Goal: Task Accomplishment & Management: Use online tool/utility

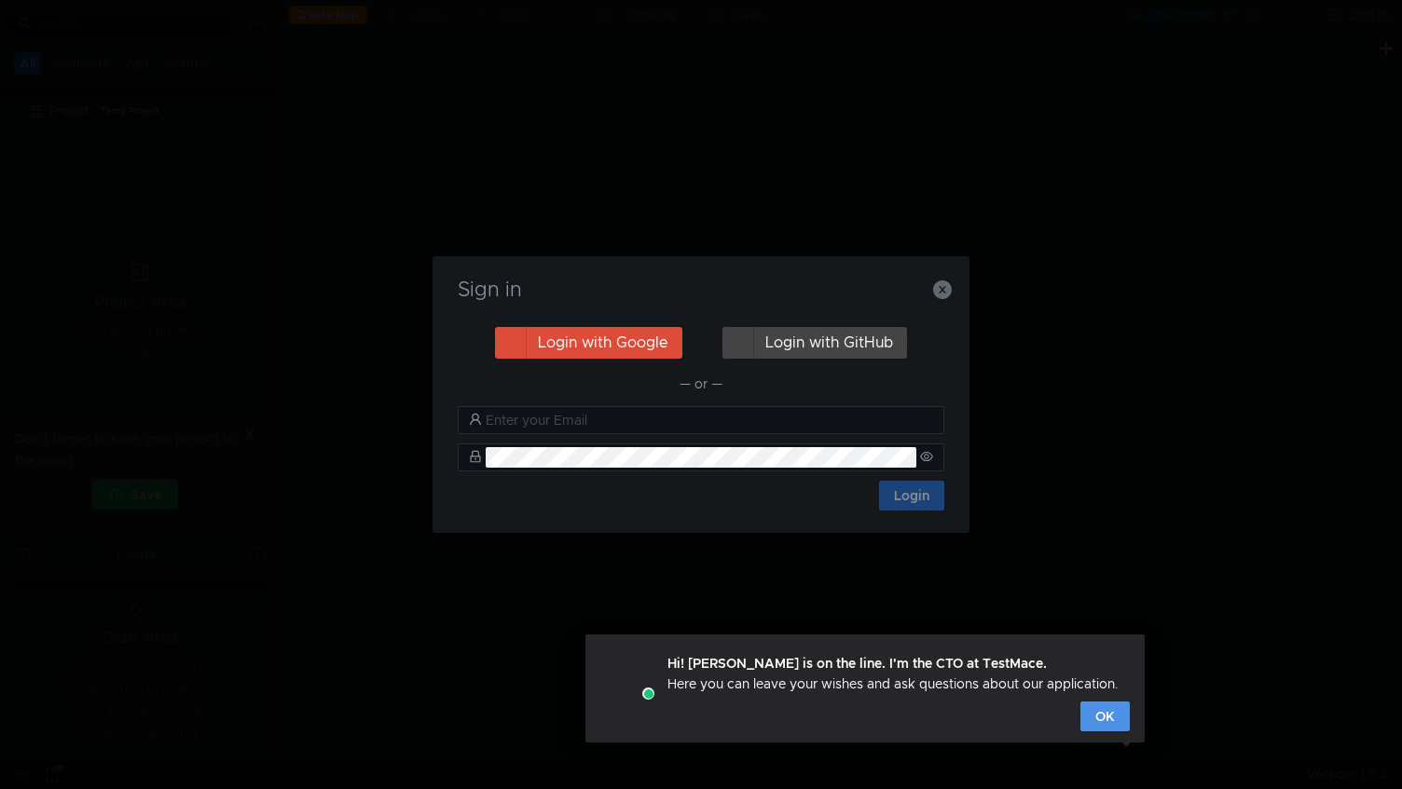
click at [1099, 710] on button "OK" at bounding box center [1104, 717] width 49 height 30
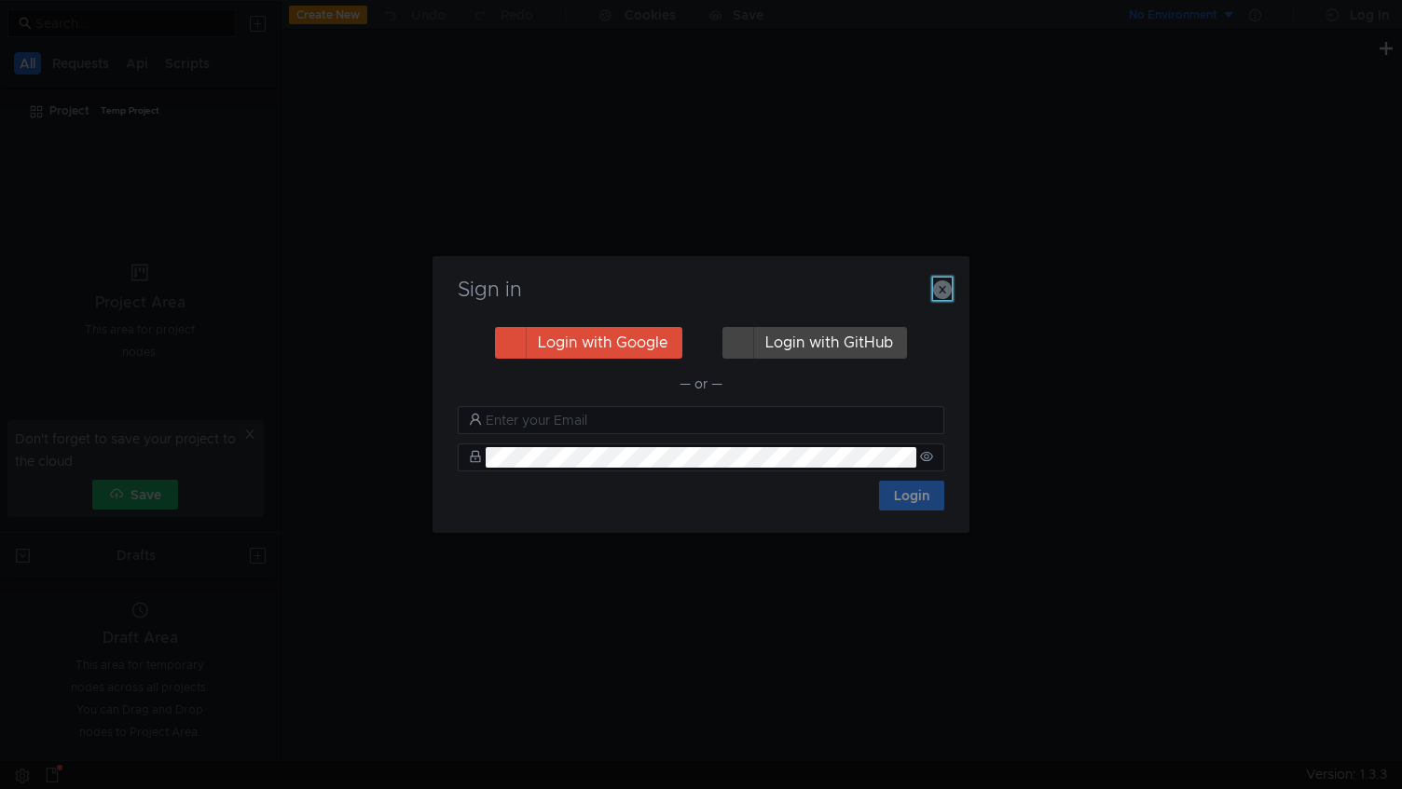
click at [947, 281] on icon "button" at bounding box center [942, 290] width 19 height 19
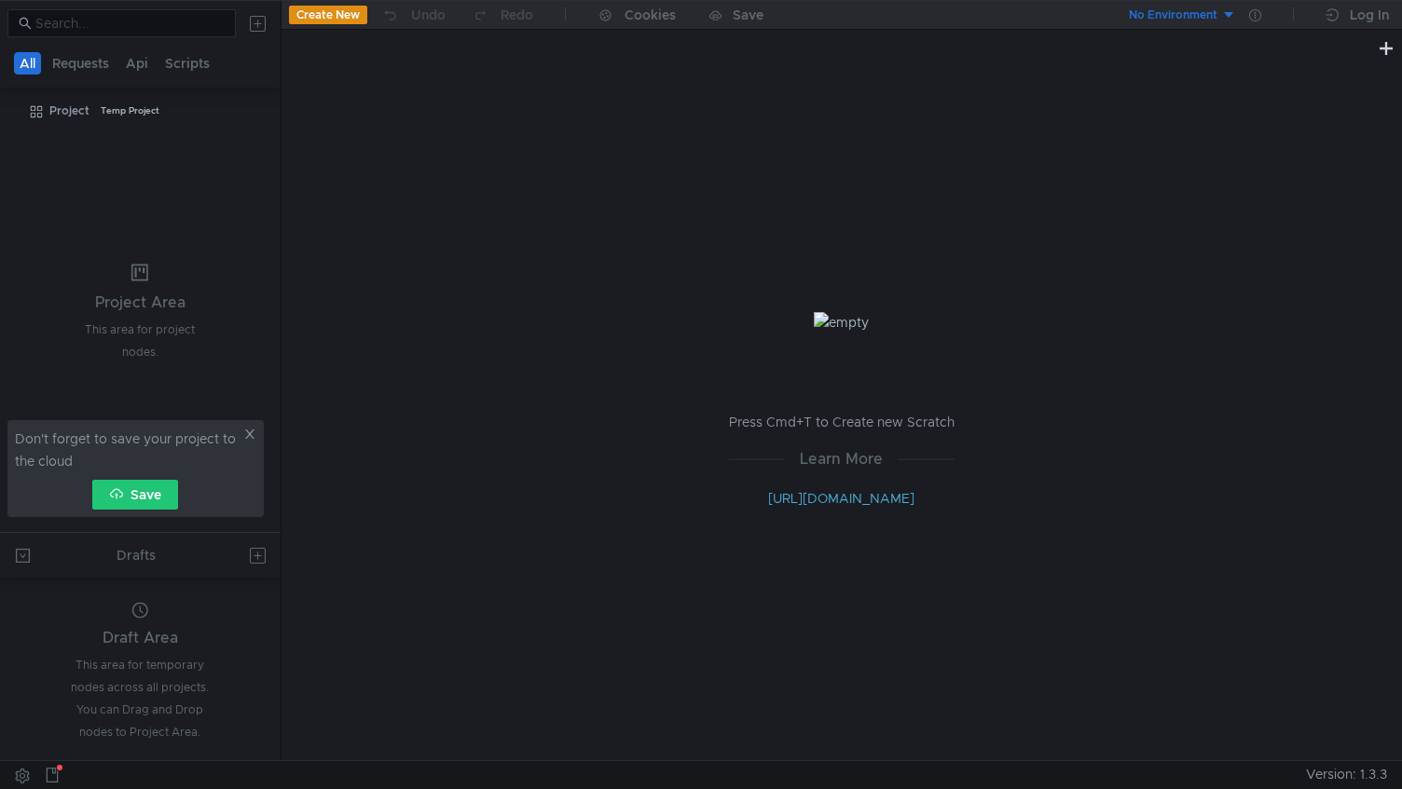
click at [245, 439] on icon at bounding box center [249, 434] width 13 height 13
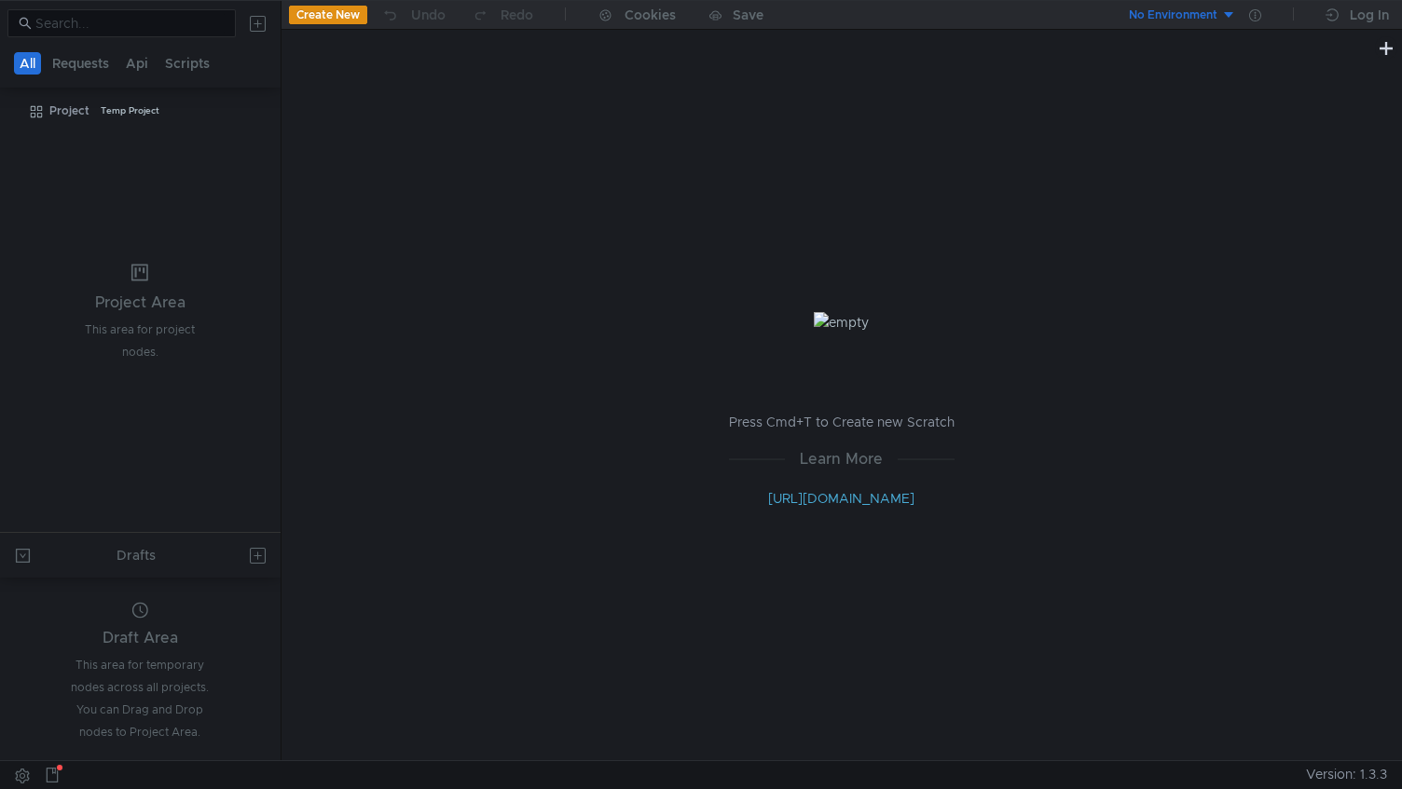
click at [252, 3] on div at bounding box center [140, 23] width 281 height 45
click at [255, 16] on button at bounding box center [258, 23] width 30 height 30
click at [428, 162] on app-tour-anchor "Postman" at bounding box center [435, 155] width 55 height 22
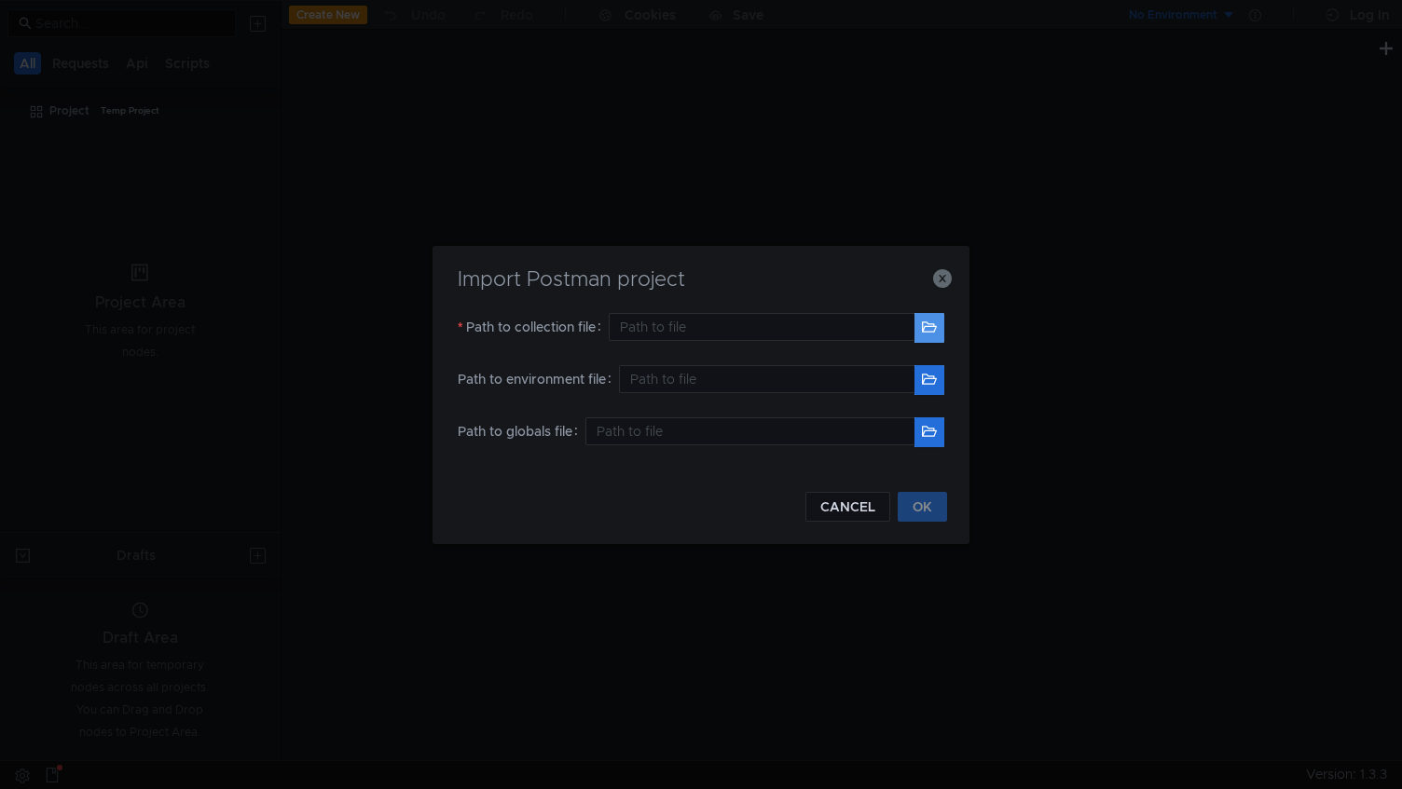
click at [926, 322] on button "button" at bounding box center [929, 328] width 30 height 30
type input "/Users/jornwer/Downloads/qa.json"
click at [913, 515] on button "OK" at bounding box center [922, 507] width 49 height 30
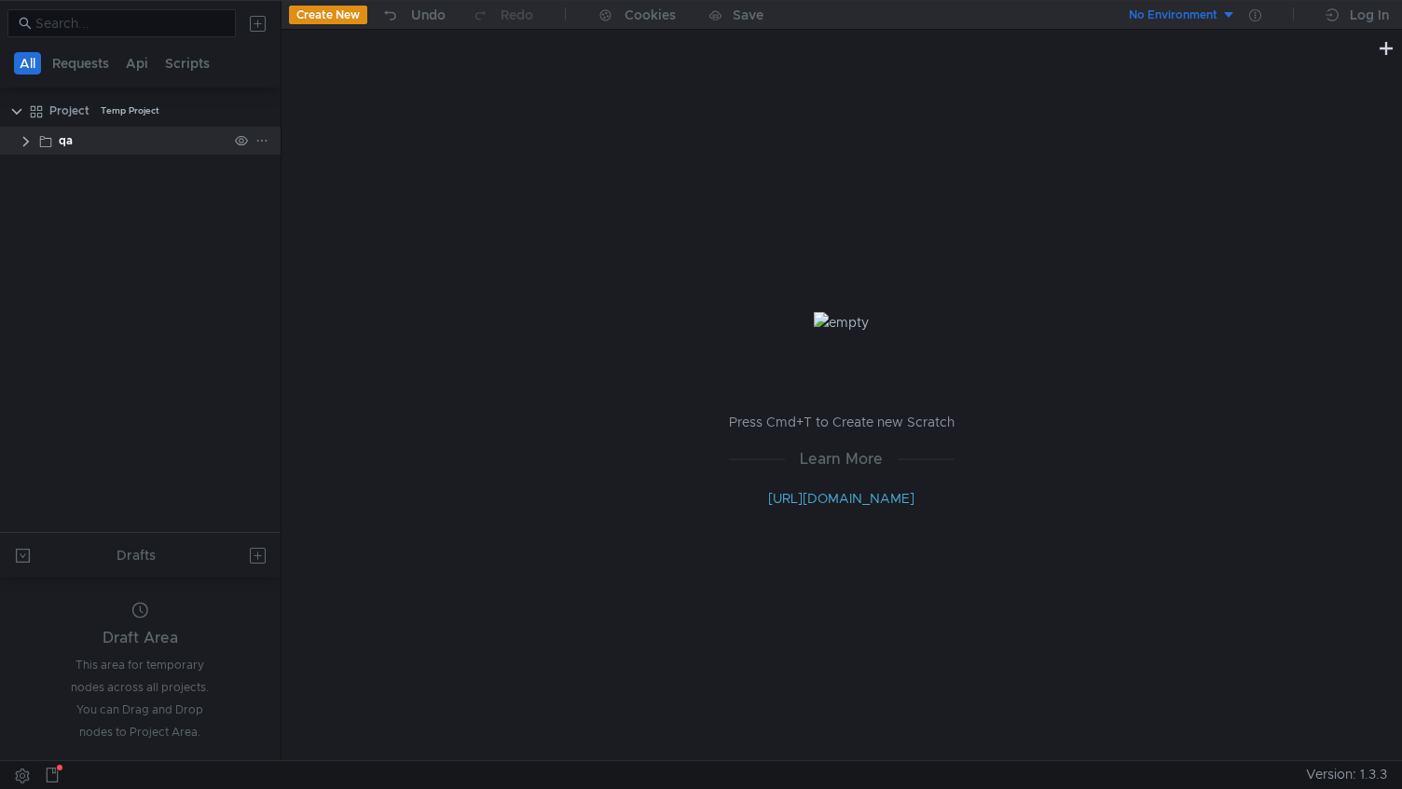
click at [46, 139] on clr-icon at bounding box center [45, 141] width 15 height 15
click at [27, 145] on clr-icon at bounding box center [26, 141] width 15 height 15
click at [104, 175] on app-tree-icon "POST" at bounding box center [79, 171] width 63 height 28
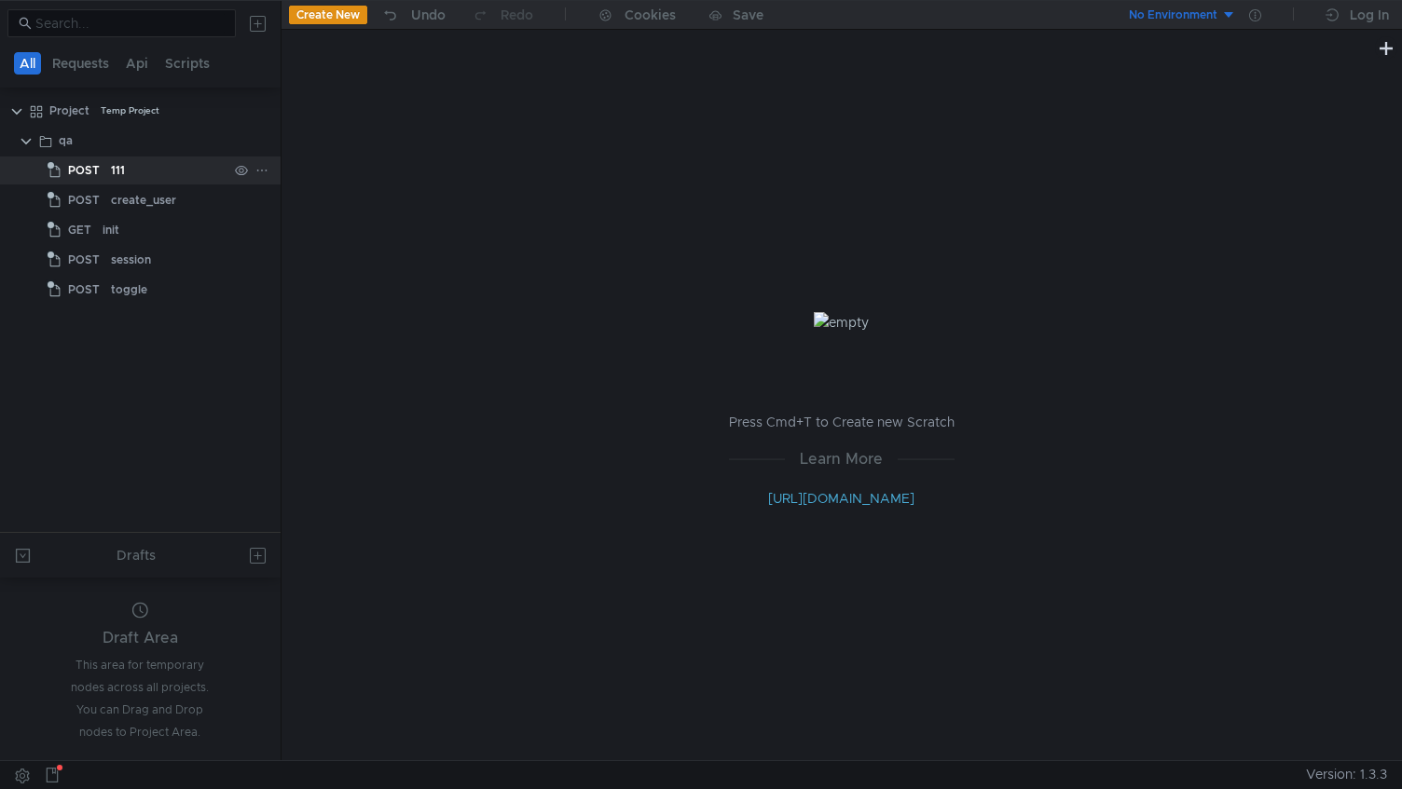
click at [106, 172] on app-tree-icon "POST" at bounding box center [79, 171] width 63 height 28
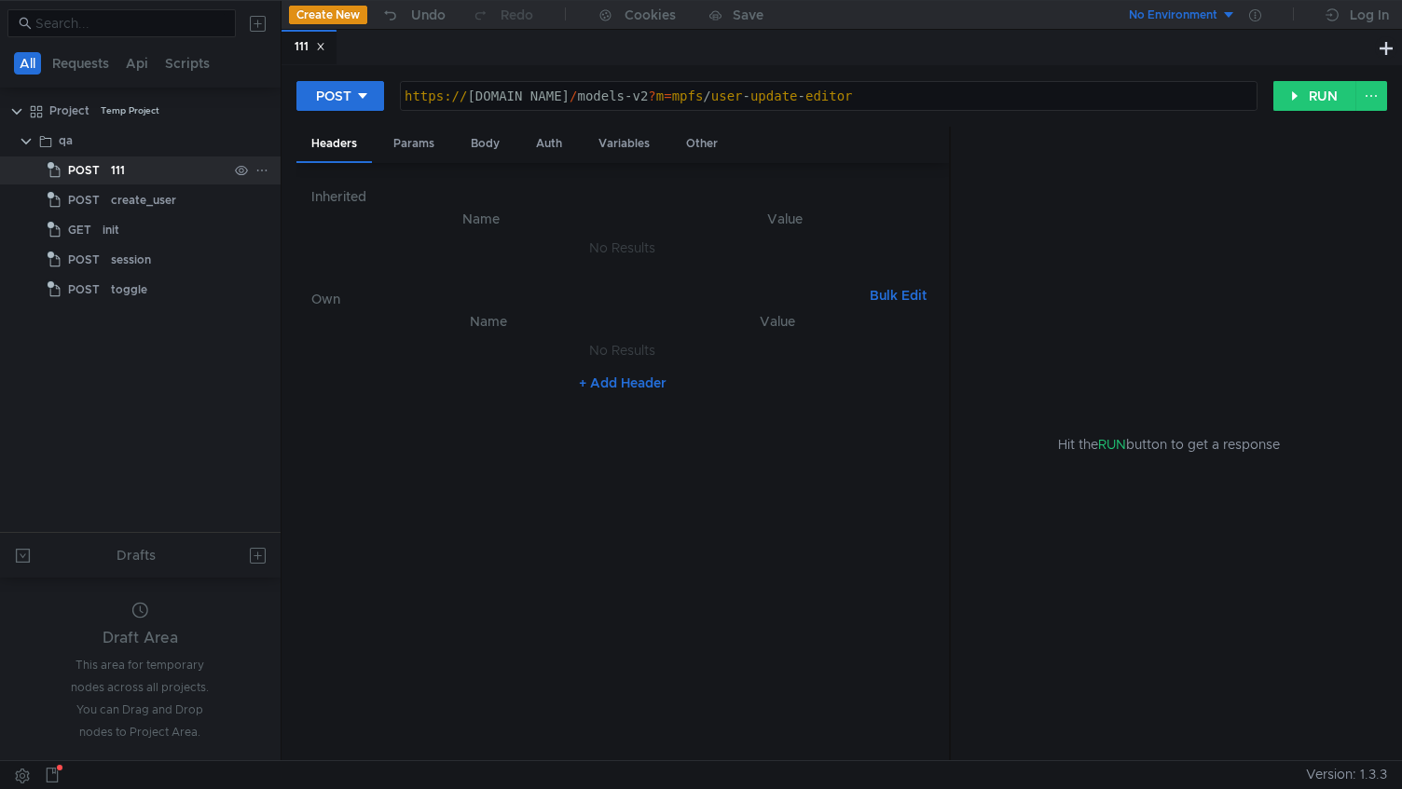
click at [140, 180] on div "111" at bounding box center [169, 171] width 117 height 28
click at [557, 144] on div "Auth" at bounding box center [549, 144] width 56 height 34
click at [385, 150] on div "Params" at bounding box center [413, 144] width 71 height 34
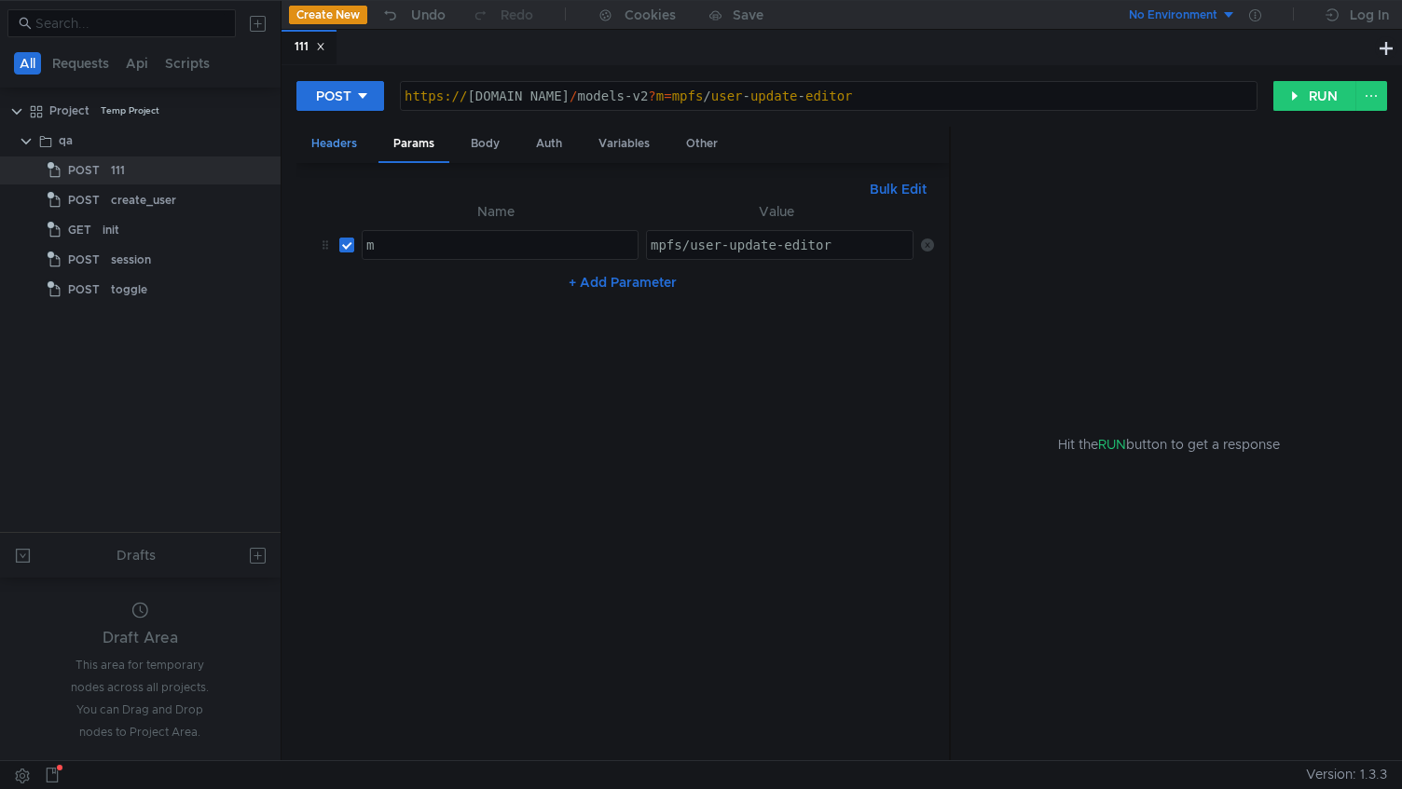
click at [340, 148] on div "Headers" at bounding box center [334, 144] width 76 height 34
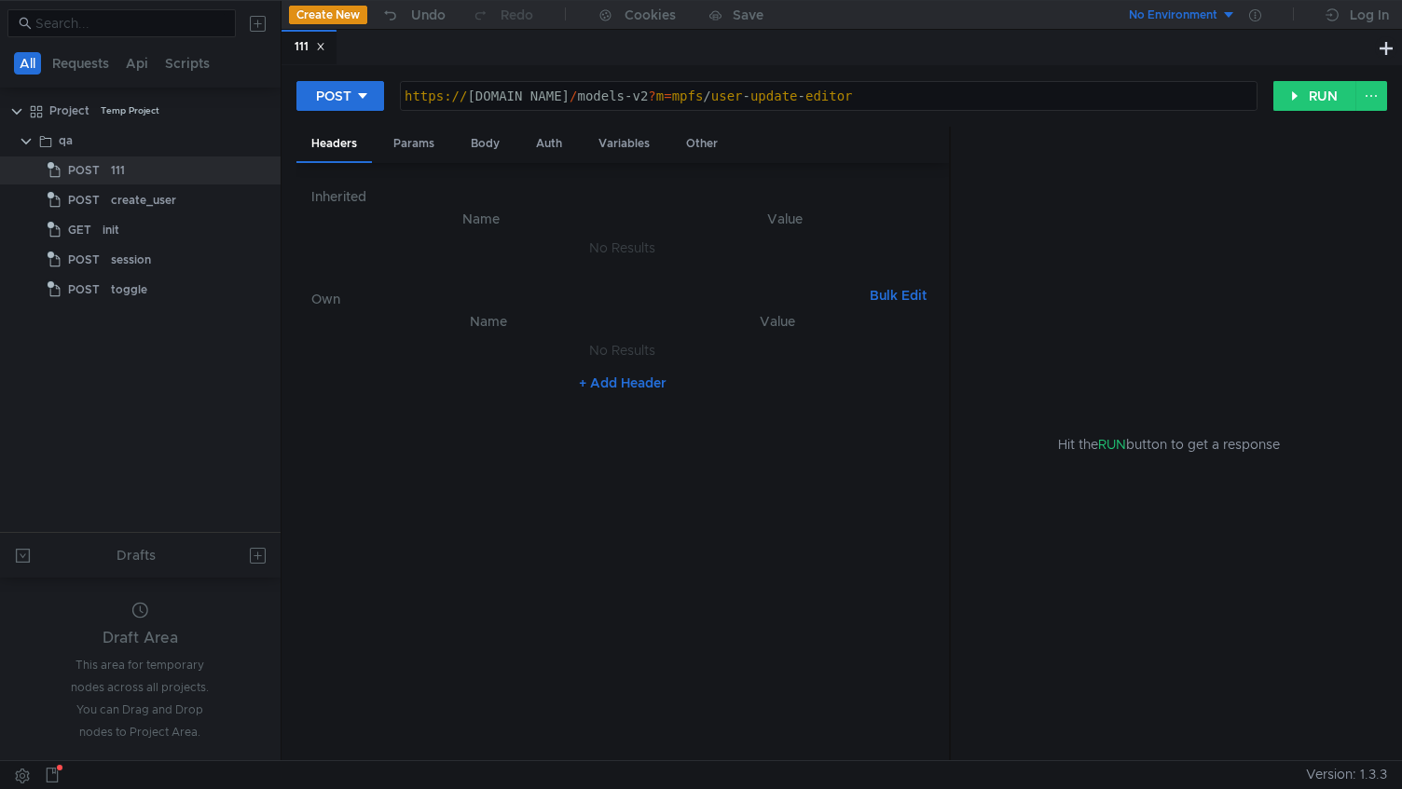
click at [600, 379] on button "+ Add Header" at bounding box center [622, 383] width 103 height 22
click at [508, 348] on div at bounding box center [501, 370] width 276 height 45
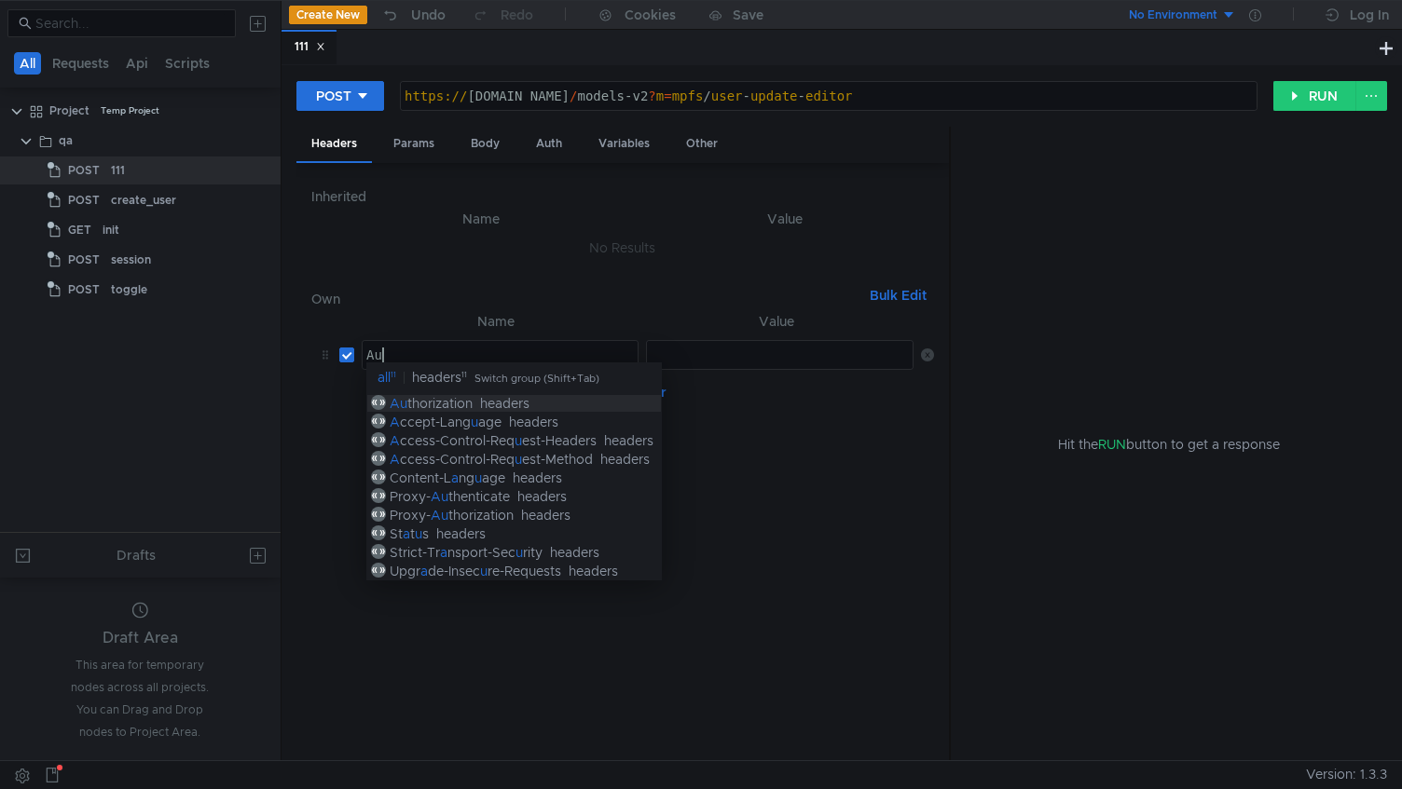
scroll to position [0, 1]
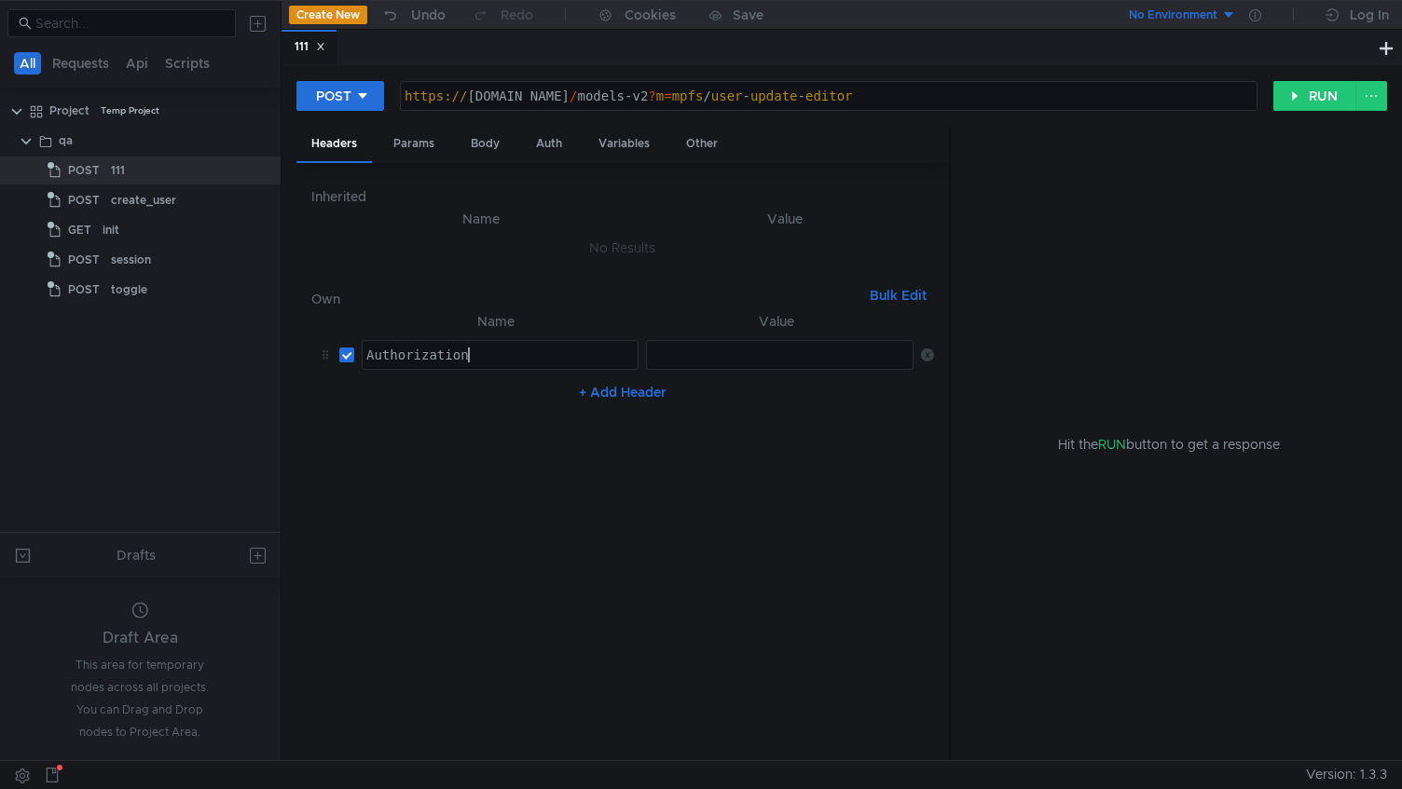
type textarea "Authorization"
click at [685, 364] on div at bounding box center [781, 370] width 268 height 45
paste textarea "[AUTH_TOKEN]"
type textarea "[AUTH_TOKEN]"
click at [1308, 87] on button "RUN" at bounding box center [1314, 96] width 83 height 30
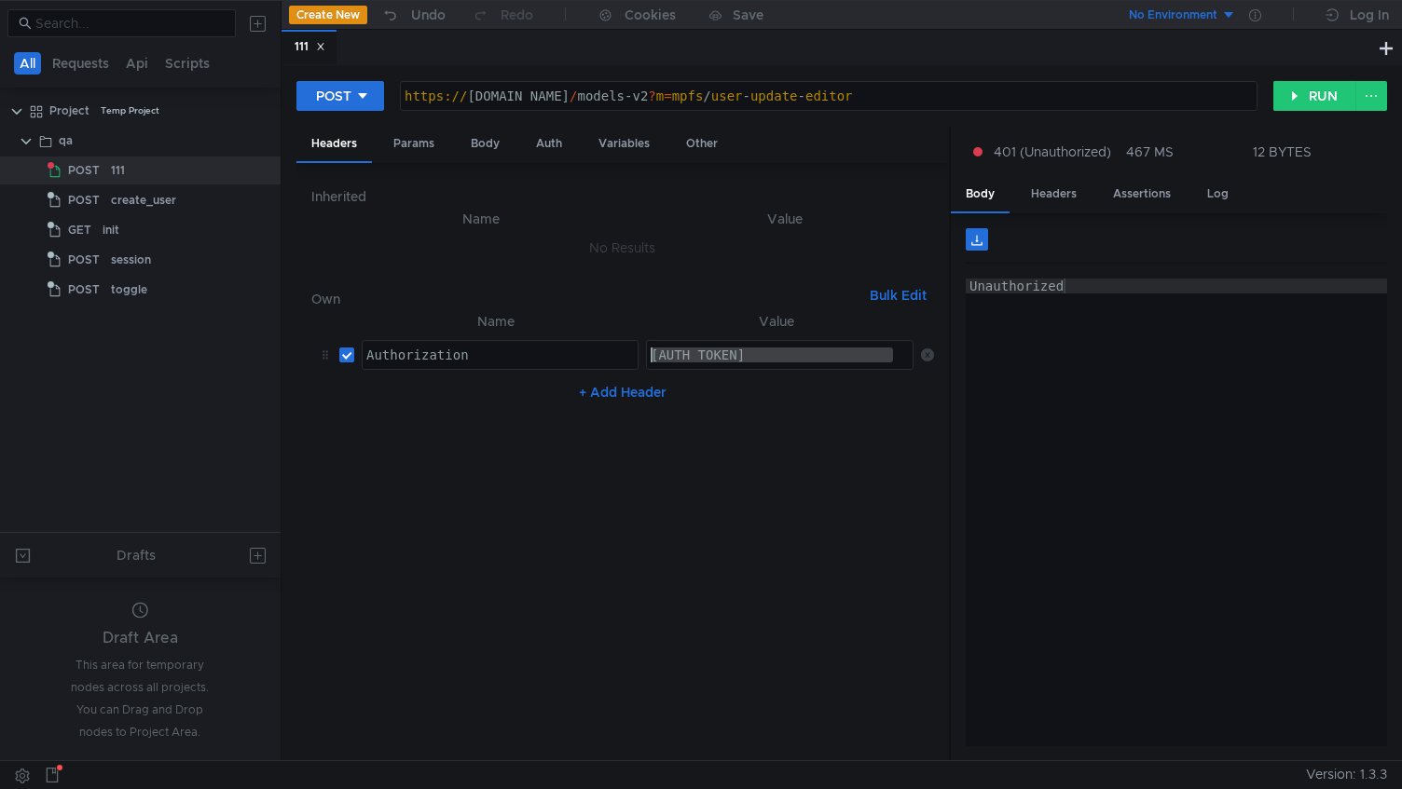
drag, startPoint x: 678, startPoint y: 357, endPoint x: 356, endPoint y: 333, distance: 322.5
click at [356, 333] on tr "Authorization Authorization ההההההההההההההההההההההההההההההההההההההההההההההההההה…" at bounding box center [622, 355] width 623 height 45
click at [148, 236] on div "init" at bounding box center [165, 230] width 125 height 28
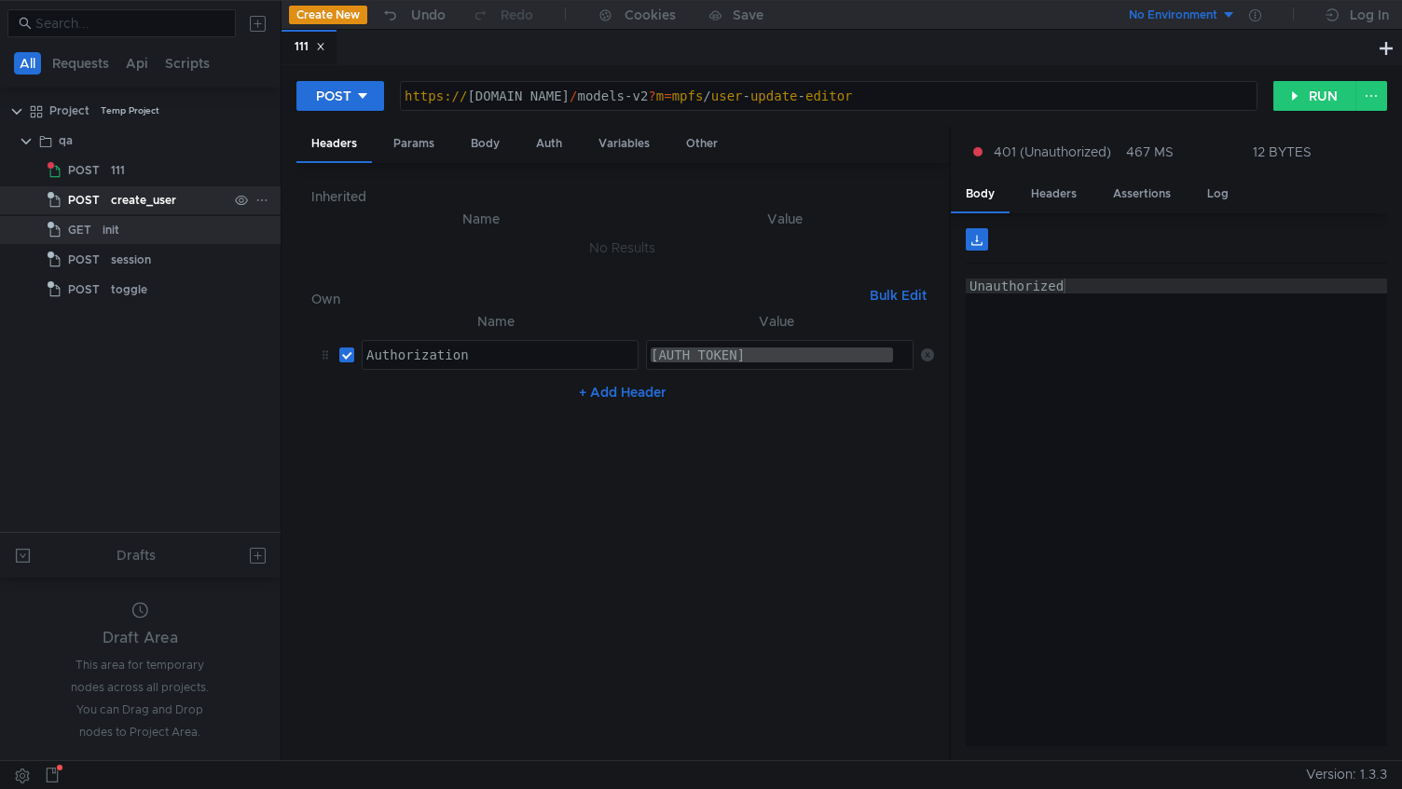
click at [150, 204] on div "create_user" at bounding box center [143, 200] width 65 height 28
click at [172, 206] on div "create_user" at bounding box center [143, 200] width 65 height 28
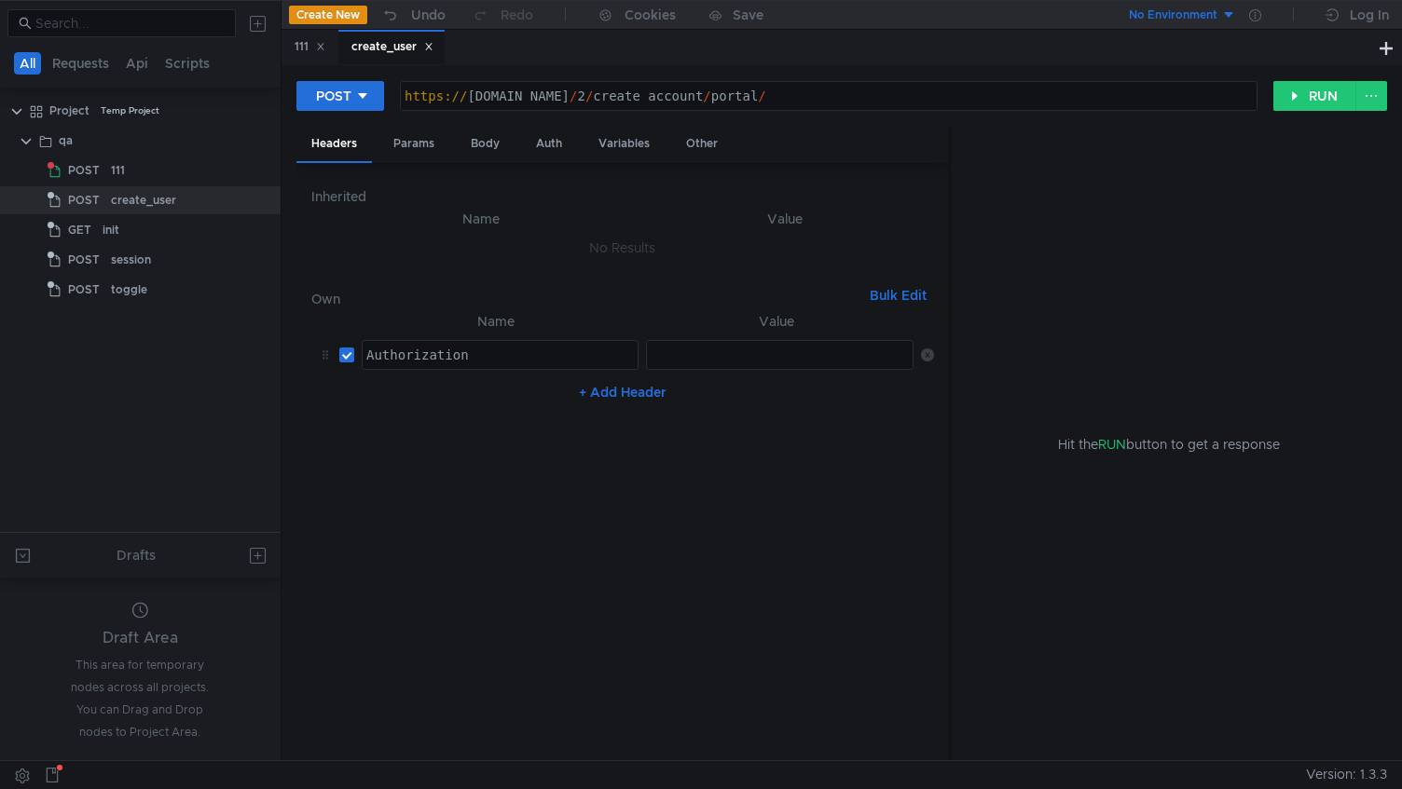
click at [768, 362] on div at bounding box center [781, 370] width 268 height 45
paste textarea "[AUTH_TOKEN]"
type textarea "[AUTH_TOKEN]"
click at [1311, 86] on button "RUN" at bounding box center [1314, 96] width 83 height 30
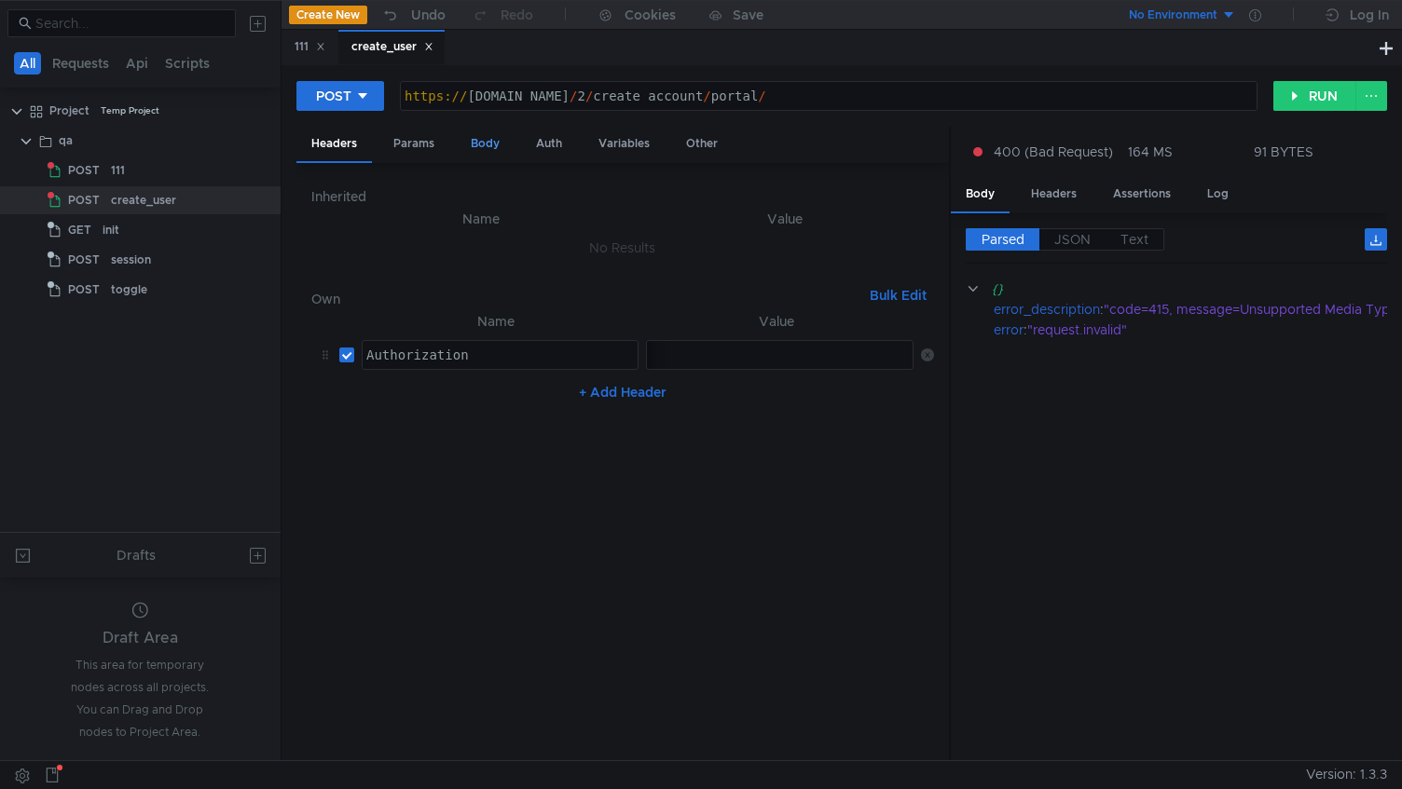
click at [476, 146] on div "Body" at bounding box center [485, 144] width 59 height 34
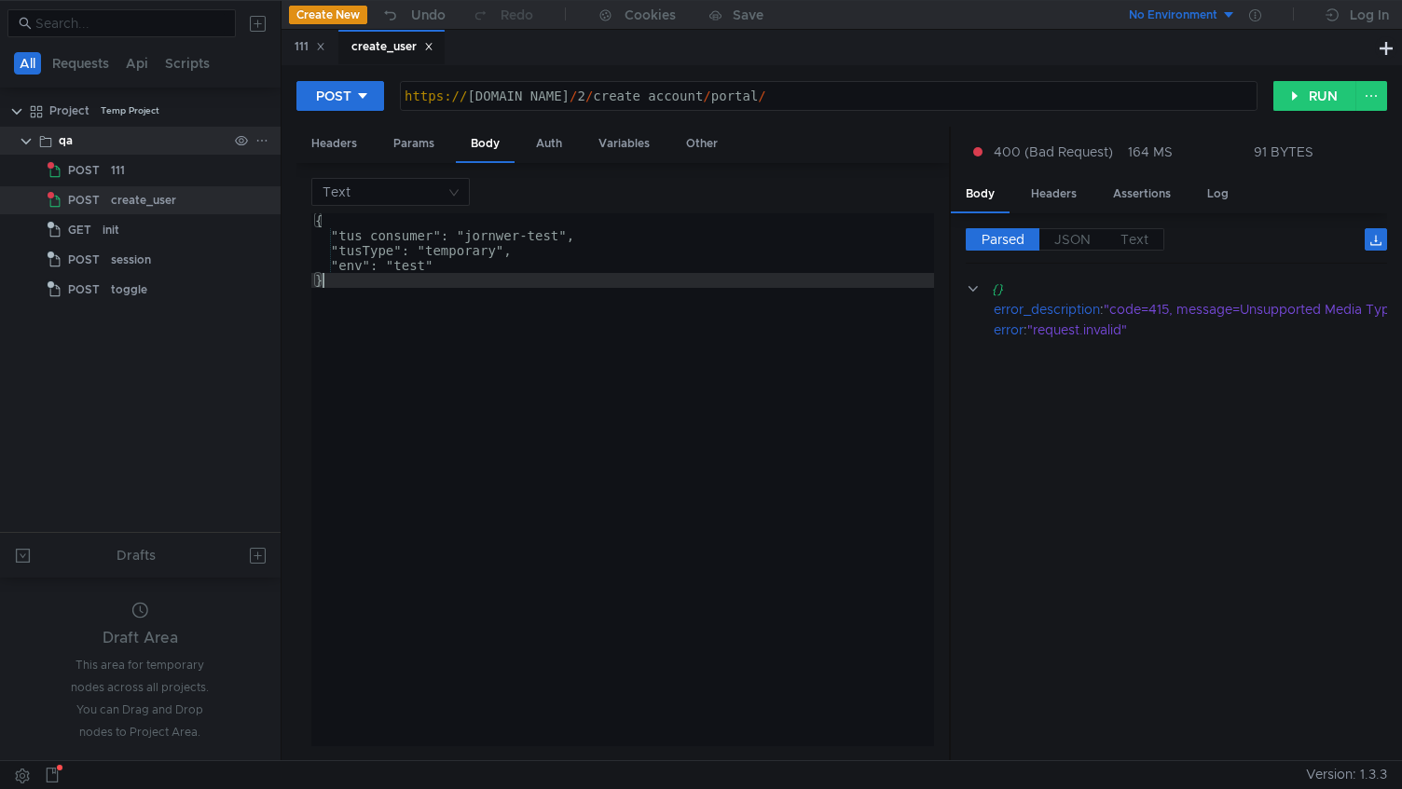
drag, startPoint x: 463, startPoint y: 319, endPoint x: 196, endPoint y: 127, distance: 329.3
click at [196, 127] on as-split "All Requests Api Scripts Project Temp Project qa POST 111 POST create_user GET …" at bounding box center [701, 380] width 1402 height 761
type textarea "{ "tus_consumer": "jornwer-test","
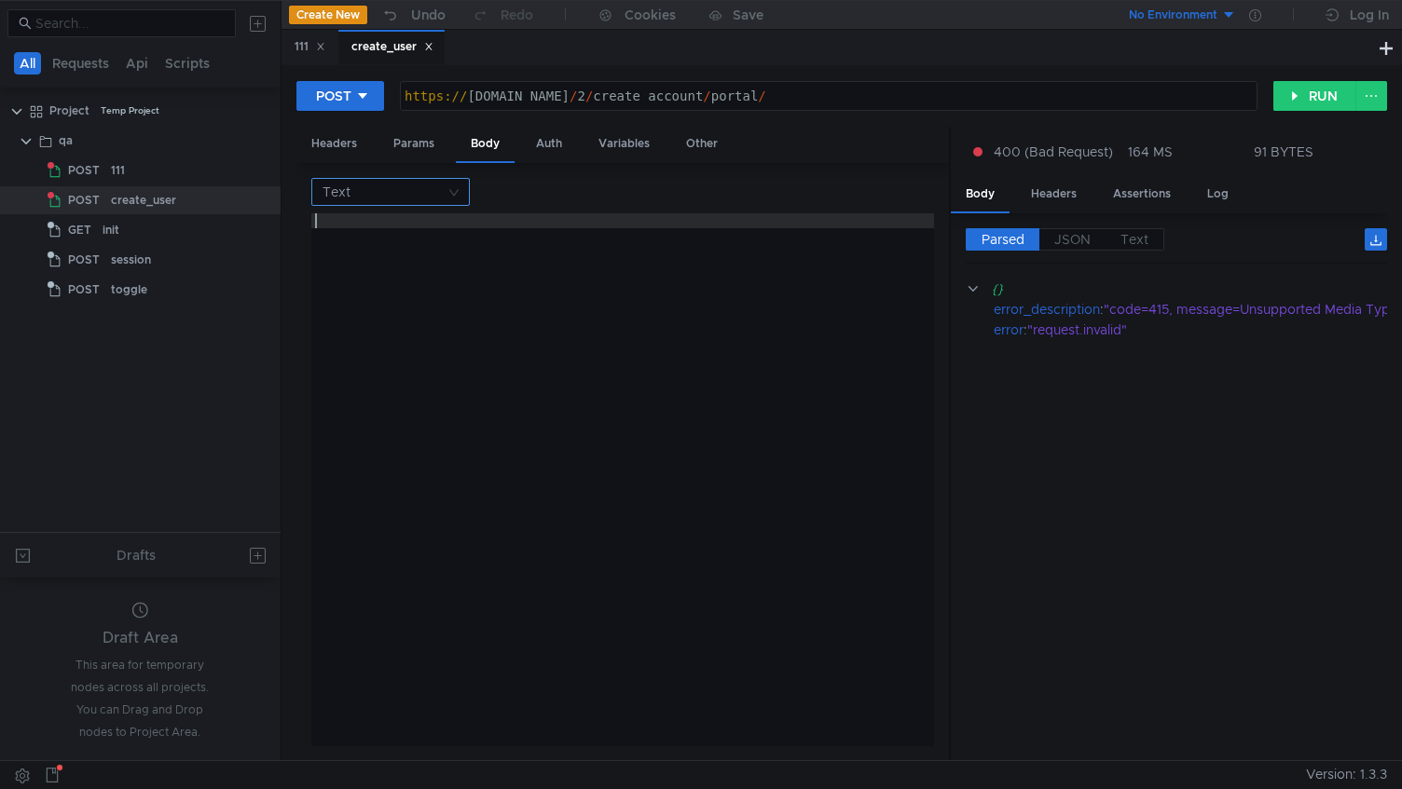
click at [447, 199] on nz-select-top-control "Text" at bounding box center [390, 192] width 158 height 28
click at [395, 227] on div "JSON" at bounding box center [391, 228] width 136 height 21
click at [530, 346] on div at bounding box center [622, 494] width 623 height 563
paste textarea "}"
type textarea "}"
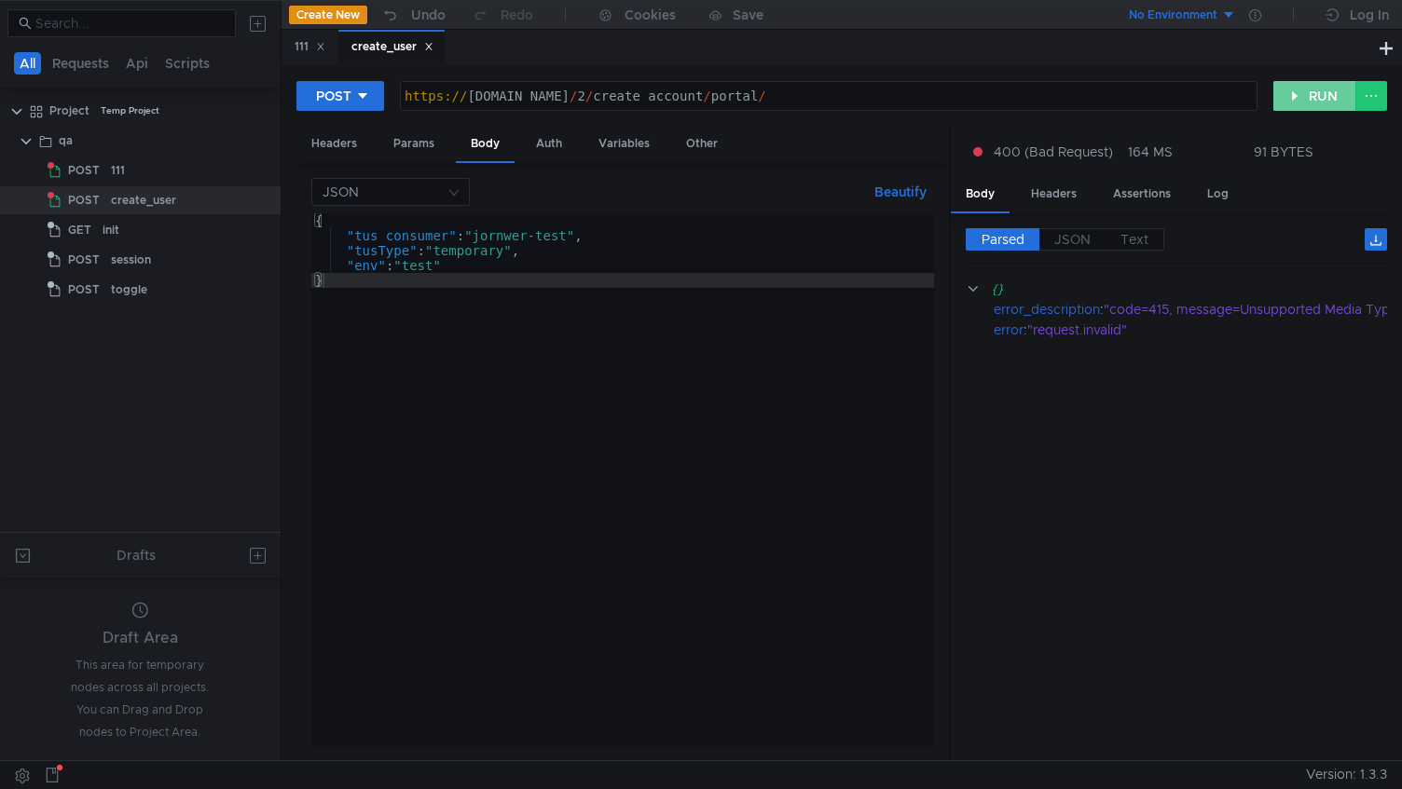
click at [1334, 100] on button "RUN" at bounding box center [1314, 96] width 83 height 30
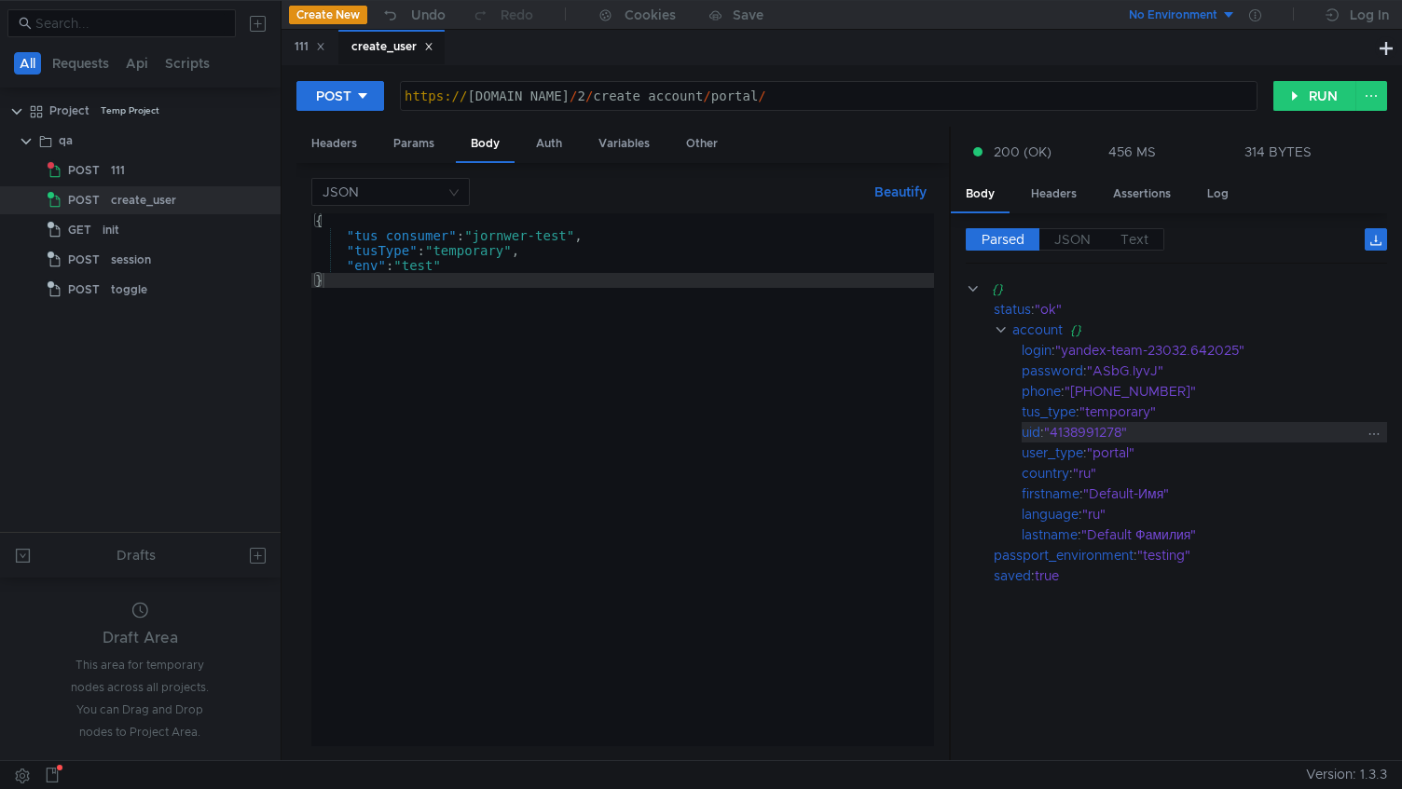
click at [1108, 433] on div ""4138991278"" at bounding box center [1203, 432] width 319 height 21
copy div "4138991278"
click at [146, 238] on div "init" at bounding box center [165, 230] width 125 height 28
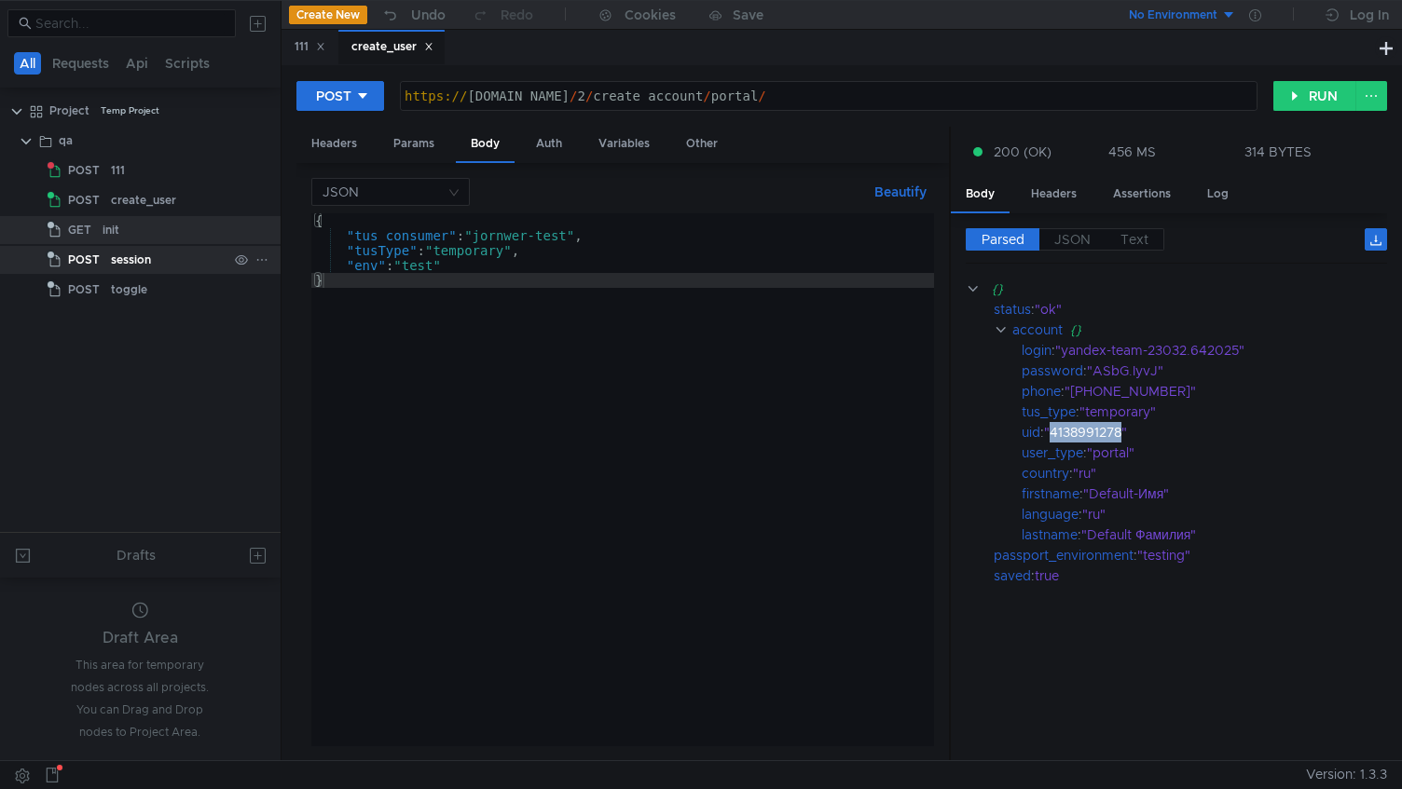
click at [129, 272] on div "session" at bounding box center [131, 260] width 40 height 28
click at [130, 265] on div "session" at bounding box center [131, 260] width 40 height 28
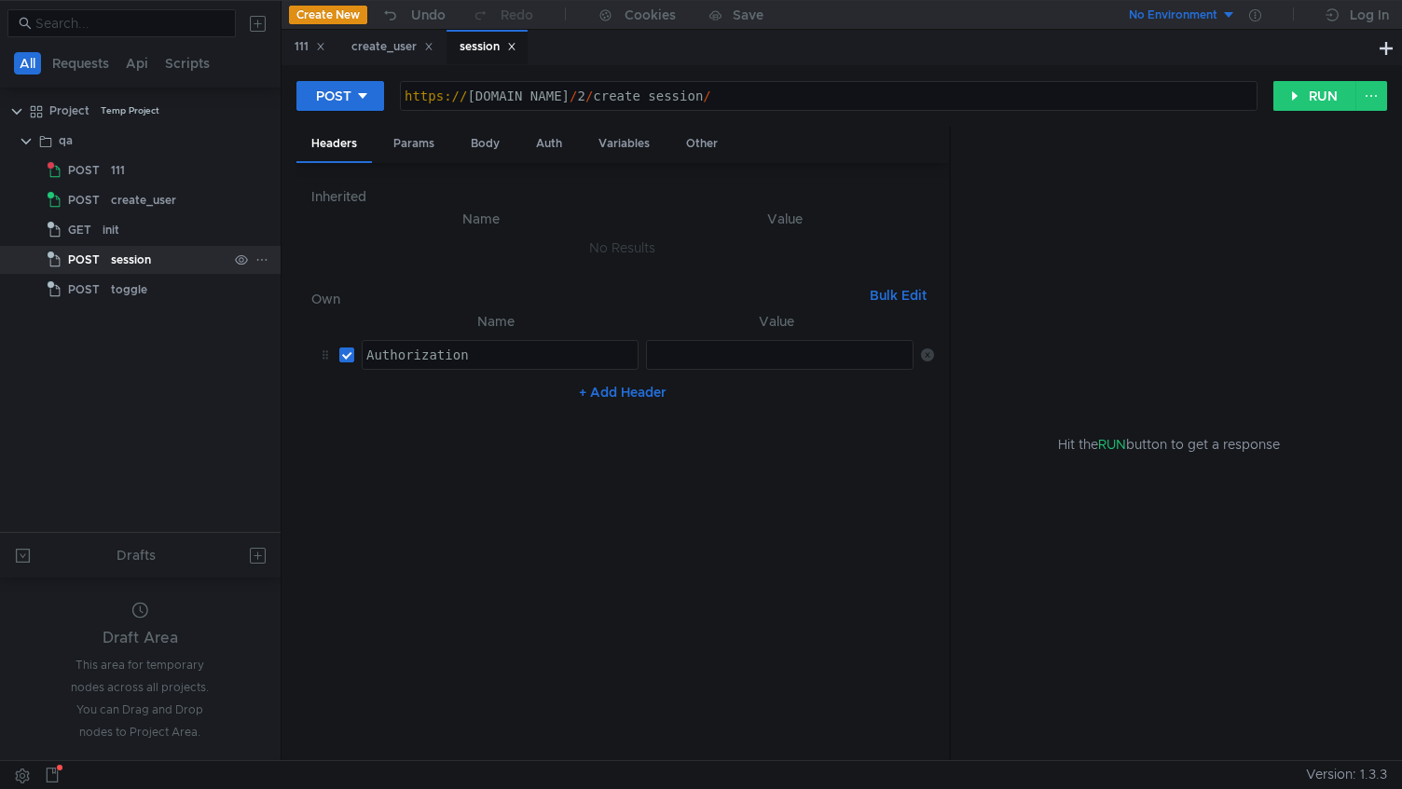
click at [145, 264] on div "session" at bounding box center [131, 260] width 40 height 28
click at [466, 156] on div "Body" at bounding box center [485, 144] width 59 height 34
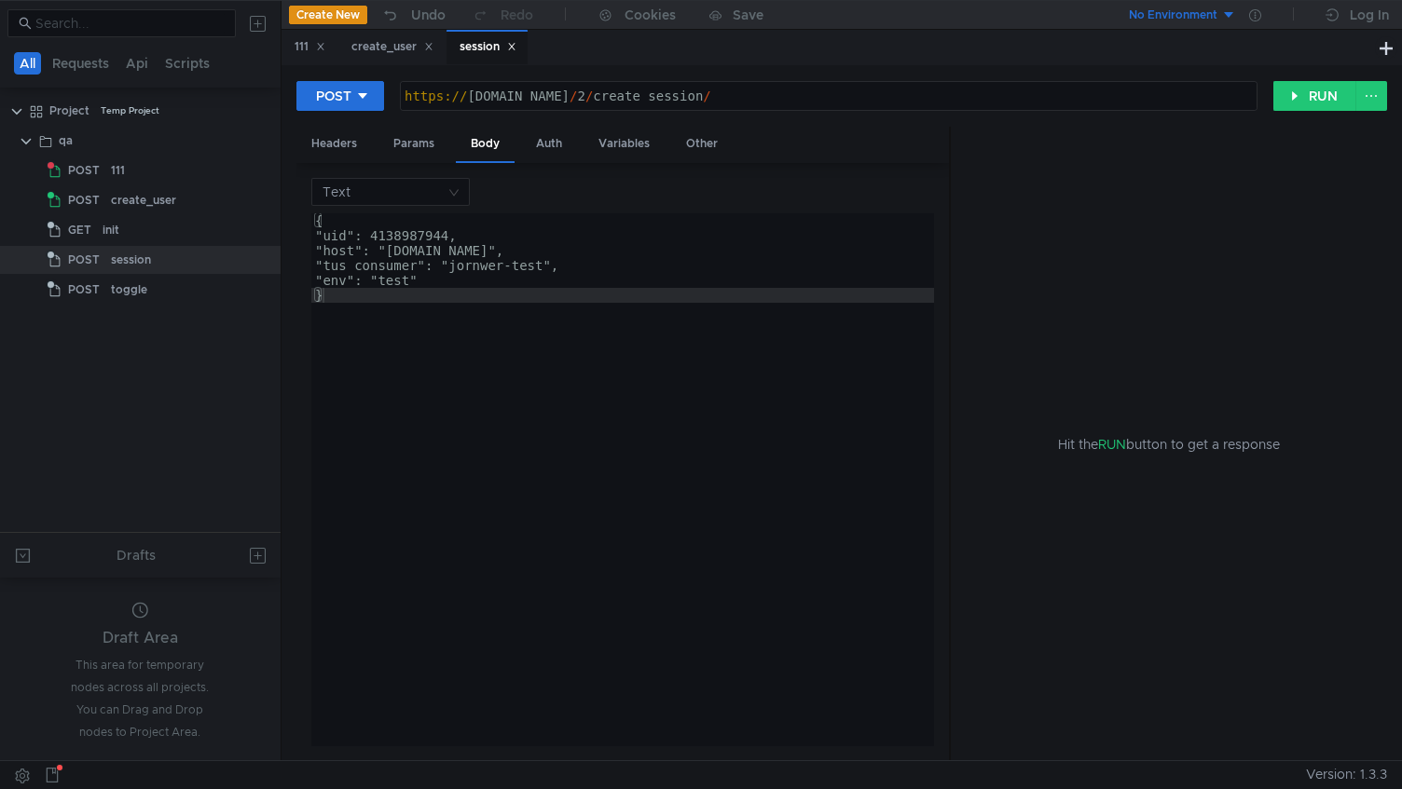
click at [400, 226] on div "{ "uid": 4138987944, "host": "[DOMAIN_NAME]", "tus_consumer": "jornwer-test", "…" at bounding box center [622, 494] width 623 height 563
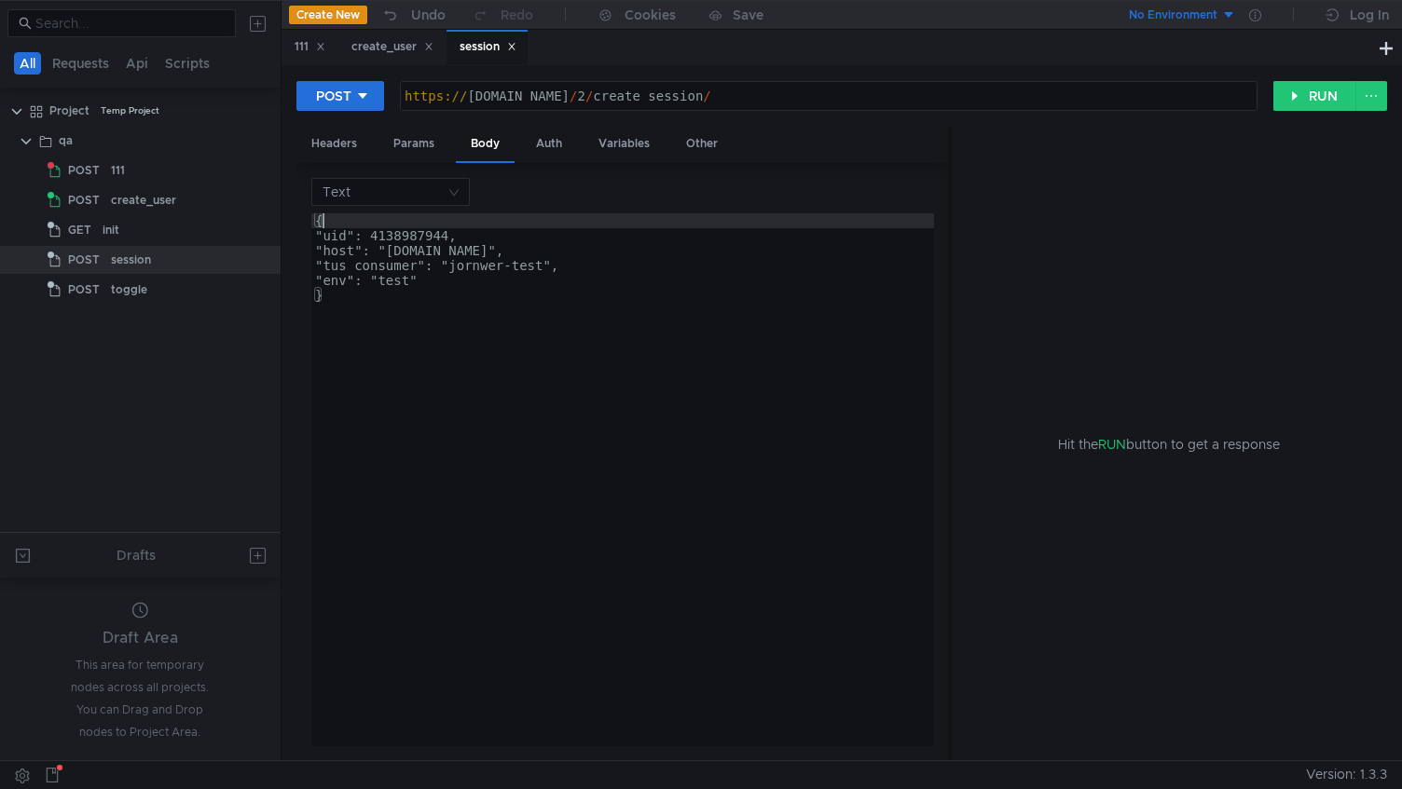
click at [400, 226] on div "{ "uid": 4138987944, "host": "[DOMAIN_NAME]", "tus_consumer": "jornwer-test", "…" at bounding box center [622, 494] width 623 height 563
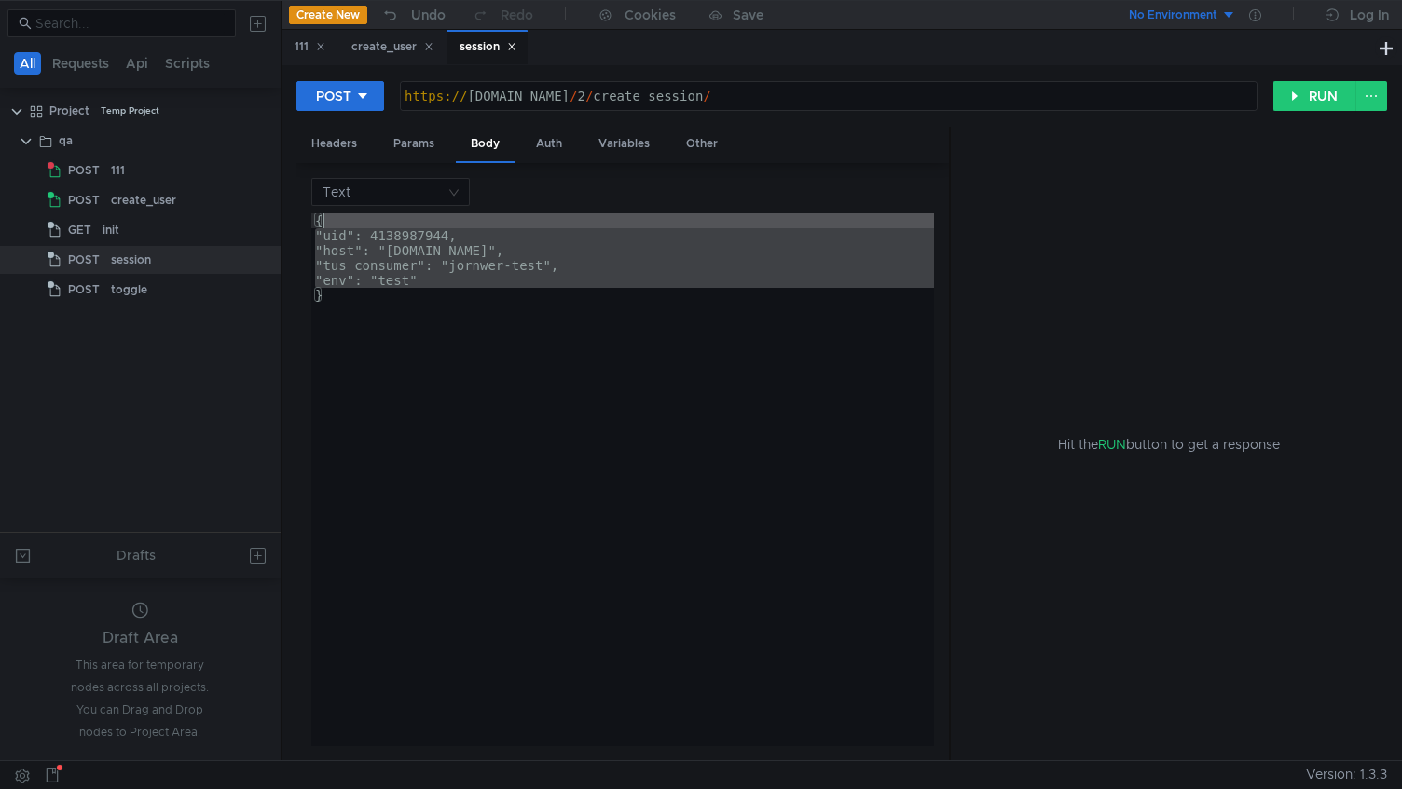
click at [409, 233] on div "{ "uid": 4138987944, "host": "[DOMAIN_NAME]", "tus_consumer": "jornwer-test", "…" at bounding box center [622, 494] width 623 height 563
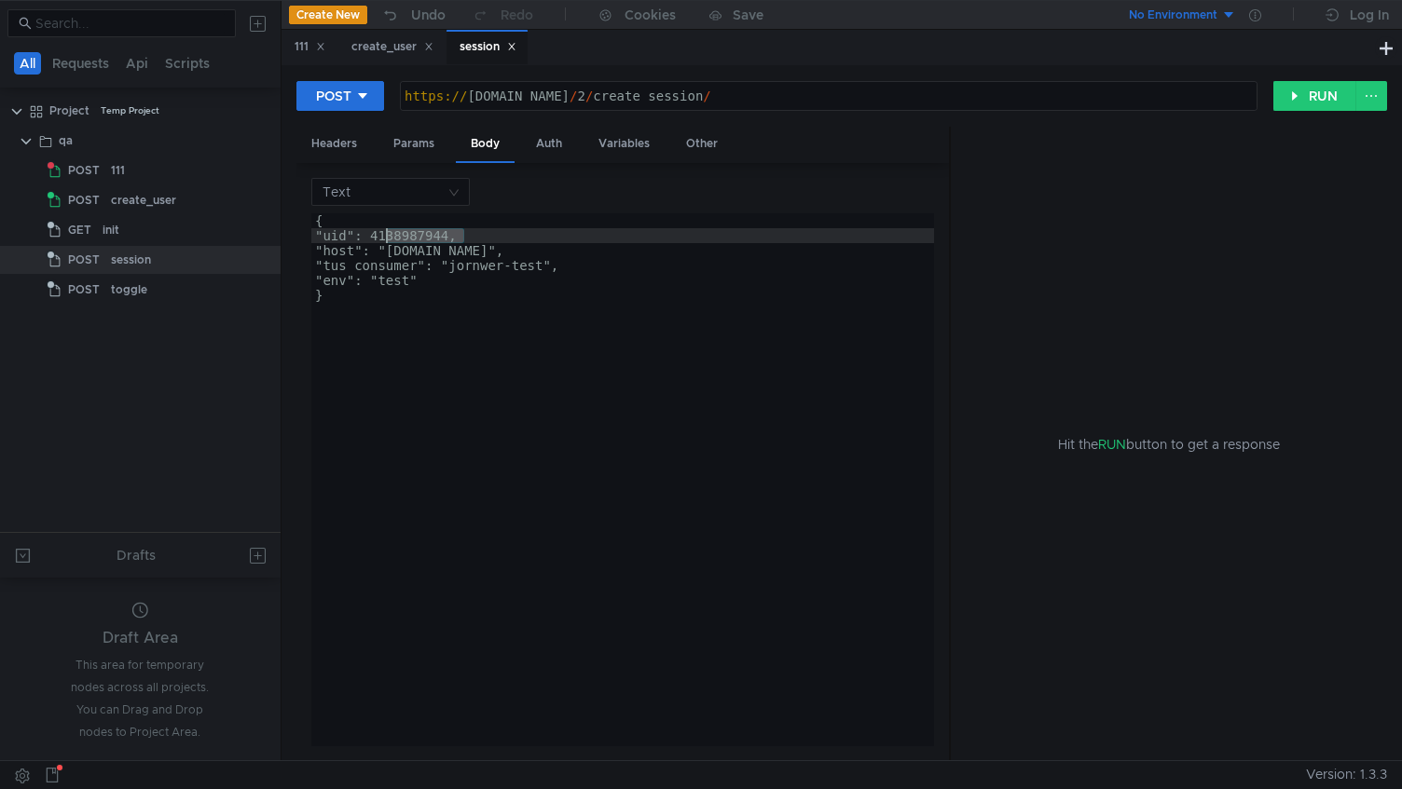
paste textarea "91278"
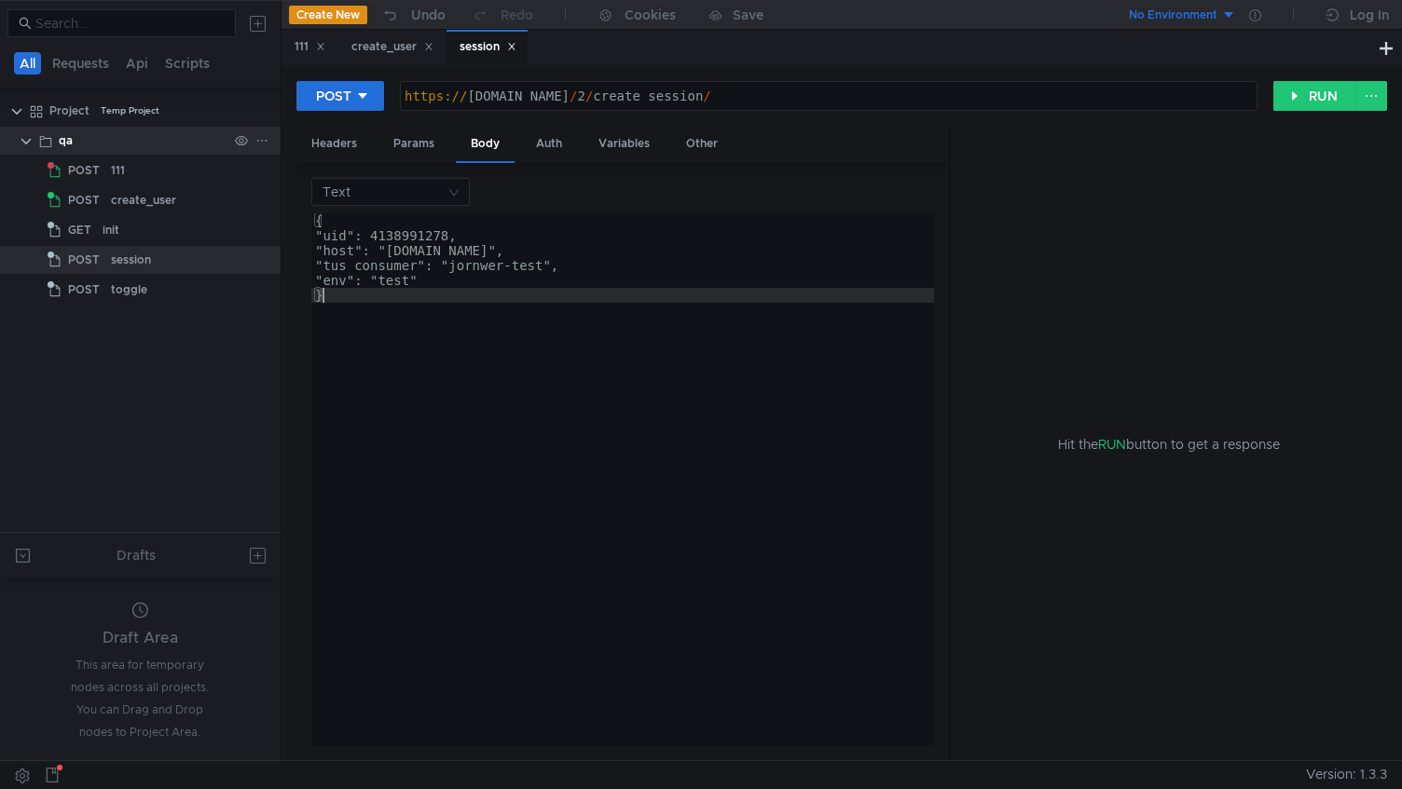
drag, startPoint x: 419, startPoint y: 315, endPoint x: 158, endPoint y: 148, distance: 309.0
click at [158, 148] on as-split "All Requests Api Scripts Project Temp Project qa POST 111 POST create_user GET …" at bounding box center [701, 380] width 1402 height 761
type textarea "{ "uid": 4138991278,"
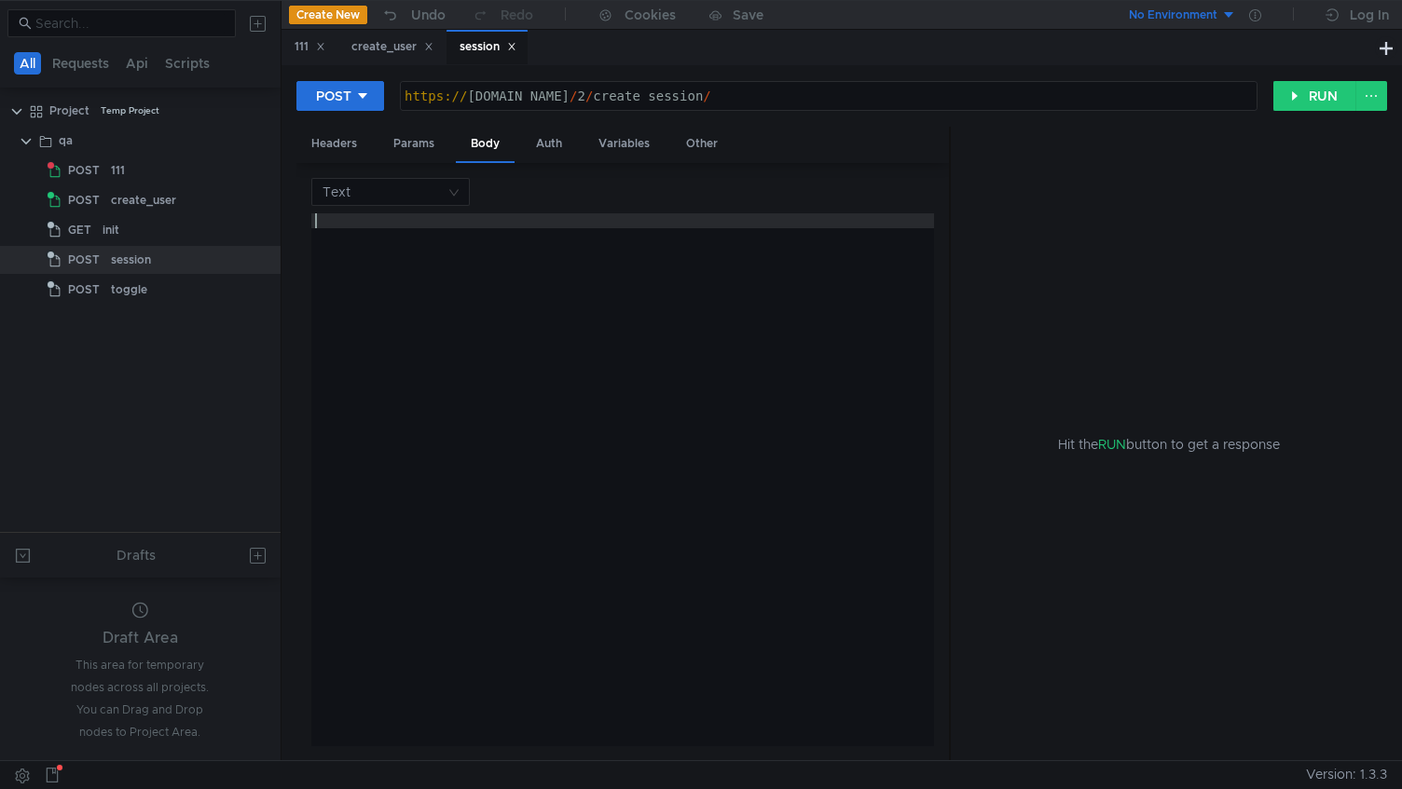
click at [394, 207] on div "Text הההההההההההההההההההההההההההההההההההההההההההההההההההההההההההההההההההההההההה…" at bounding box center [622, 462] width 623 height 569
click at [396, 200] on input at bounding box center [384, 192] width 123 height 26
click at [400, 237] on div "JSON" at bounding box center [391, 228] width 136 height 21
click at [433, 322] on div at bounding box center [622, 494] width 623 height 563
paste textarea "}"
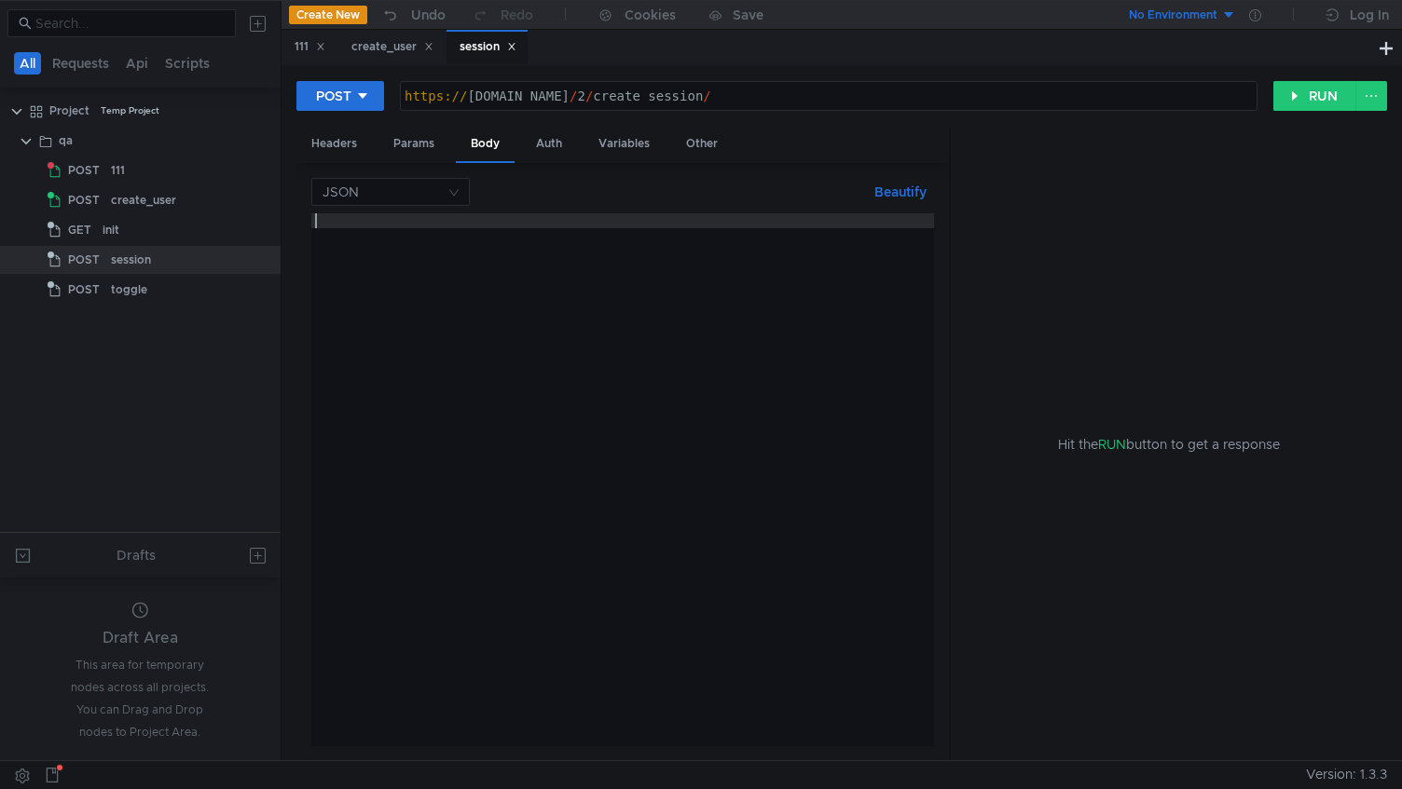
type textarea "}"
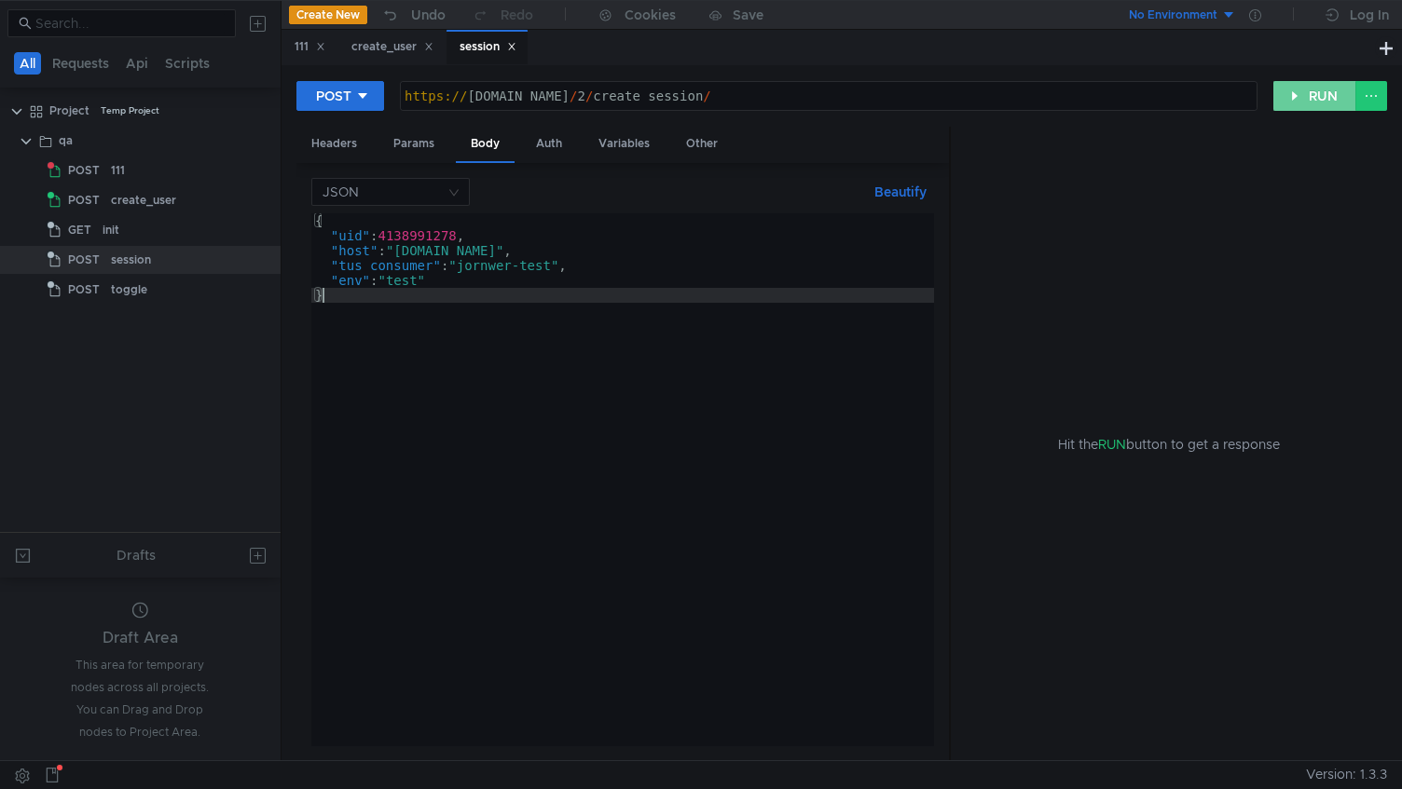
click at [1325, 106] on button "RUN" at bounding box center [1314, 96] width 83 height 30
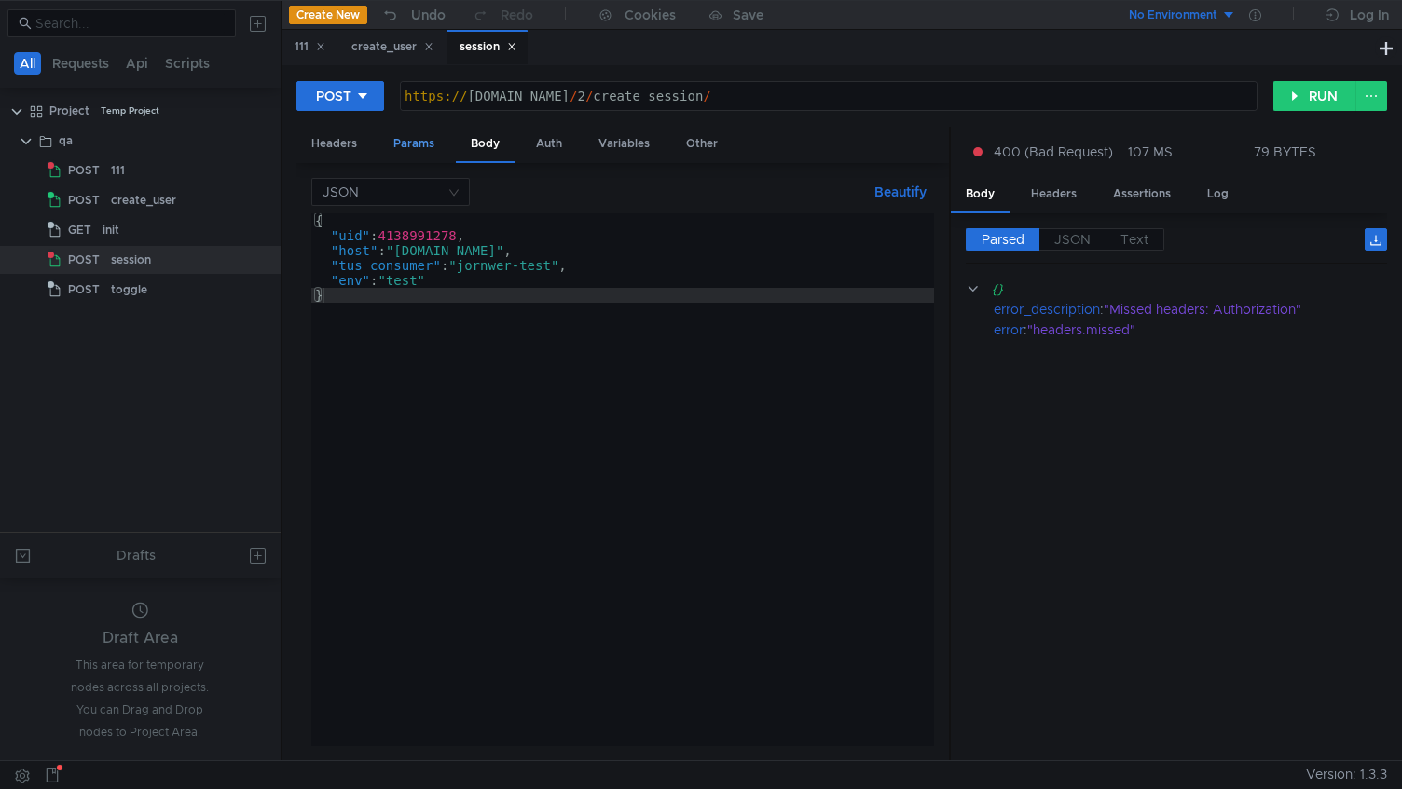
click at [413, 143] on div "Params" at bounding box center [413, 144] width 71 height 34
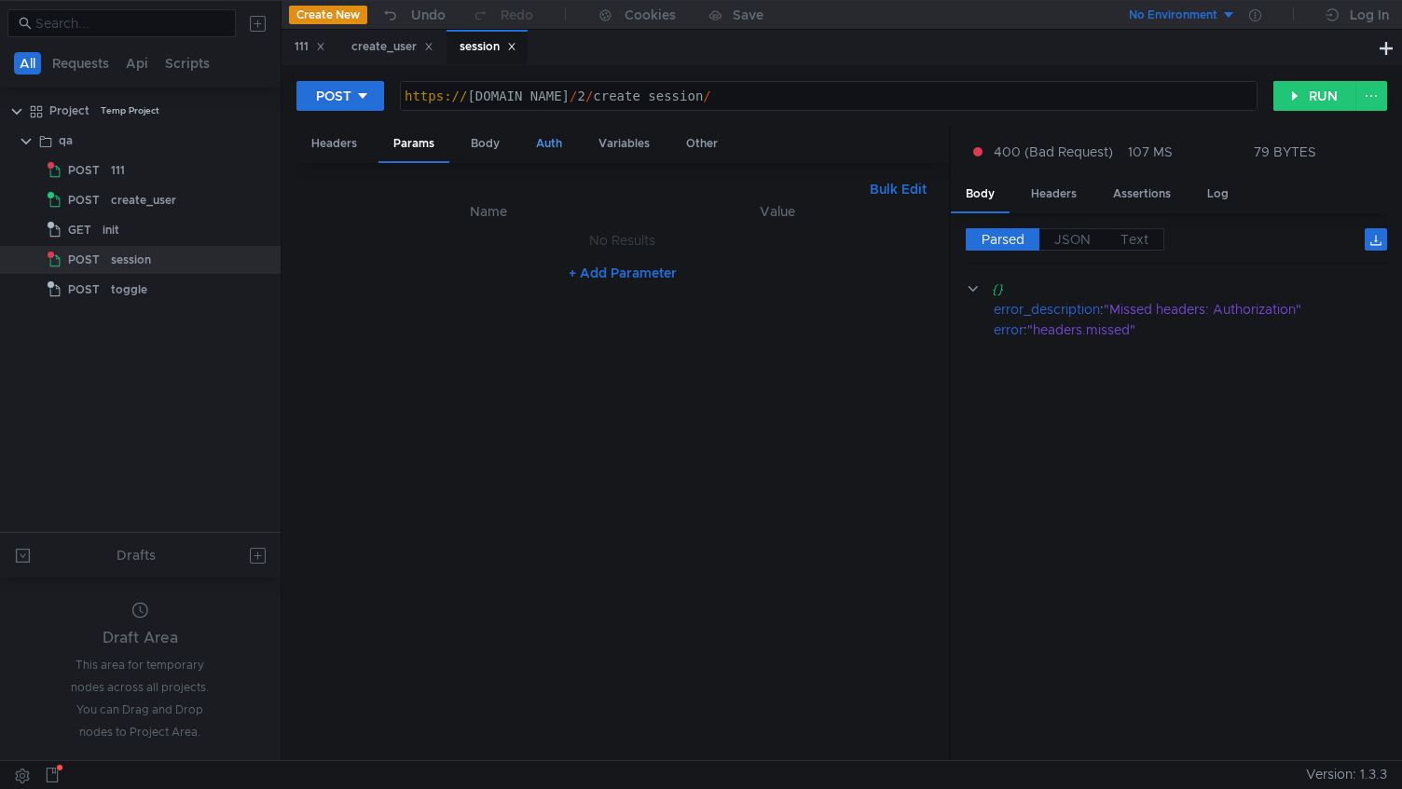
click at [557, 142] on div "Auth" at bounding box center [549, 144] width 56 height 34
click at [335, 152] on div "Headers" at bounding box center [334, 144] width 76 height 34
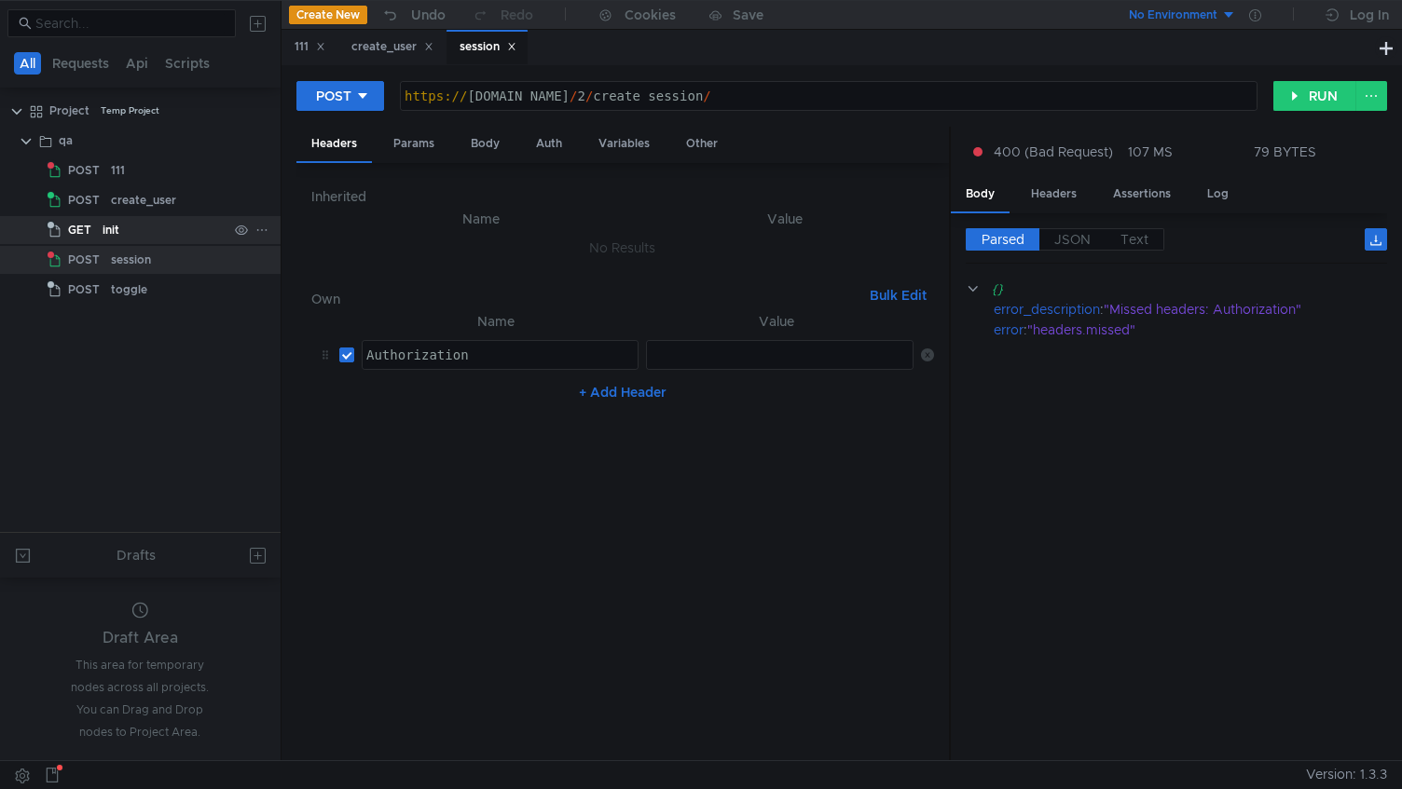
click at [149, 228] on div "init" at bounding box center [165, 230] width 125 height 28
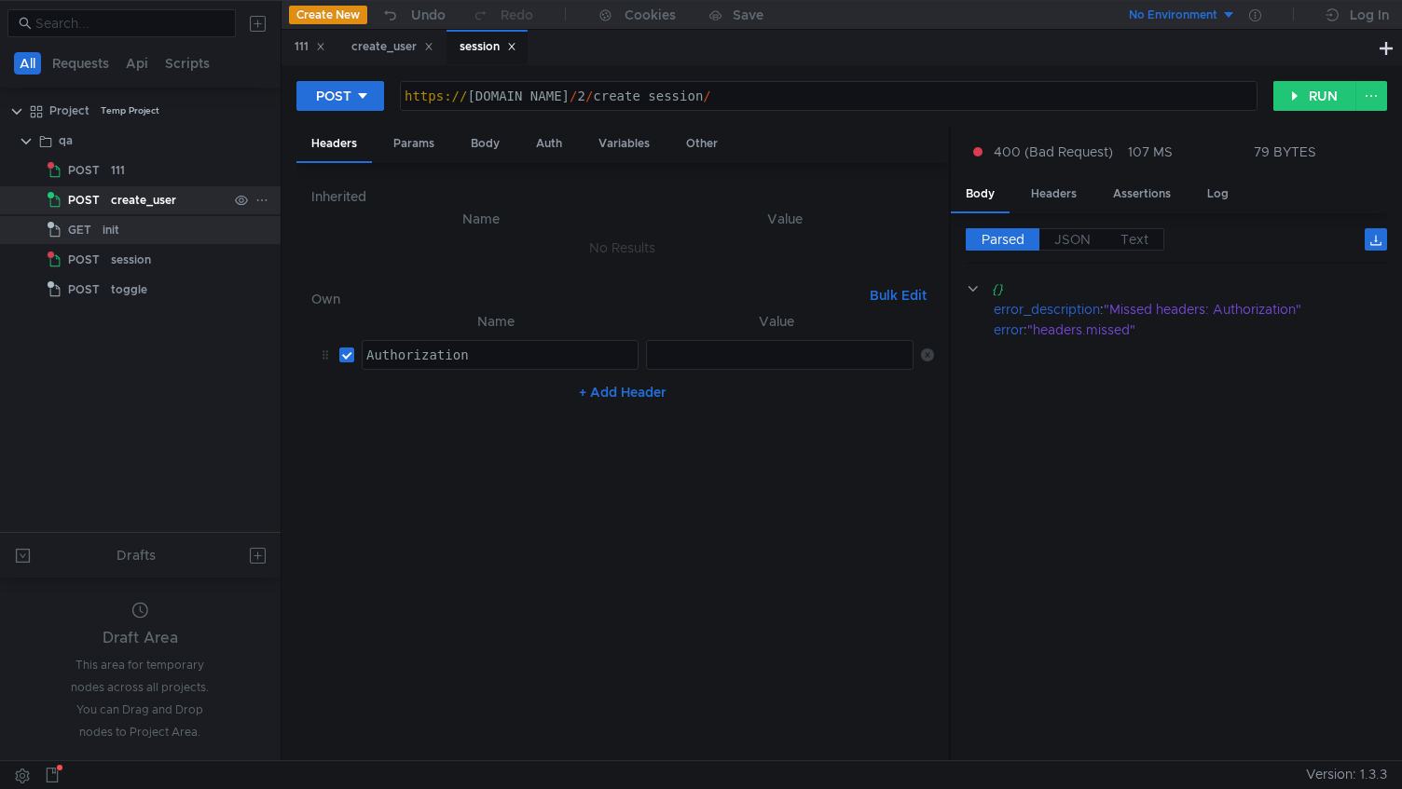
click at [147, 199] on div "create_user" at bounding box center [143, 200] width 65 height 28
click at [138, 198] on div "create_user" at bounding box center [143, 200] width 65 height 28
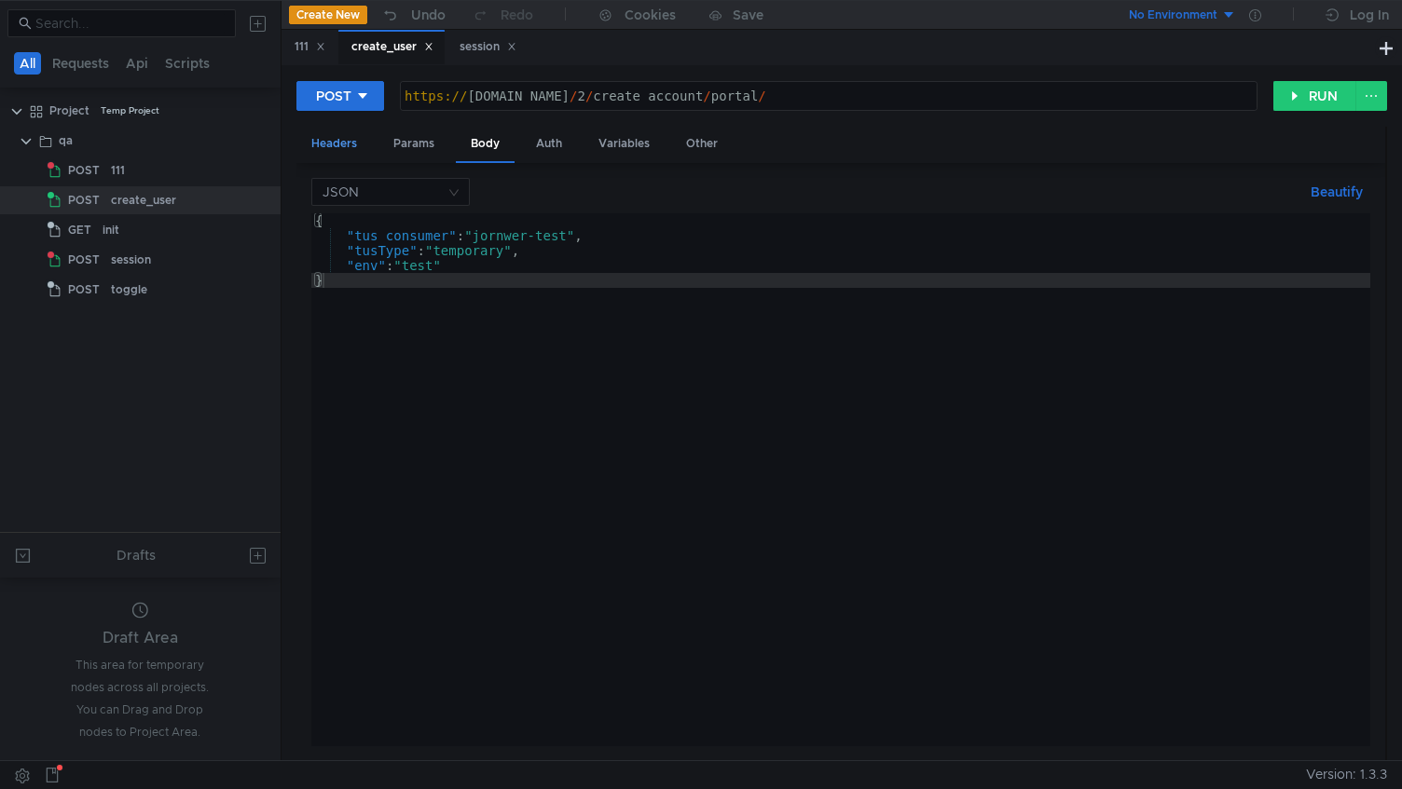
click at [343, 149] on div "Headers" at bounding box center [334, 144] width 76 height 34
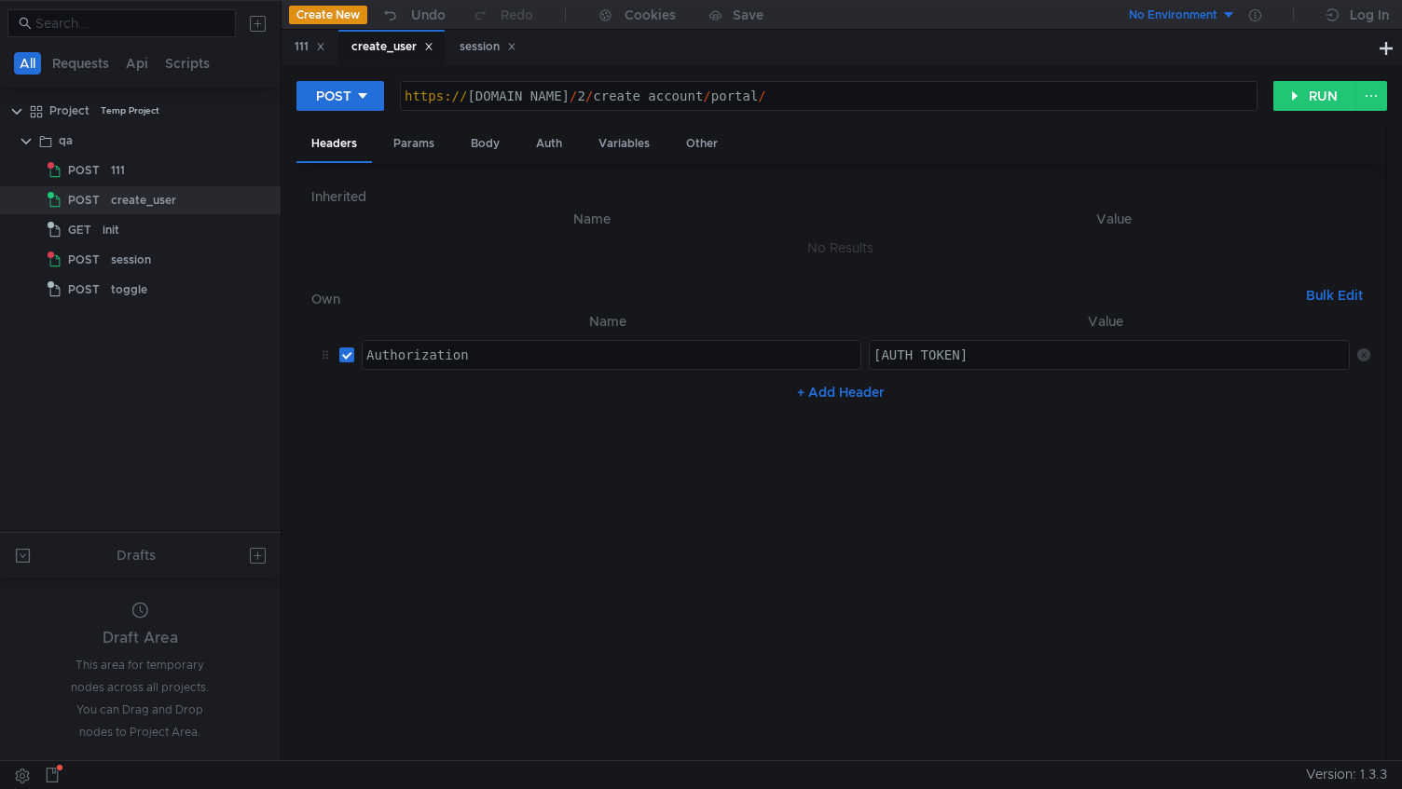
click at [974, 364] on div "[AUTH_TOKEN]" at bounding box center [1112, 370] width 485 height 45
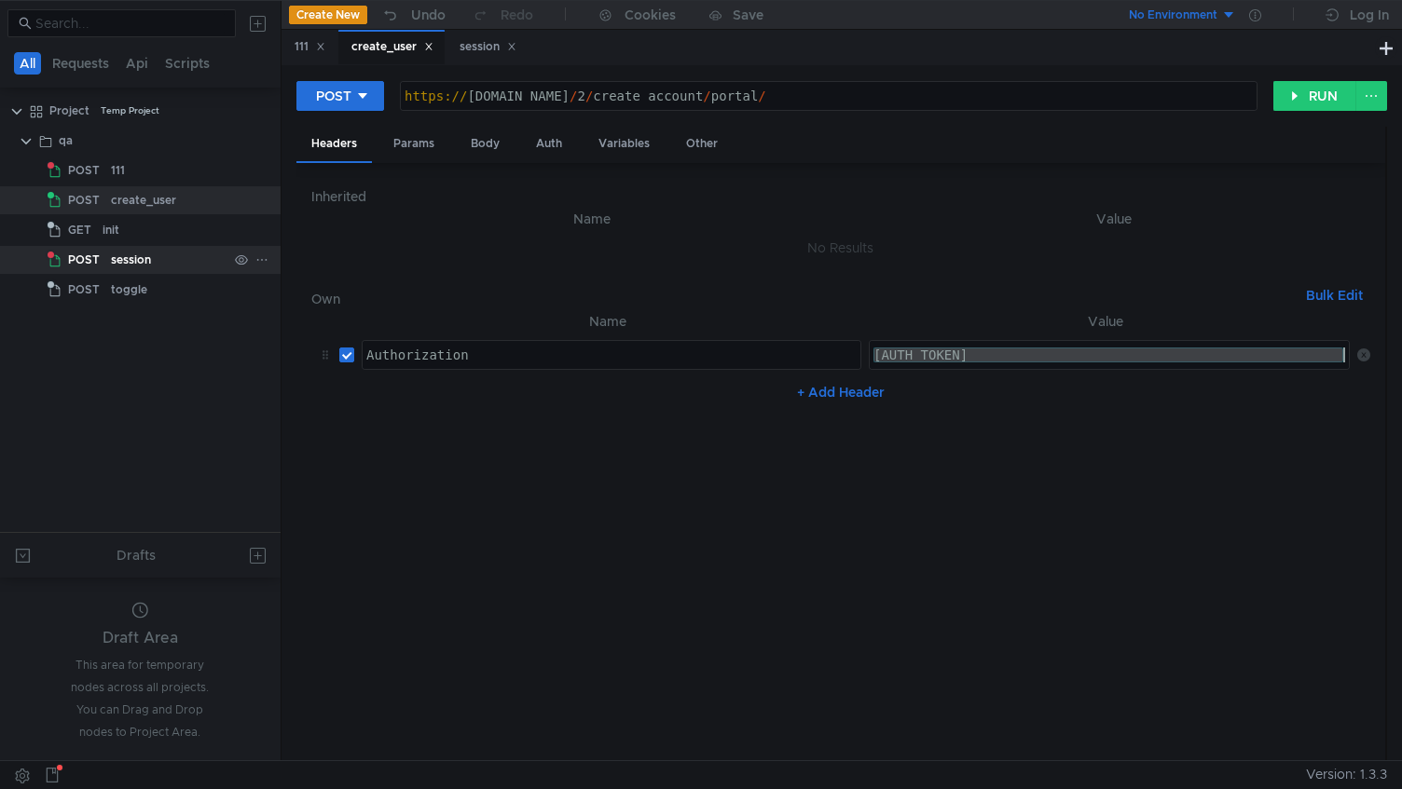
click at [138, 257] on div "session" at bounding box center [131, 260] width 40 height 28
click at [160, 265] on div "session" at bounding box center [169, 260] width 117 height 28
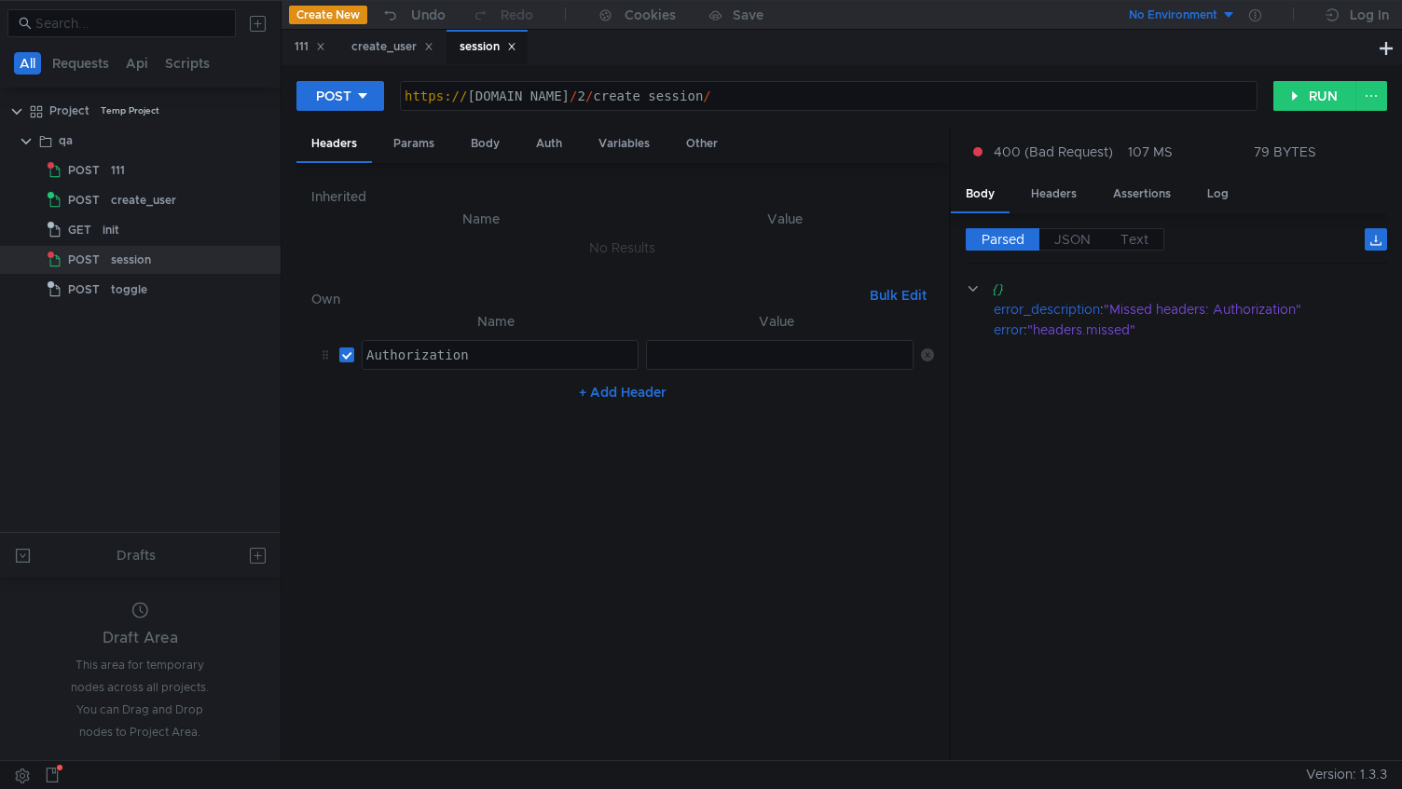
click at [809, 364] on div at bounding box center [781, 370] width 268 height 45
paste textarea "[AUTH_TOKEN]"
type textarea "[AUTH_TOKEN]"
click at [1304, 90] on button "RUN" at bounding box center [1314, 96] width 83 height 30
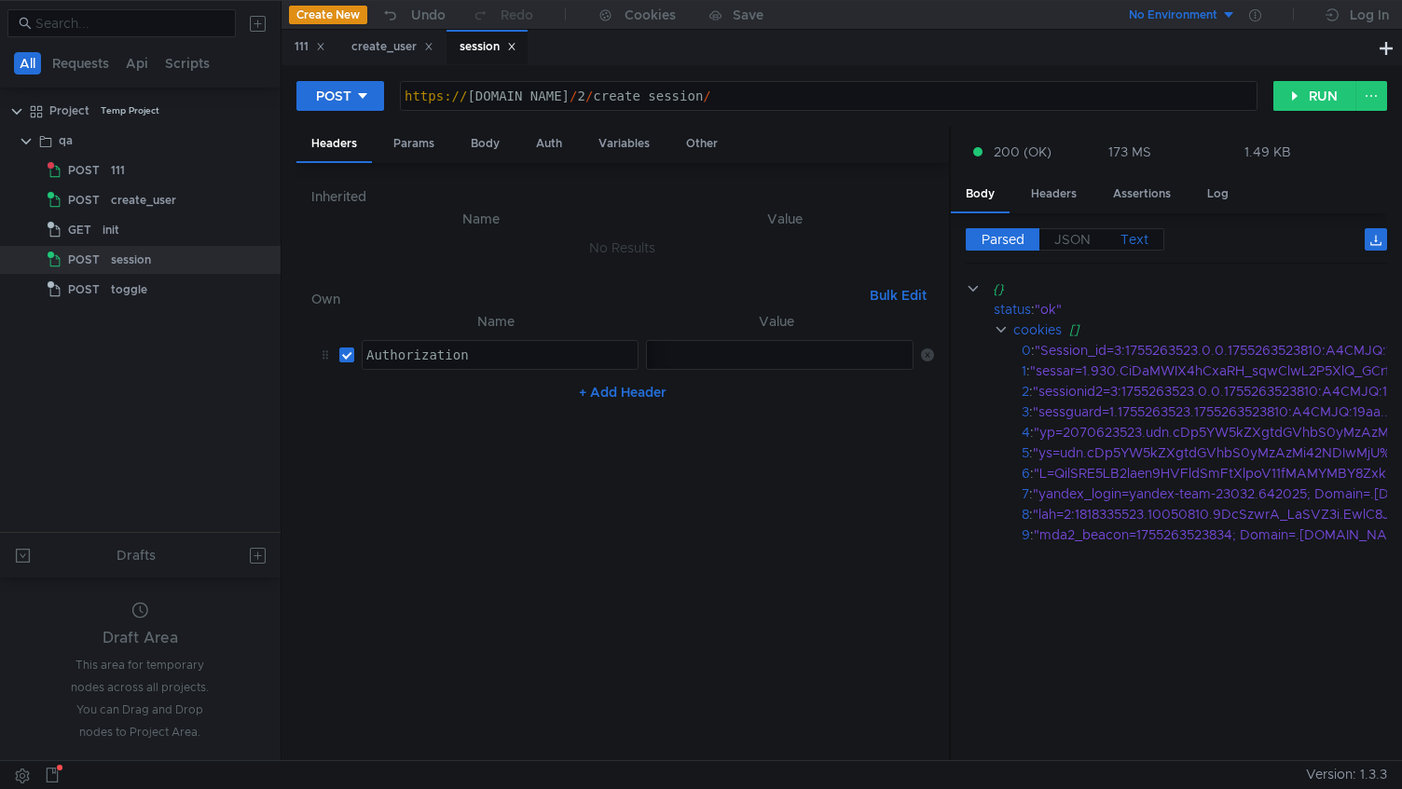
click at [1120, 240] on span "Text" at bounding box center [1134, 239] width 28 height 17
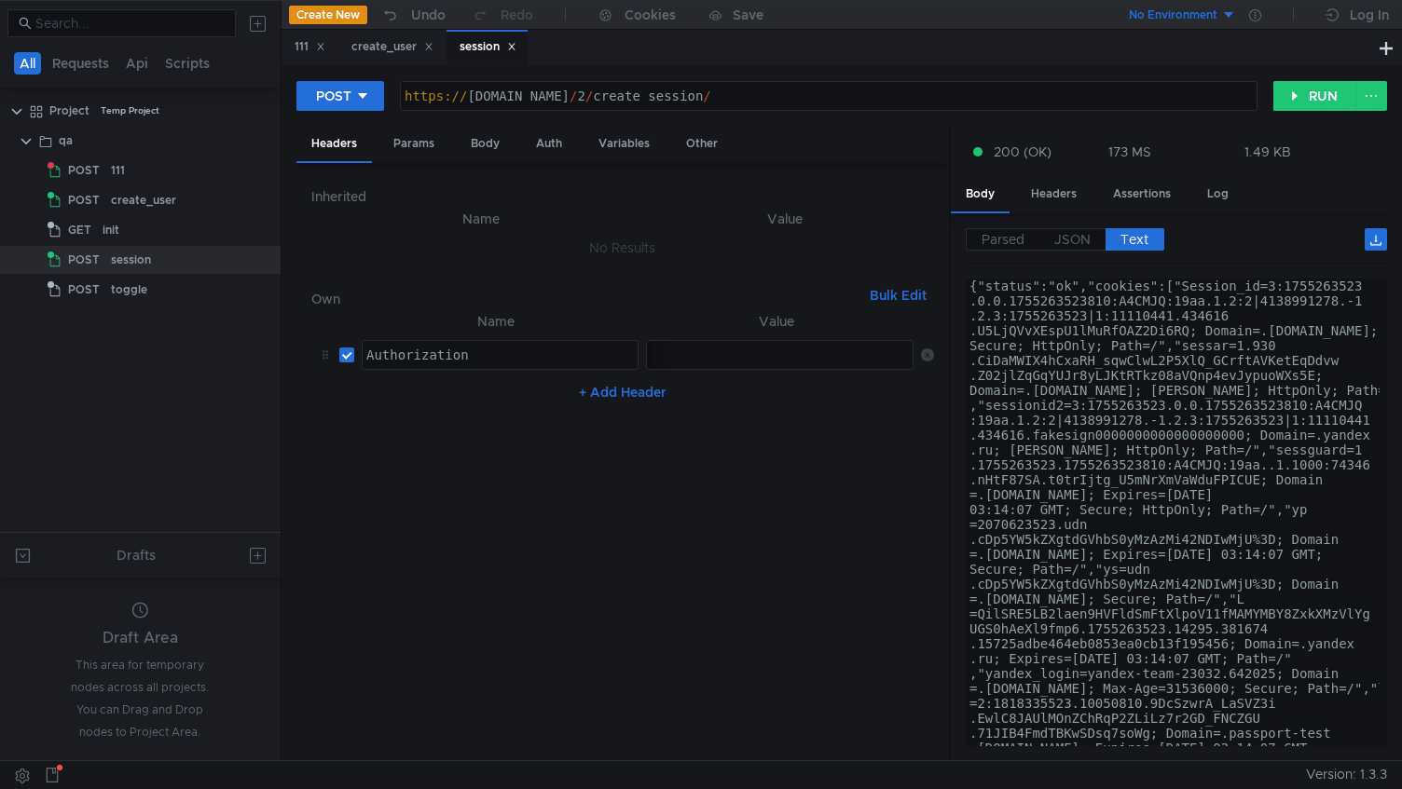
type textarea "{"status":"ok","cookies":["Session_id=3:1755263523.0.0.1755263523810:A4CMJQ:19a…"
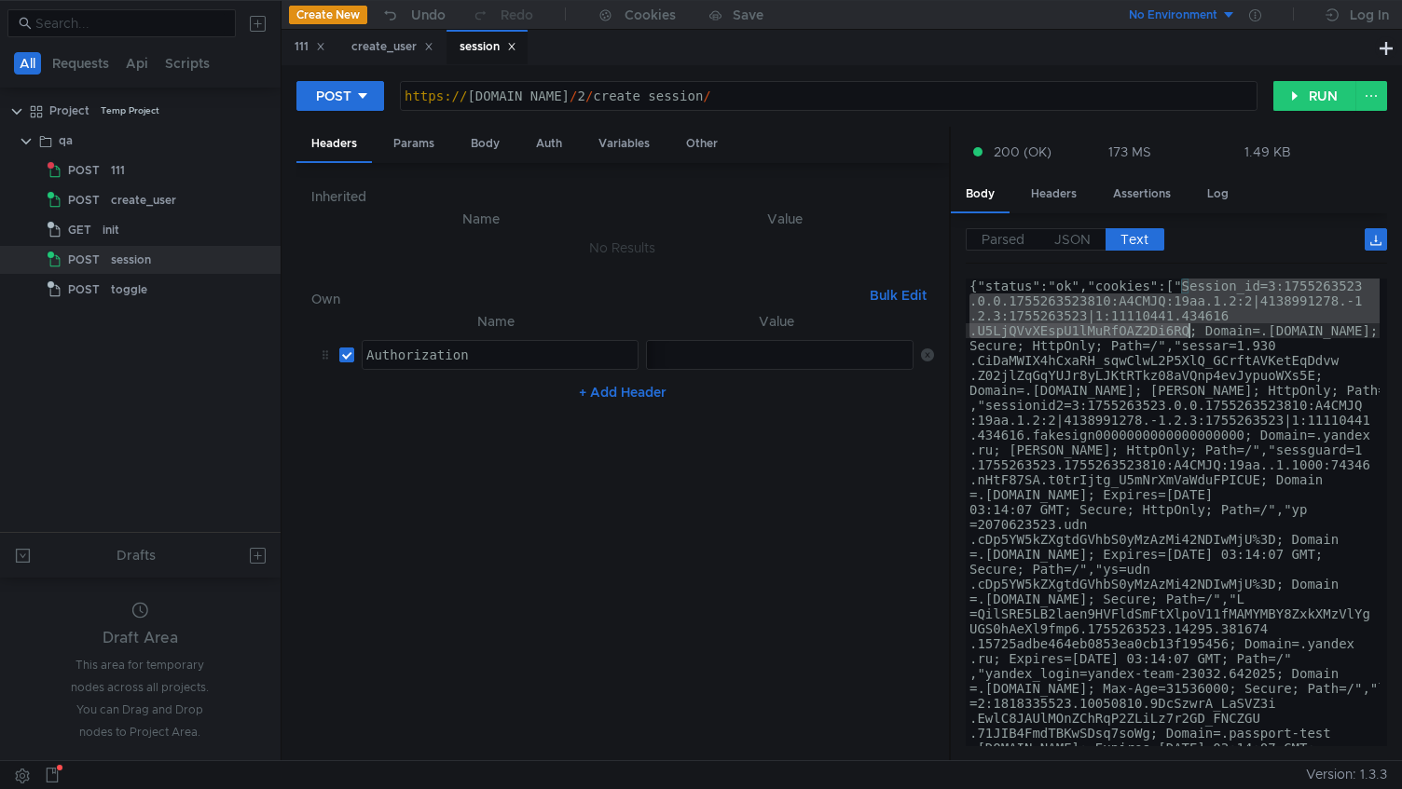
drag, startPoint x: 1188, startPoint y: 294, endPoint x: 1184, endPoint y: 331, distance: 37.5
click at [150, 242] on div "init" at bounding box center [165, 230] width 125 height 28
click at [137, 235] on div "init" at bounding box center [165, 230] width 125 height 28
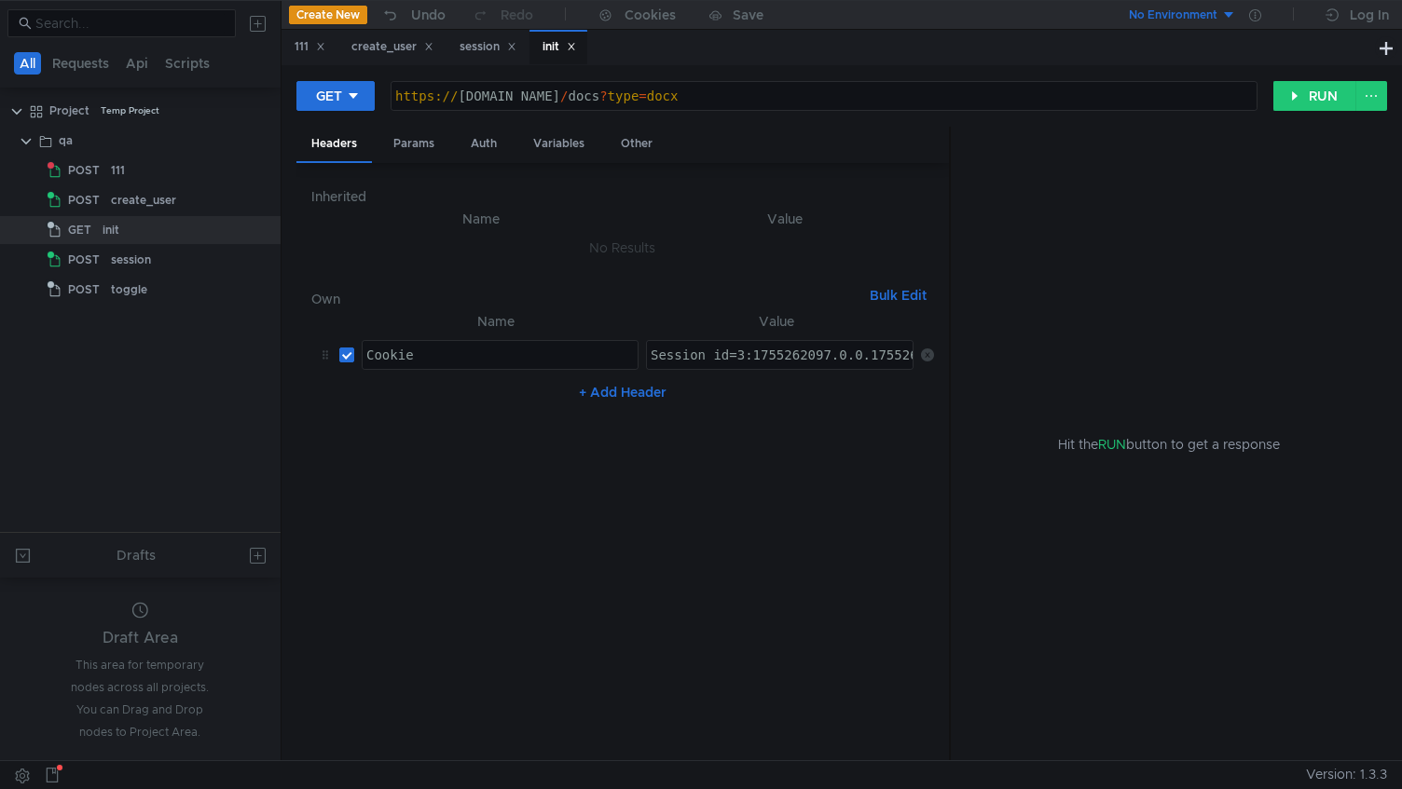
click at [712, 350] on div "Session_id=3:1755262097.0.0.1755262097242:A4CMJQ:b5dd.1.2:2|4138987944.-1.2.3:1…" at bounding box center [1175, 370] width 1057 height 45
click at [711, 350] on div "Session_id=3:1755262097.0.0.1755262097242:A4CMJQ:b5dd.1.2:2|4138987944.-1.2.3:1…" at bounding box center [1175, 370] width 1057 height 45
click at [711, 350] on div "Session_id=3:1755262097.0.0.1755262097242:A4CMJQ:b5dd.1.2:2|4138987944.-1.2.3:1…" at bounding box center [386, 370] width 1057 height 45
paste textarea "3523.0.0.1755263523810:A4CMJQ:19aa.1.2:2|4138991278.-1.2.3:1755263523|1:1111044…"
type textarea "Session_id=3:1755263523.0.0.1755263523810:A4CMJQ:19aa.1.2:2|4138991278.-1.2.3:1…"
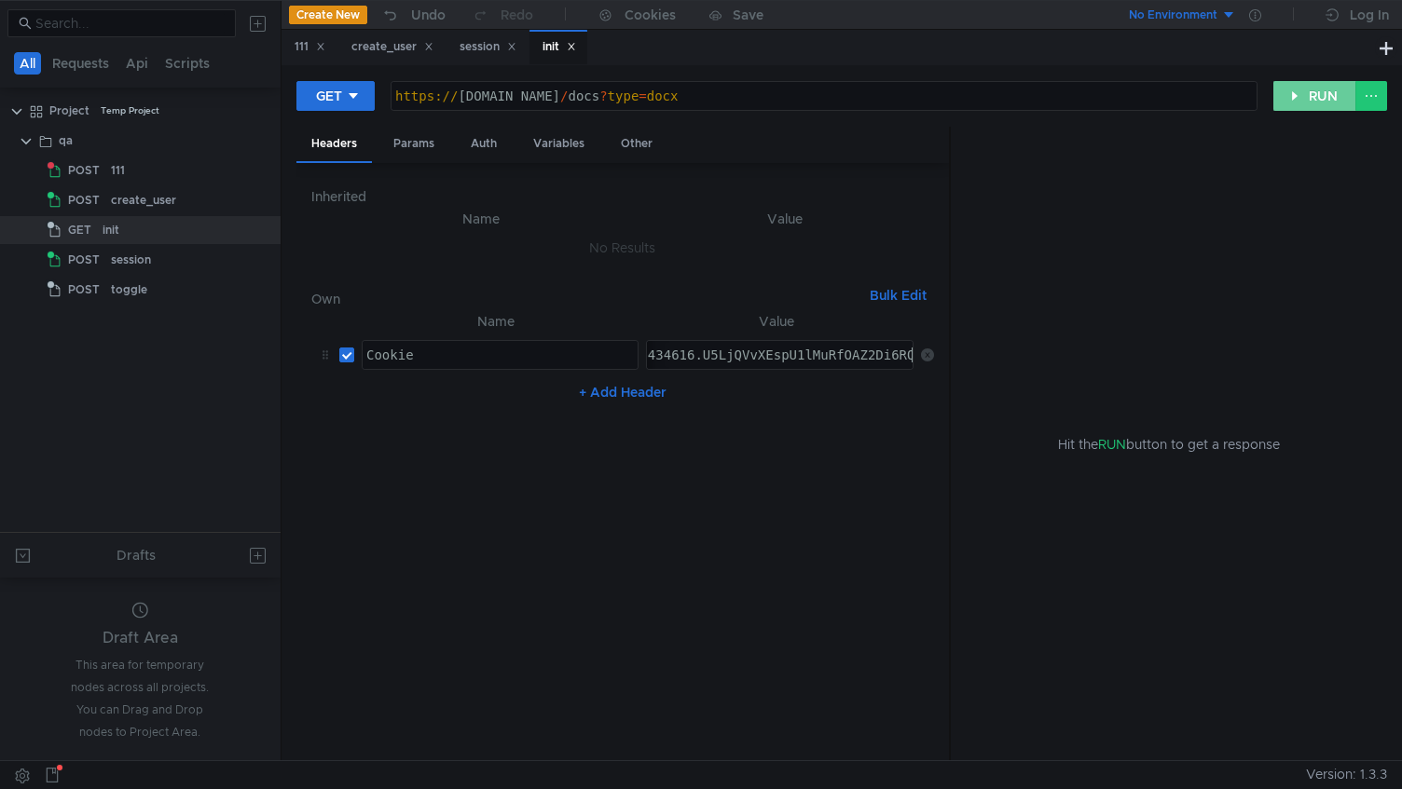
click at [1326, 92] on button "RUN" at bounding box center [1314, 96] width 83 height 30
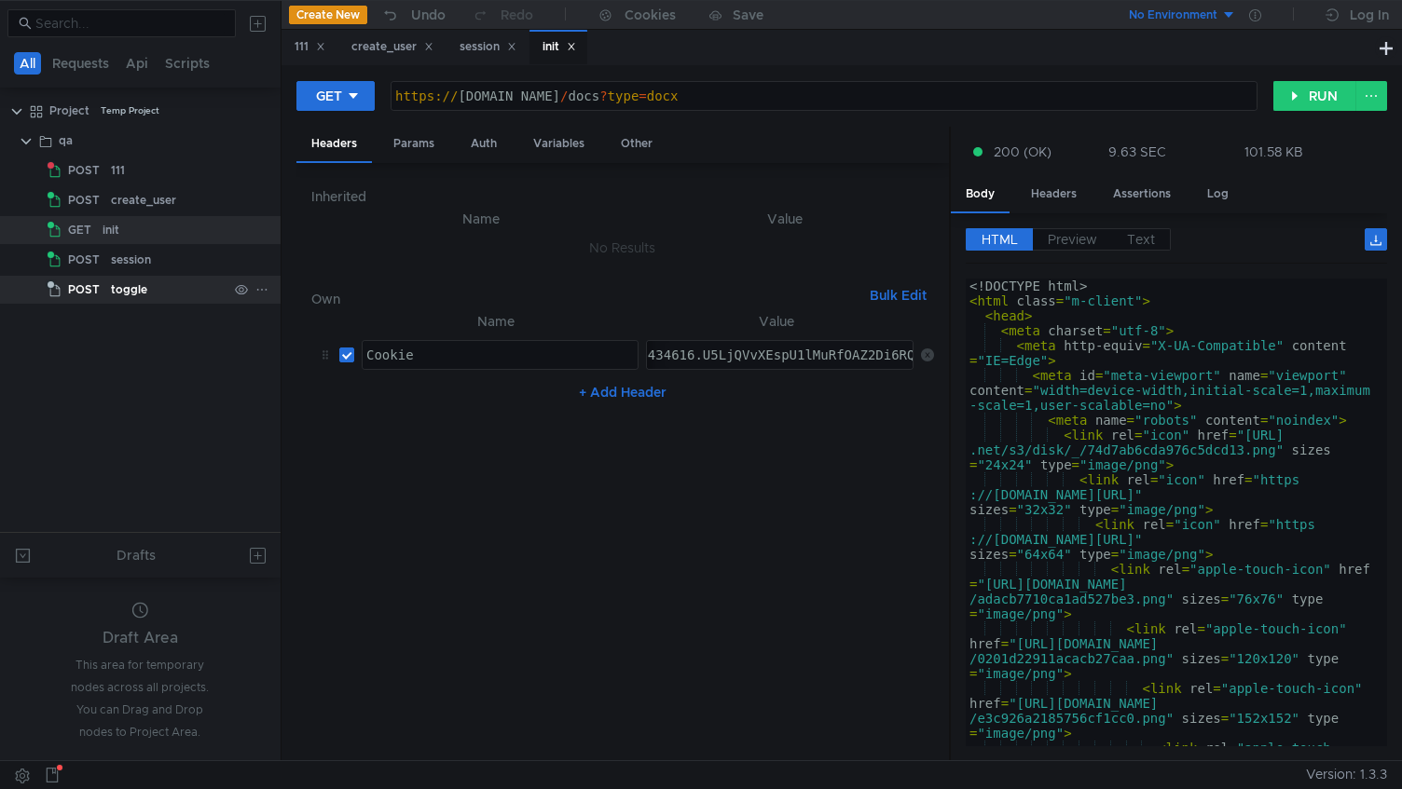
click at [130, 289] on div "toggle" at bounding box center [129, 290] width 36 height 28
click at [142, 291] on div "toggle" at bounding box center [129, 290] width 36 height 28
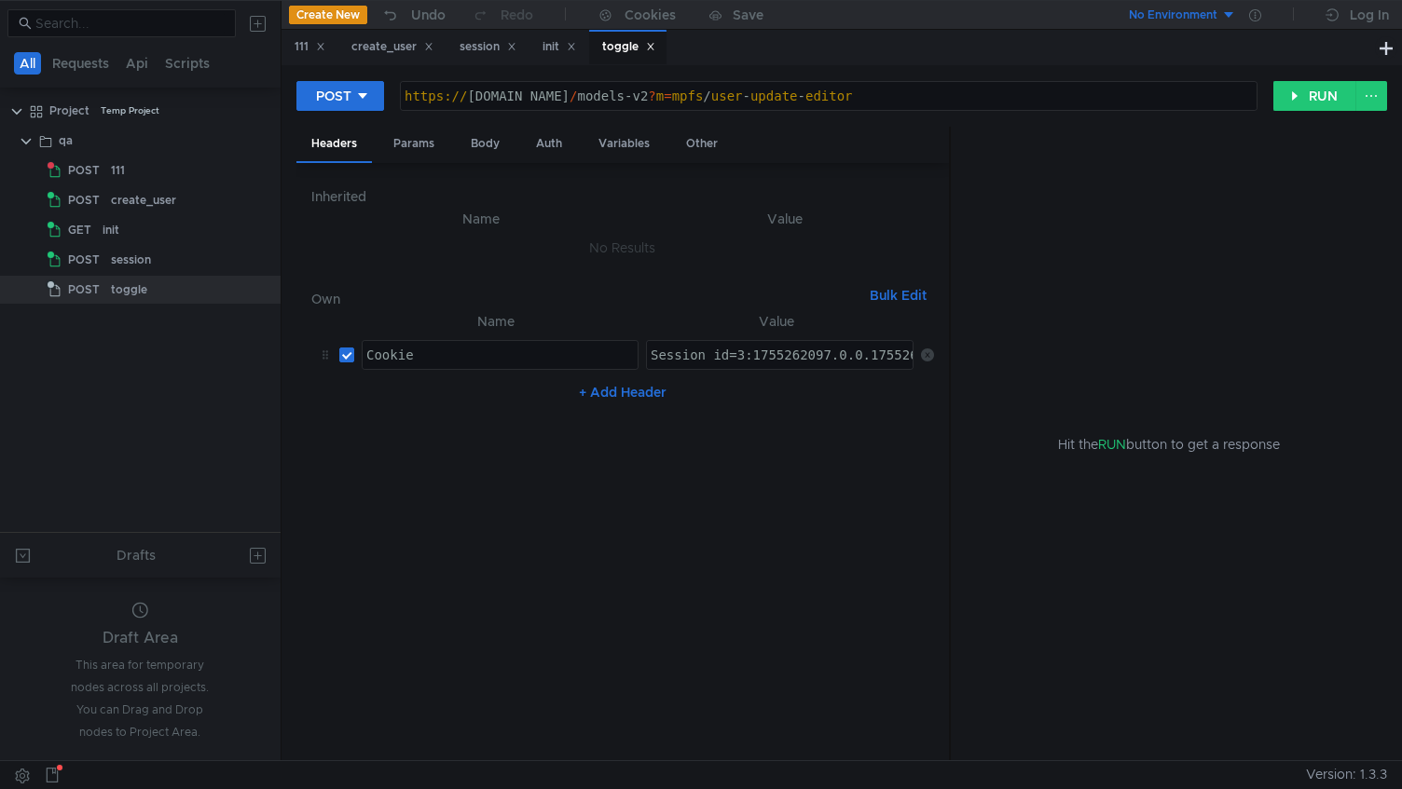
click at [726, 352] on div "Session_id=3:1755262097.0.0.1755262097242:A4CMJQ:b5dd.1.2:2|4138987944.-1.2.3:1…" at bounding box center [1175, 370] width 1057 height 45
paste textarea "3523.0.0.1755263523810:A4CMJQ:19aa.1.2:2|4138991278.-1.2.3:1755263523|1:1111044…"
type textarea "Session_id=3:1755263523.0.0.1755263523810:A4CMJQ:19aa.1.2:2|4138991278.-1.2.3:1…"
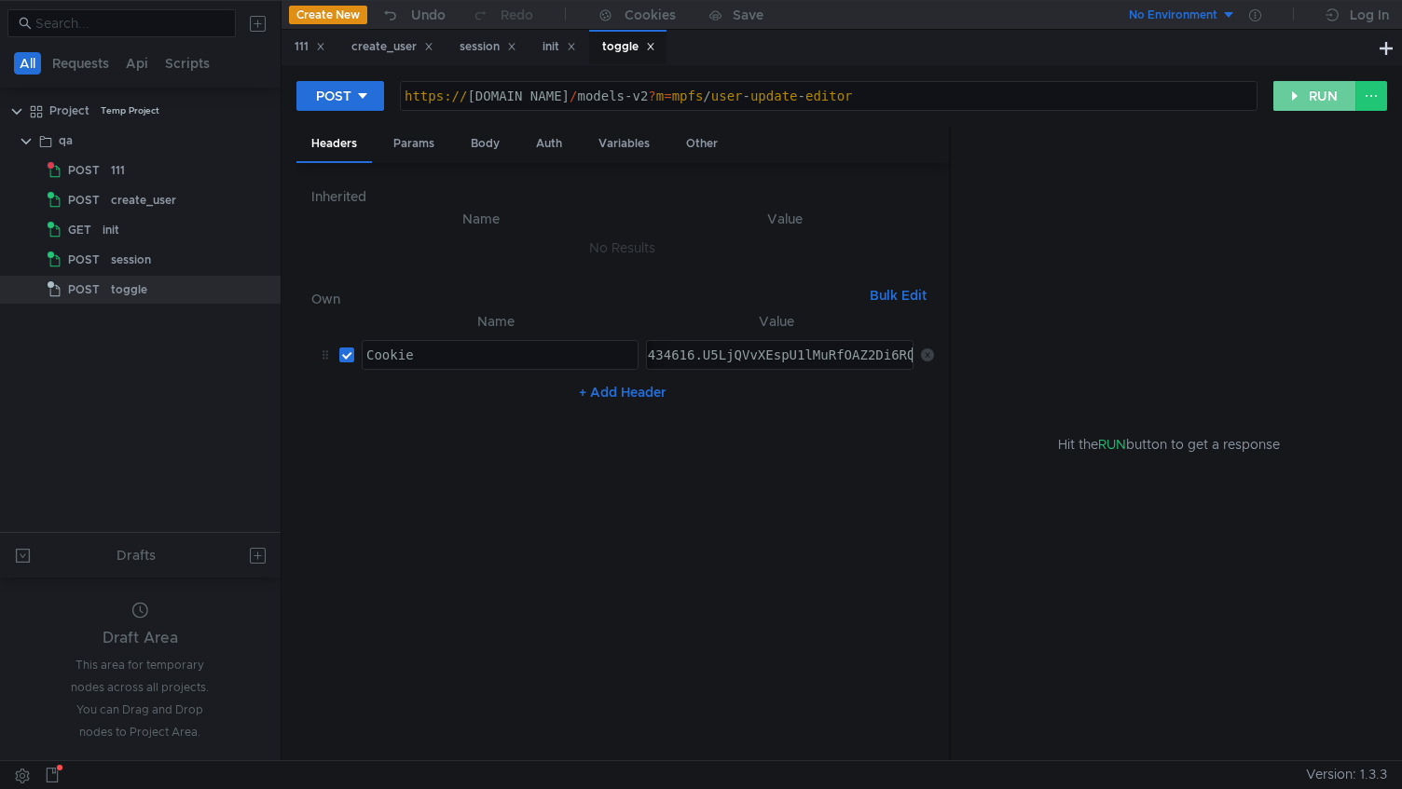
click at [1335, 103] on button "RUN" at bounding box center [1314, 96] width 83 height 30
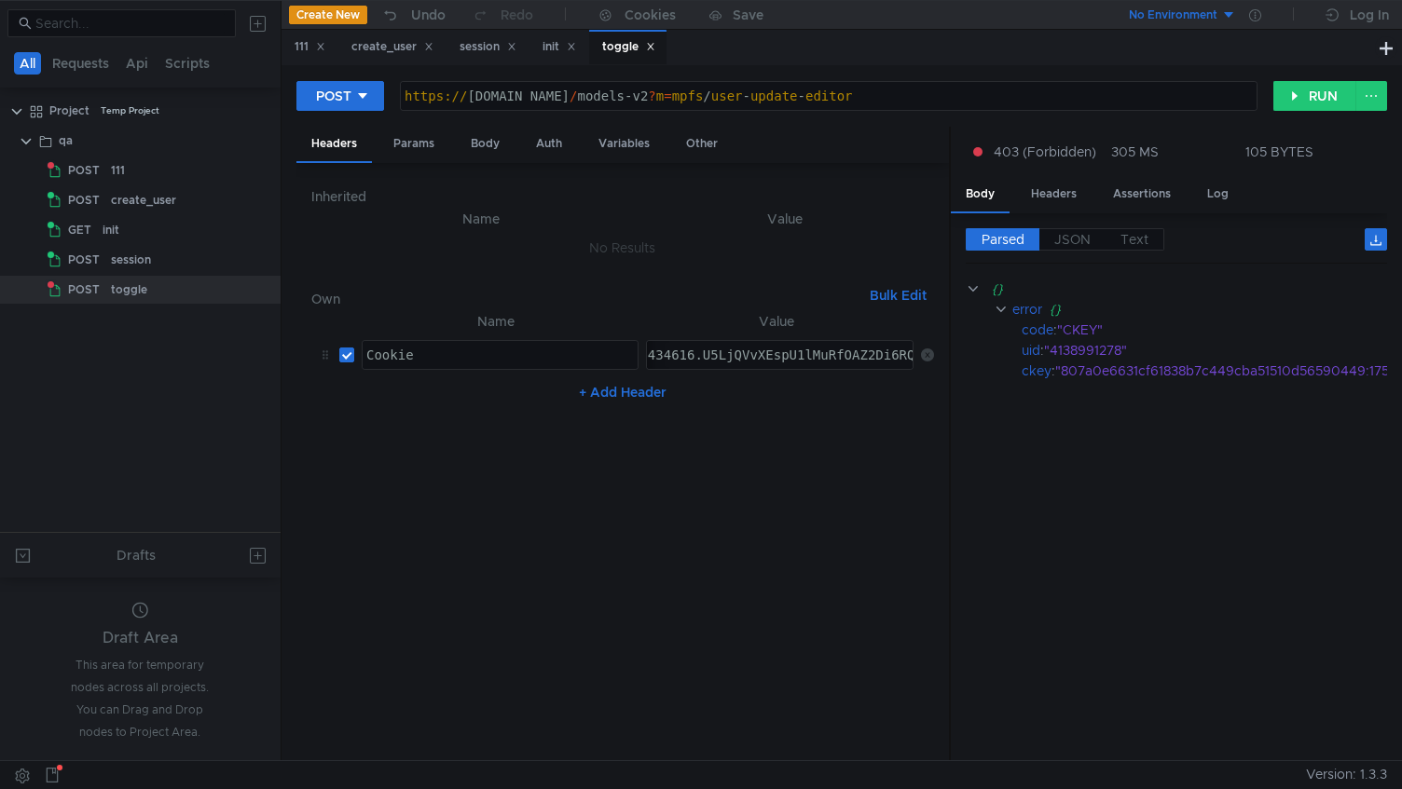
click at [1072, 224] on div "Parsed JSON Text {} error {} code : "CKEY" uid : "4138991278" ckey : "807a0e663…" at bounding box center [1169, 487] width 436 height 548
click at [1079, 228] on label "JSON" at bounding box center [1072, 239] width 66 height 22
click at [1086, 233] on span "JSON" at bounding box center [1072, 239] width 36 height 17
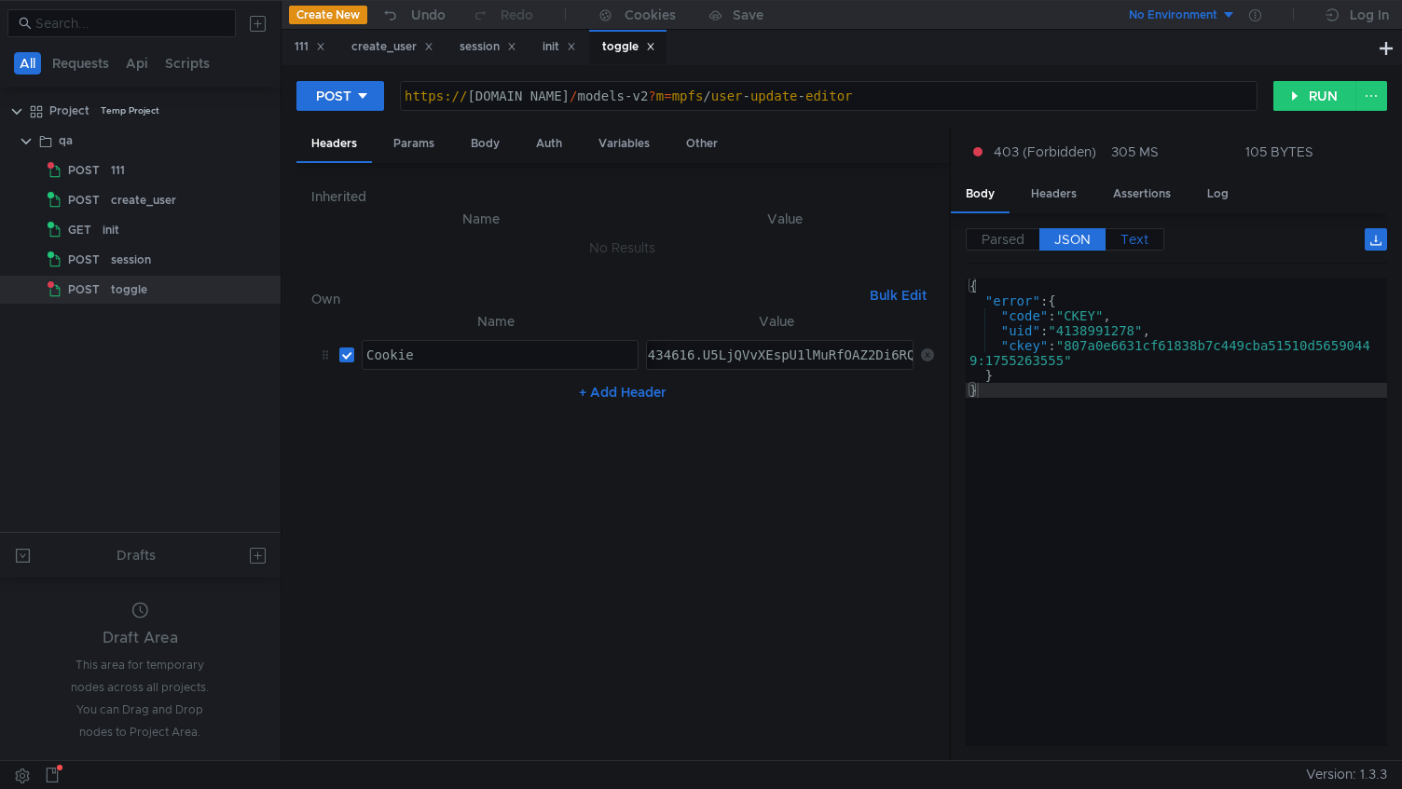
click at [1116, 239] on label "Text" at bounding box center [1134, 239] width 59 height 22
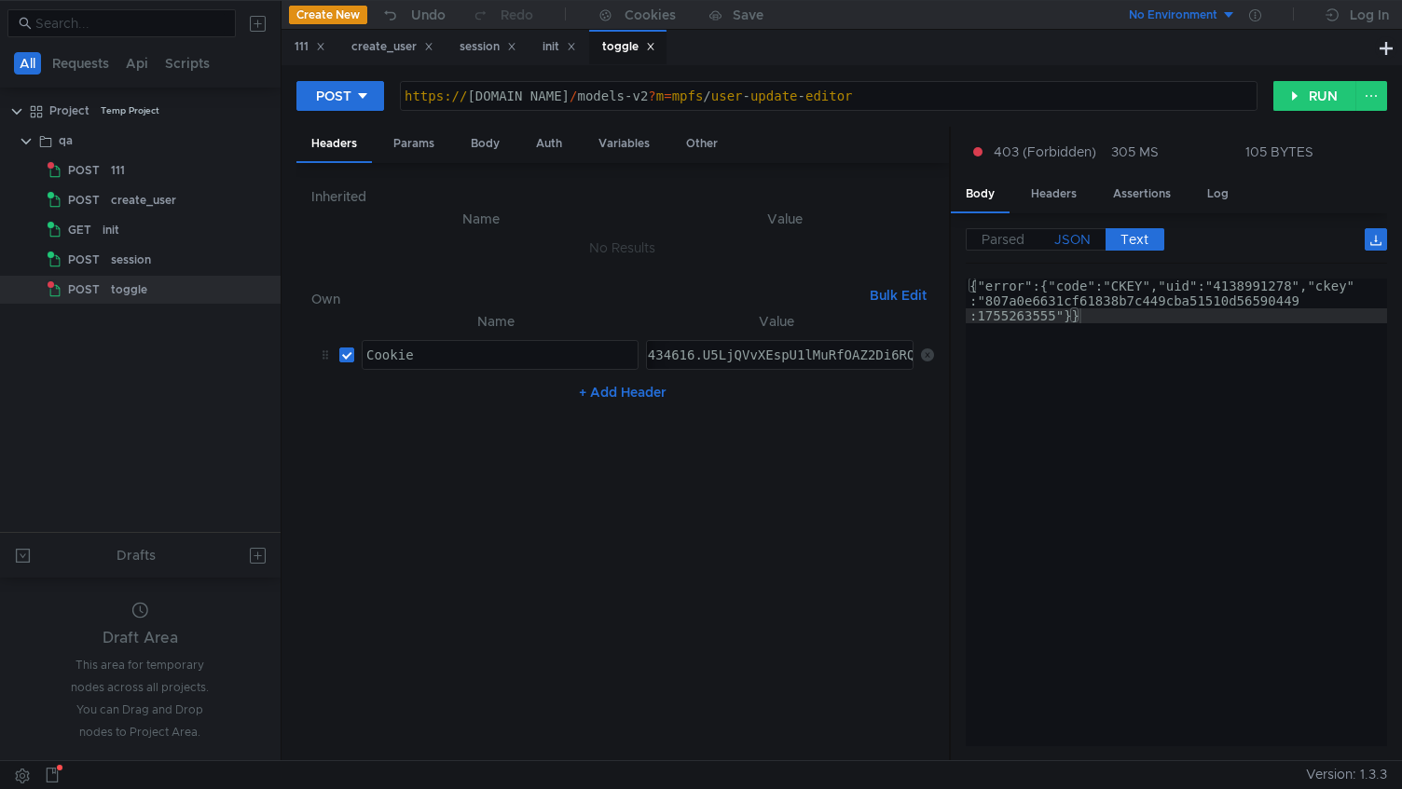
click at [1067, 251] on div "Parsed JSON Text" at bounding box center [1176, 245] width 421 height 35
click at [1069, 243] on span "JSON" at bounding box center [1072, 239] width 36 height 17
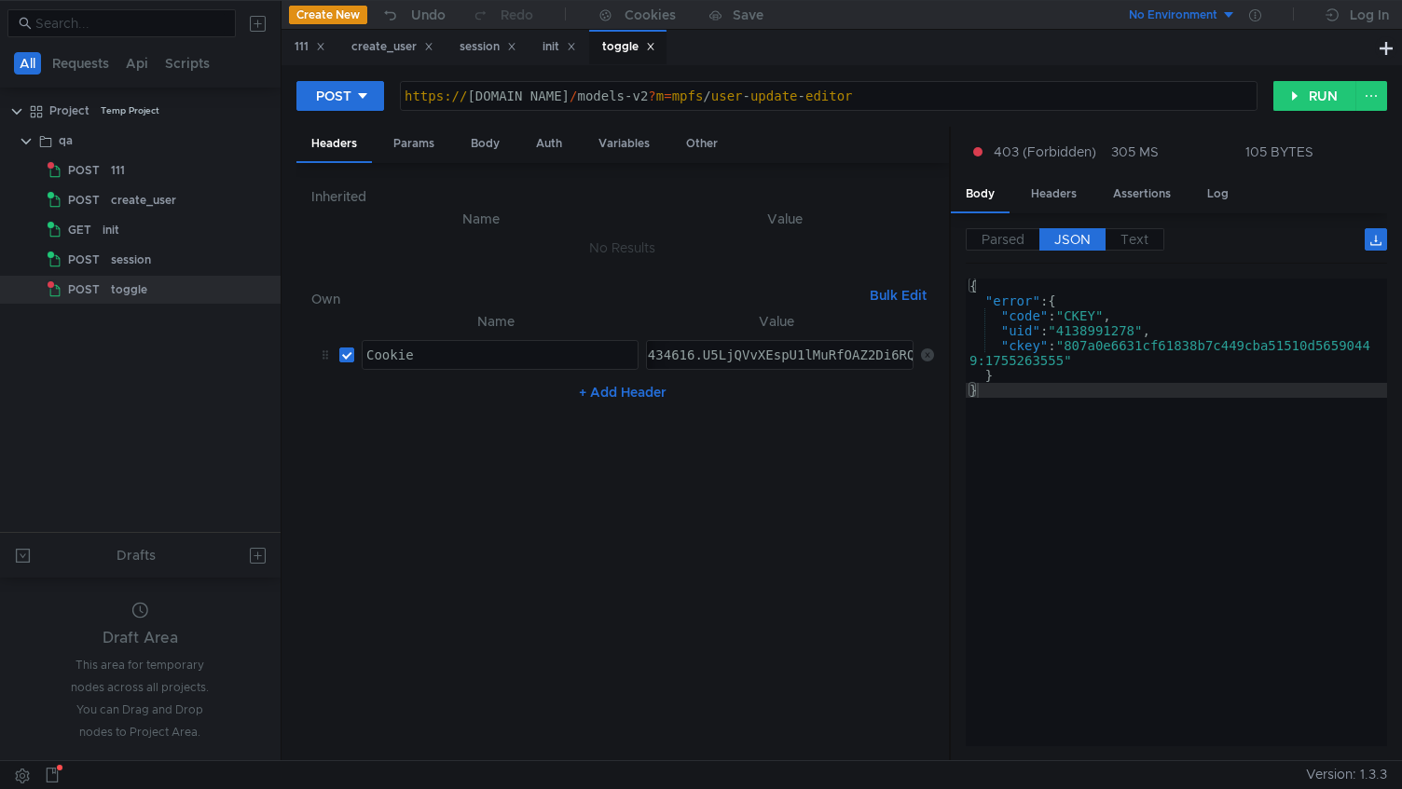
type textarea ""ckey": "807a0e6631cf61838b7c449cba51510d56590449:1755263555""
click at [1092, 349] on div "{ "error" : { "code" : "CKEY" , "uid" : "4138991278" , "ckey" : "807a0e6631cf61…" at bounding box center [1176, 524] width 421 height 490
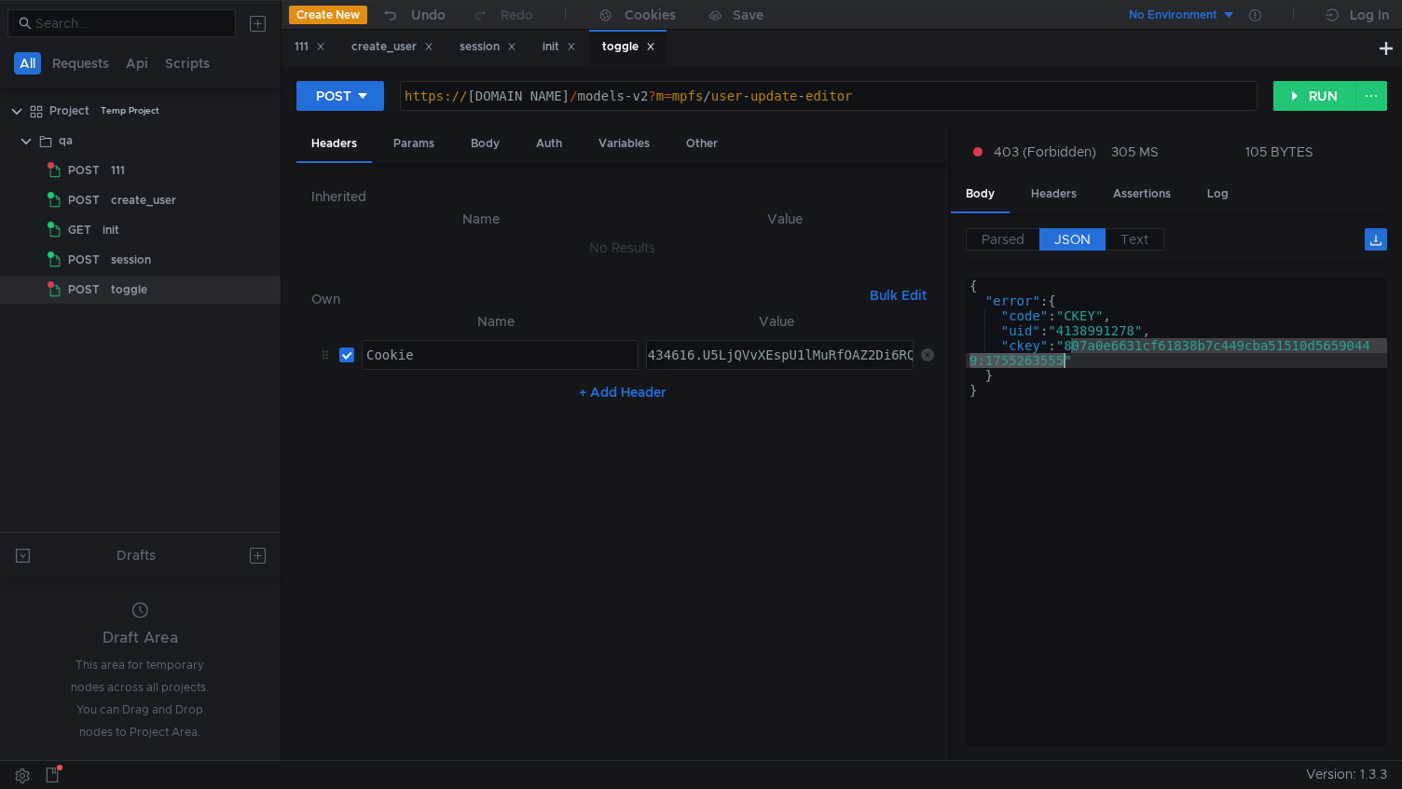
drag, startPoint x: 1092, startPoint y: 349, endPoint x: 1064, endPoint y: 358, distance: 29.5
click at [1064, 357] on div "{ "error" : { "code" : "CKEY" , "uid" : "4138991278" , "ckey" : "807a0e6631cf61…" at bounding box center [1176, 528] width 421 height 498
click at [488, 150] on div "Body" at bounding box center [485, 144] width 59 height 34
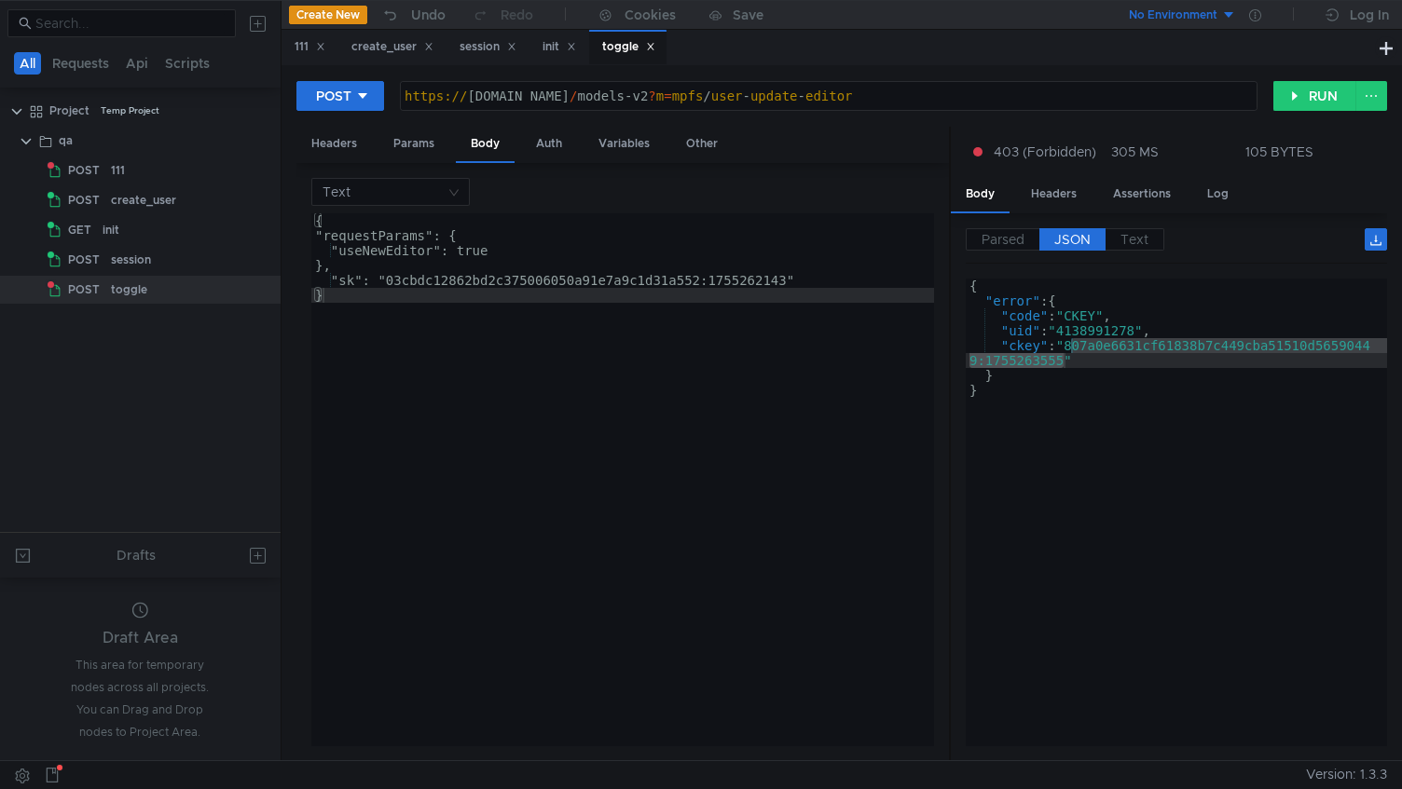
click at [441, 275] on div "{ "requestParams": { "useNewEditor": true }, "sk": "03cbdc12862bd2c375006050a91…" at bounding box center [622, 494] width 623 height 563
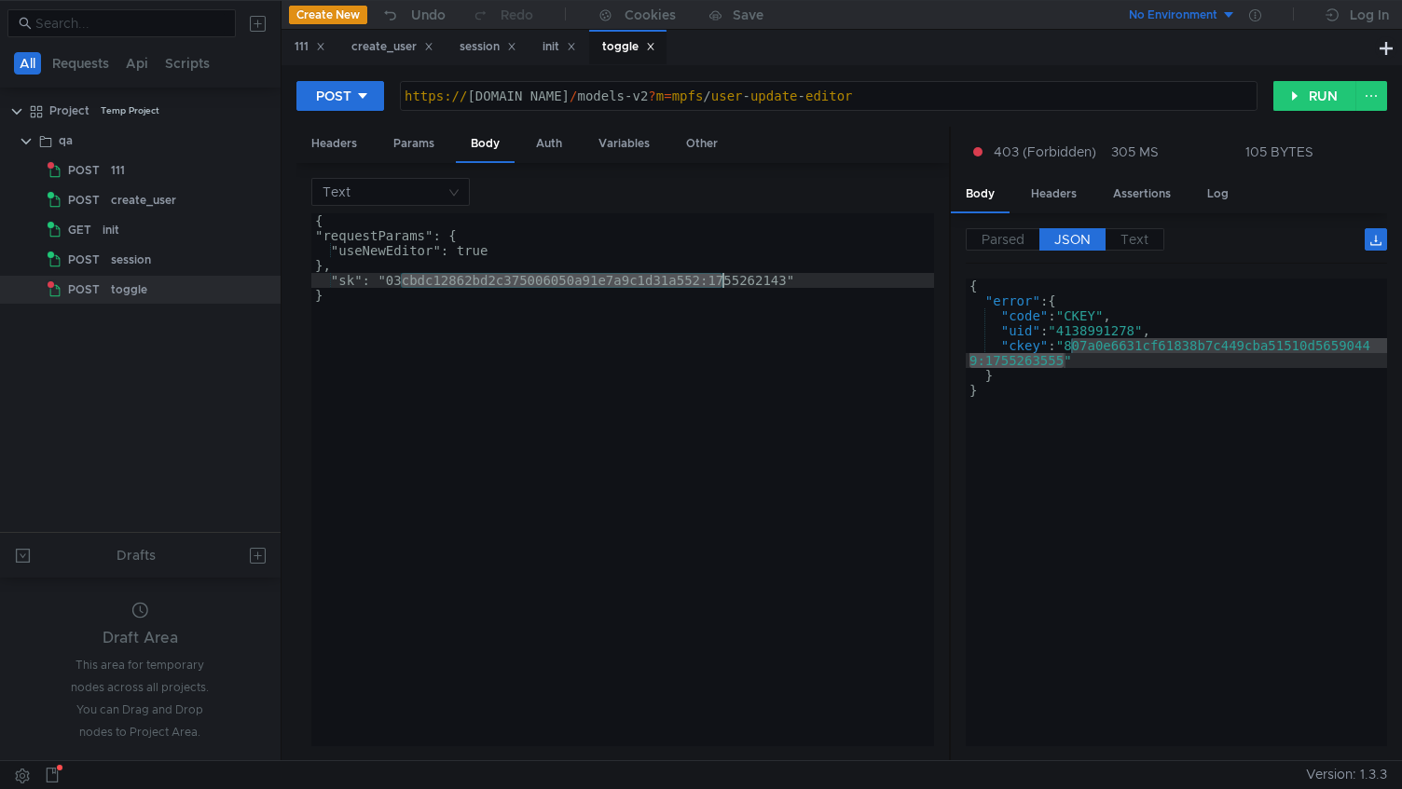
drag, startPoint x: 441, startPoint y: 275, endPoint x: 734, endPoint y: 282, distance: 292.8
click at [734, 282] on div "{ "requestParams": { "useNewEditor": true }, "sk": "03cbdc12862bd2c375006050a91…" at bounding box center [622, 494] width 623 height 563
paste textarea "807a0e6631cf61838b7c449cba51510d56590449:1755263555"
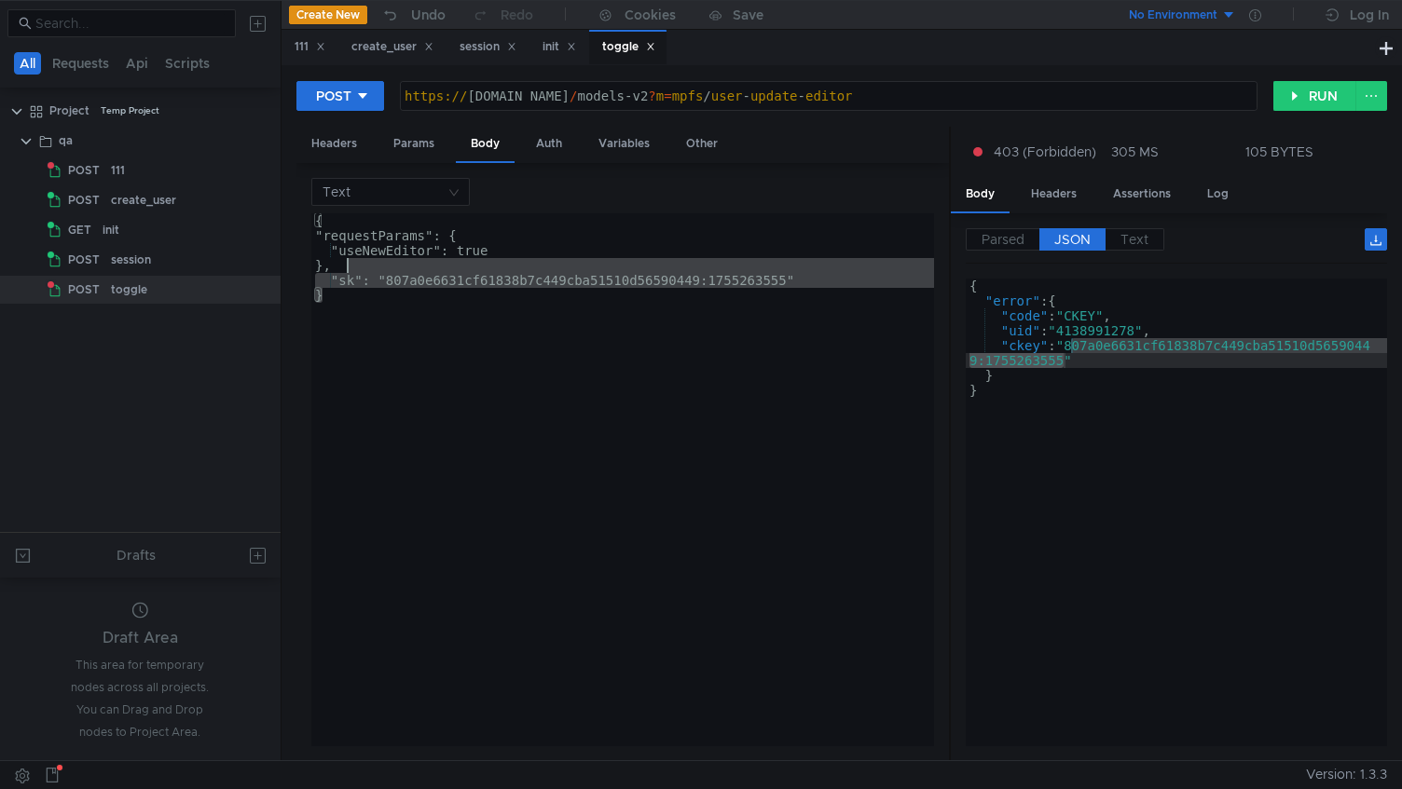
drag, startPoint x: 524, startPoint y: 347, endPoint x: 109, endPoint y: 42, distance: 514.7
click at [109, 42] on as-split "All Requests Api Scripts Project Temp Project qa POST 111 POST create_user GET …" at bounding box center [701, 380] width 1402 height 761
type textarea "{ "requestParams": {"
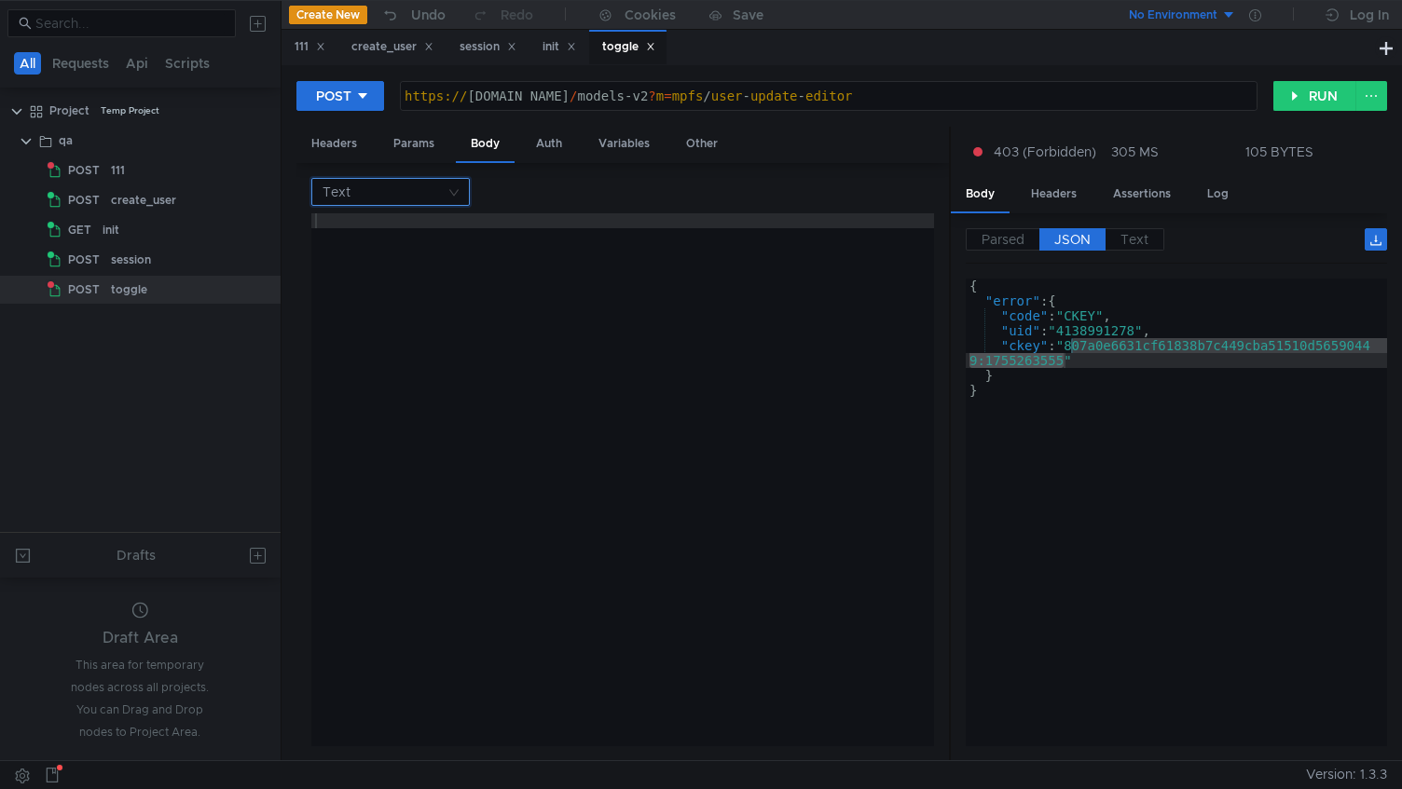
click at [399, 194] on input at bounding box center [384, 192] width 123 height 26
click at [407, 240] on nz-option-item "JSON" at bounding box center [390, 228] width 158 height 30
click at [463, 296] on div at bounding box center [622, 494] width 623 height 563
paste textarea "}"
type textarea "}"
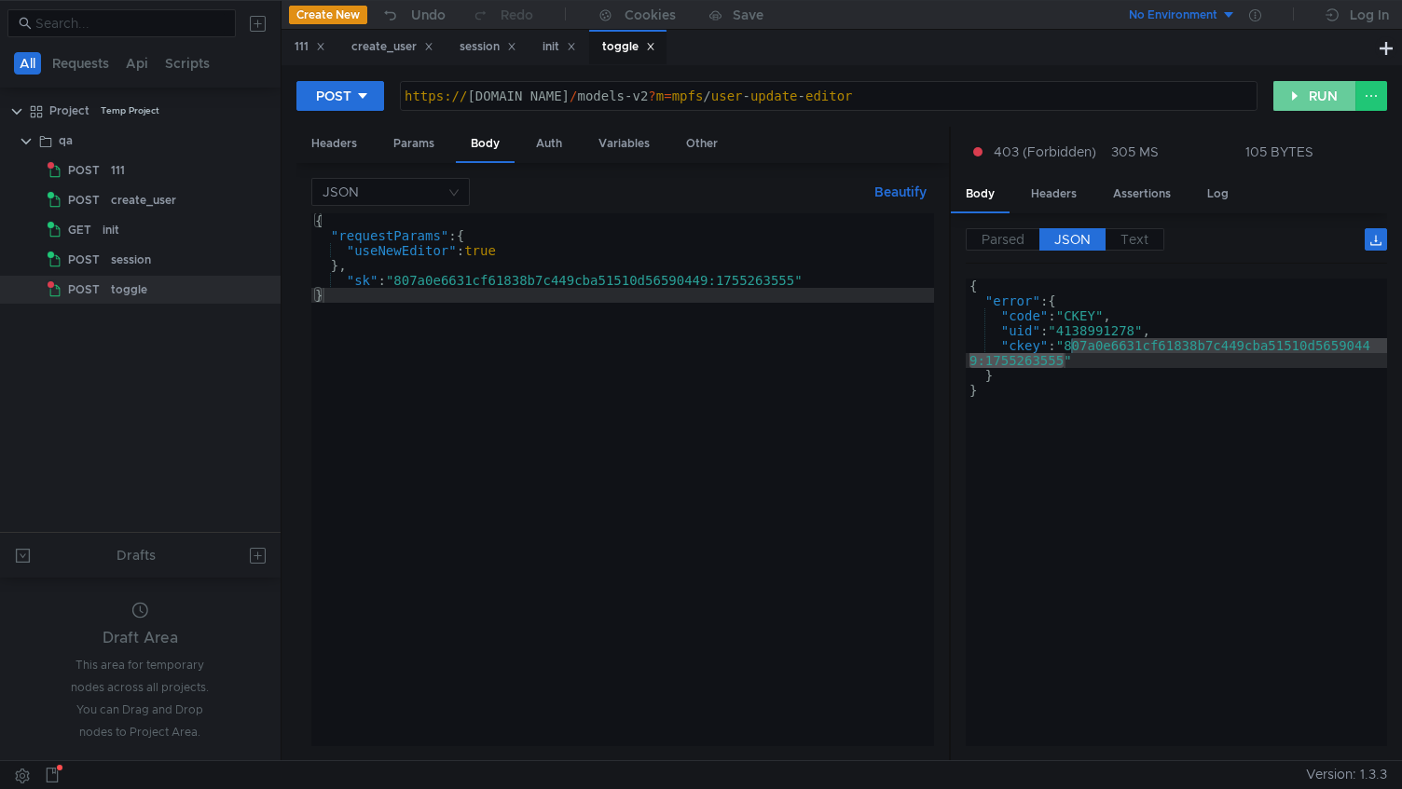
click at [1336, 100] on button "RUN" at bounding box center [1314, 96] width 83 height 30
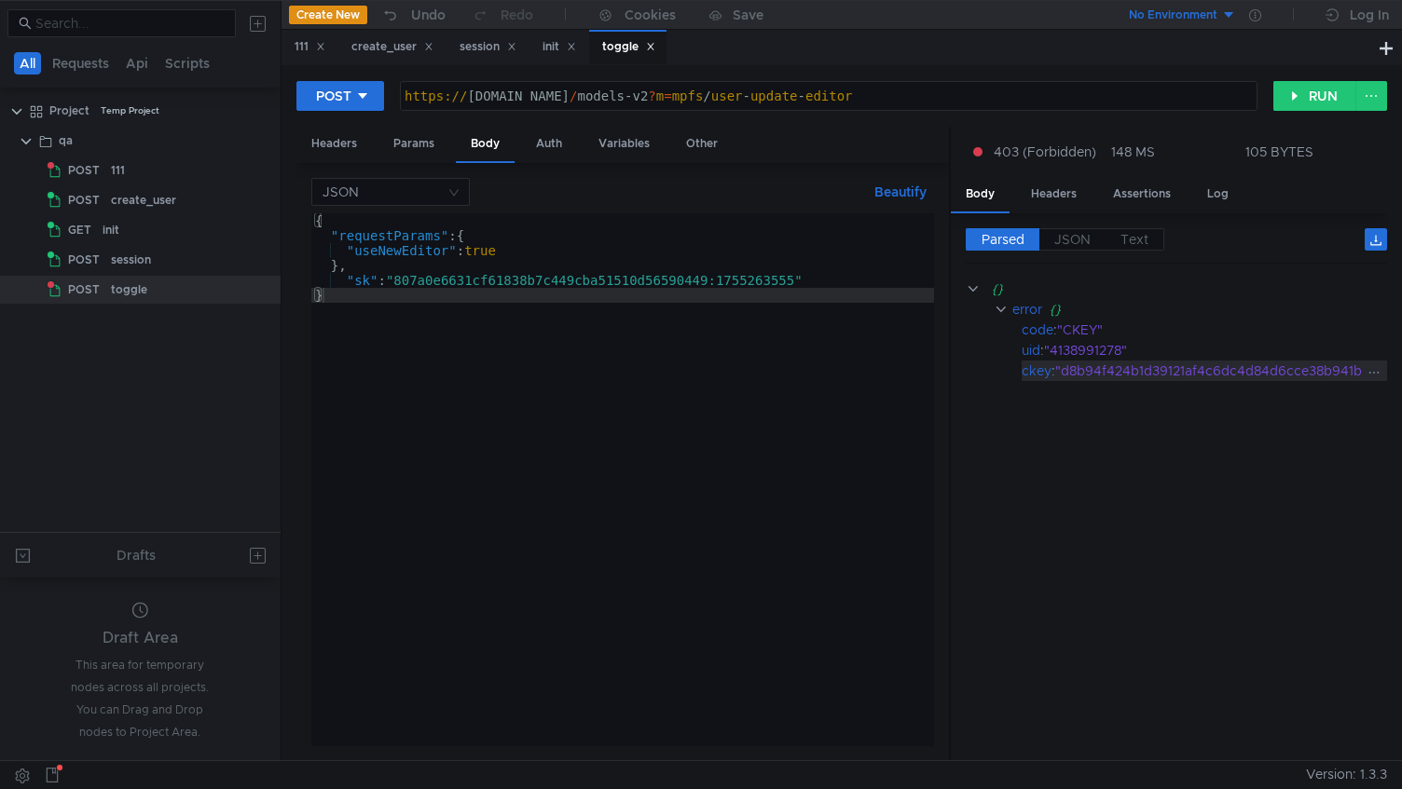
click at [1097, 370] on div ""d8b94f424b1d39121af4c6dc4d84d6cce38b941b:1755263571"" at bounding box center [1250, 371] width 390 height 21
drag, startPoint x: 1097, startPoint y: 370, endPoint x: 1247, endPoint y: 364, distance: 150.2
click at [1237, 364] on div ""d8b94f424b1d39121af4c6dc4d84d6cce38b941b:1755263571"" at bounding box center [1250, 371] width 390 height 21
click at [1077, 234] on span "JSON" at bounding box center [1072, 239] width 36 height 17
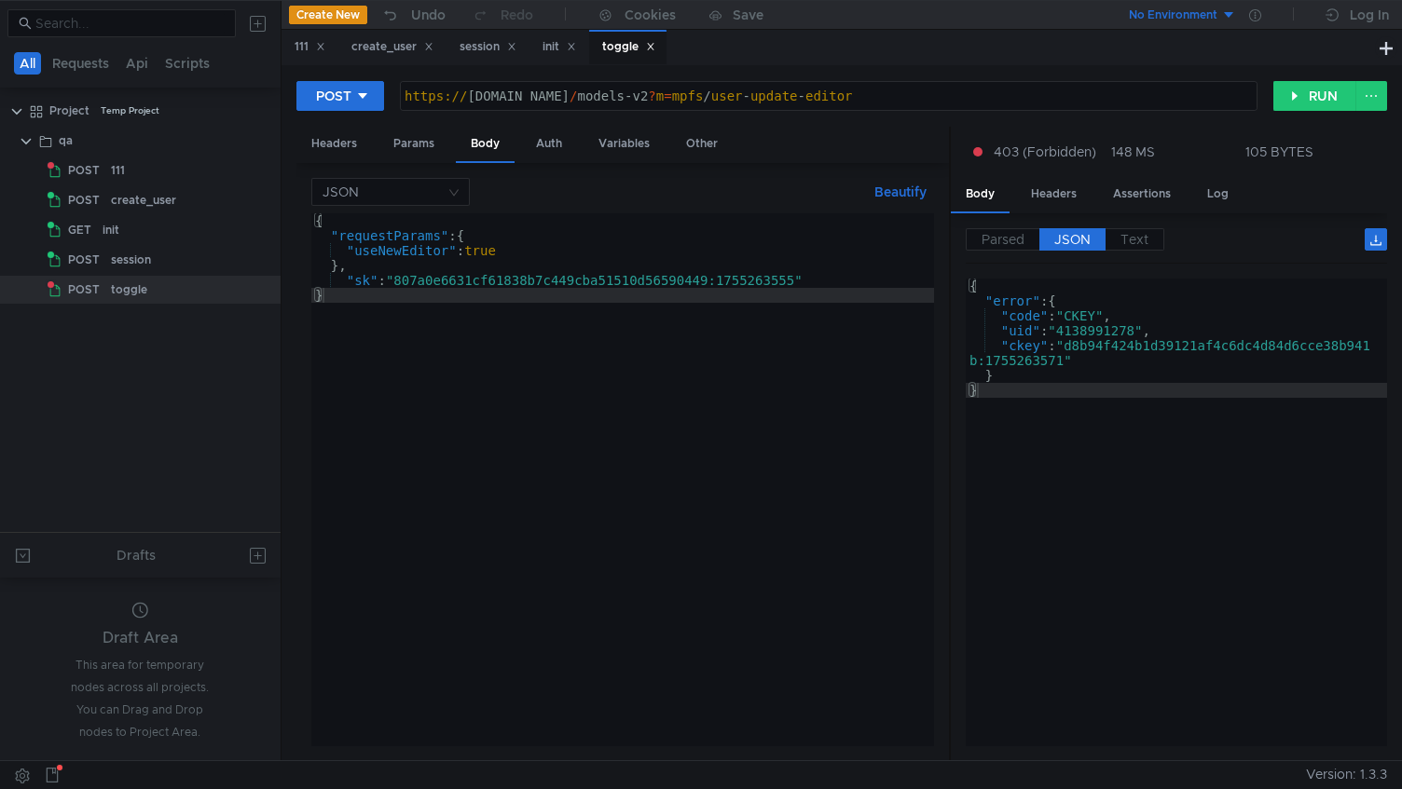
type textarea ""ckey": "d8b94f424b1d39121af4c6dc4d84d6cce38b941b:1755263571""
click at [1080, 344] on div "{ "error" : { "code" : "CKEY" , "uid" : "4138991278" , "ckey" : "d8b94f424b1d39…" at bounding box center [1176, 524] width 421 height 490
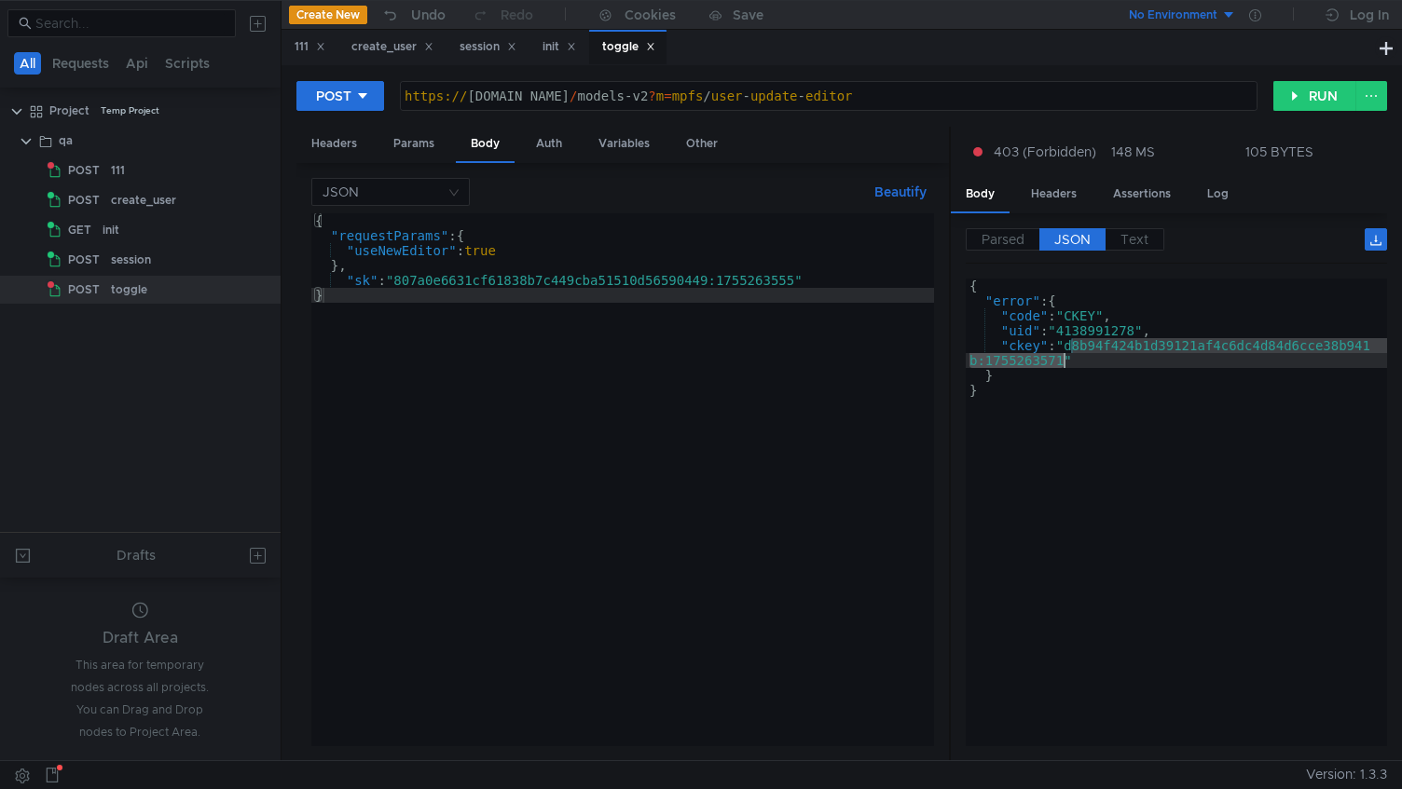
drag, startPoint x: 1080, startPoint y: 344, endPoint x: 1062, endPoint y: 359, distance: 23.9
click at [1062, 359] on div "{ "error" : { "code" : "CKEY" , "uid" : "4138991278" , "ckey" : "d8b94f424b1d39…" at bounding box center [1176, 528] width 421 height 498
click at [410, 289] on div "{ "requestParams" : { "useNewEditor" : true } , "sk" : "807a0e6631cf61838b7c449…" at bounding box center [622, 494] width 623 height 563
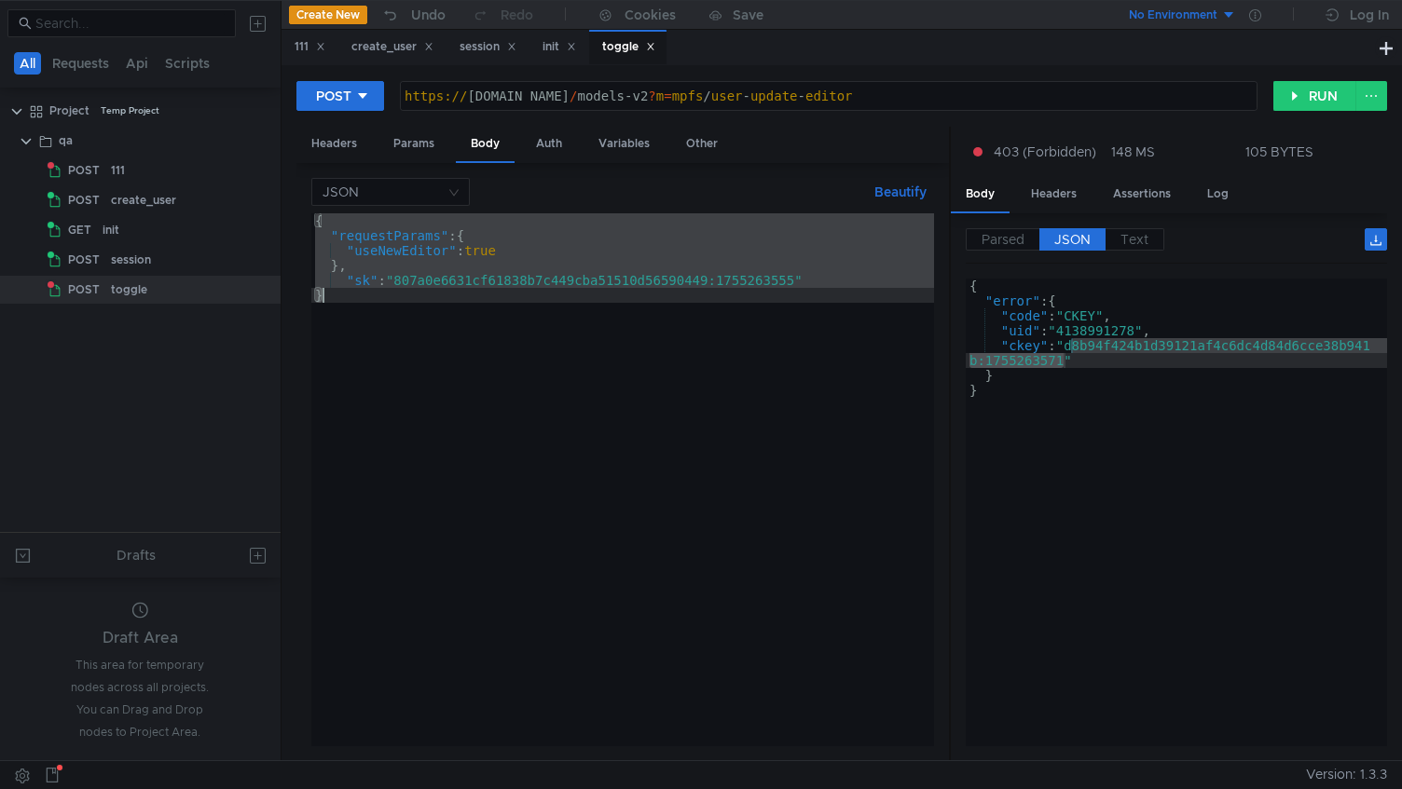
click at [410, 289] on div "{ "requestParams" : { "useNewEditor" : true } , "sk" : "807a0e6631cf61838b7c449…" at bounding box center [622, 494] width 623 height 563
click at [421, 285] on div "{ "requestParams" : { "useNewEditor" : true } , "sk" : "807a0e6631cf61838b7c449…" at bounding box center [622, 494] width 623 height 563
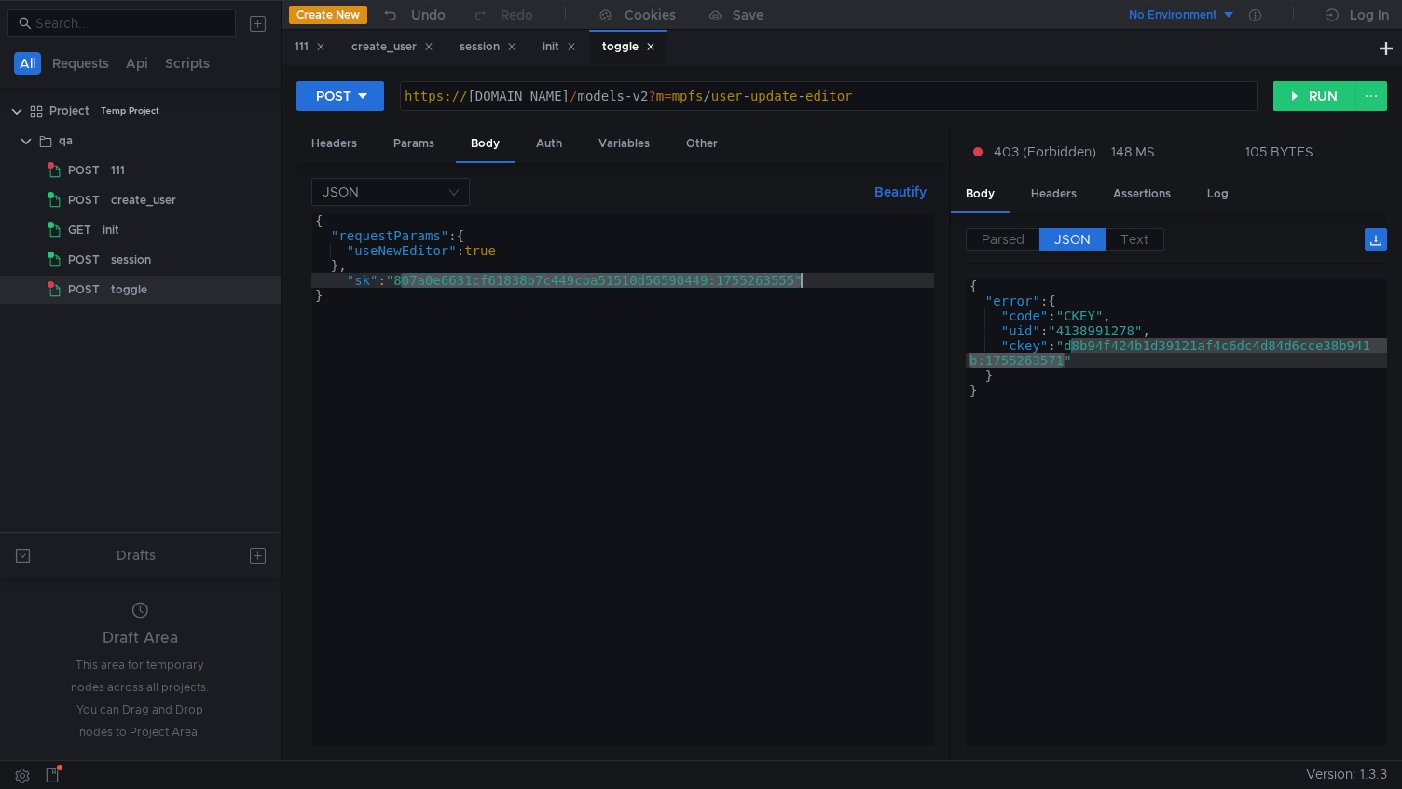
drag, startPoint x: 421, startPoint y: 285, endPoint x: 733, endPoint y: 282, distance: 311.3
click at [733, 282] on div "{ "requestParams" : { "useNewEditor" : true } , "sk" : "807a0e6631cf61838b7c449…" at bounding box center [622, 494] width 623 height 563
paste textarea "d8b94f424b1d39121af4c6dc4d84d6cce38b941b:1755263571"
type textarea ""sk": "d8b94f424b1d39121af4c6dc4d84d6cce38b941b:1755263571""
click at [1342, 101] on button "RUN" at bounding box center [1314, 96] width 83 height 30
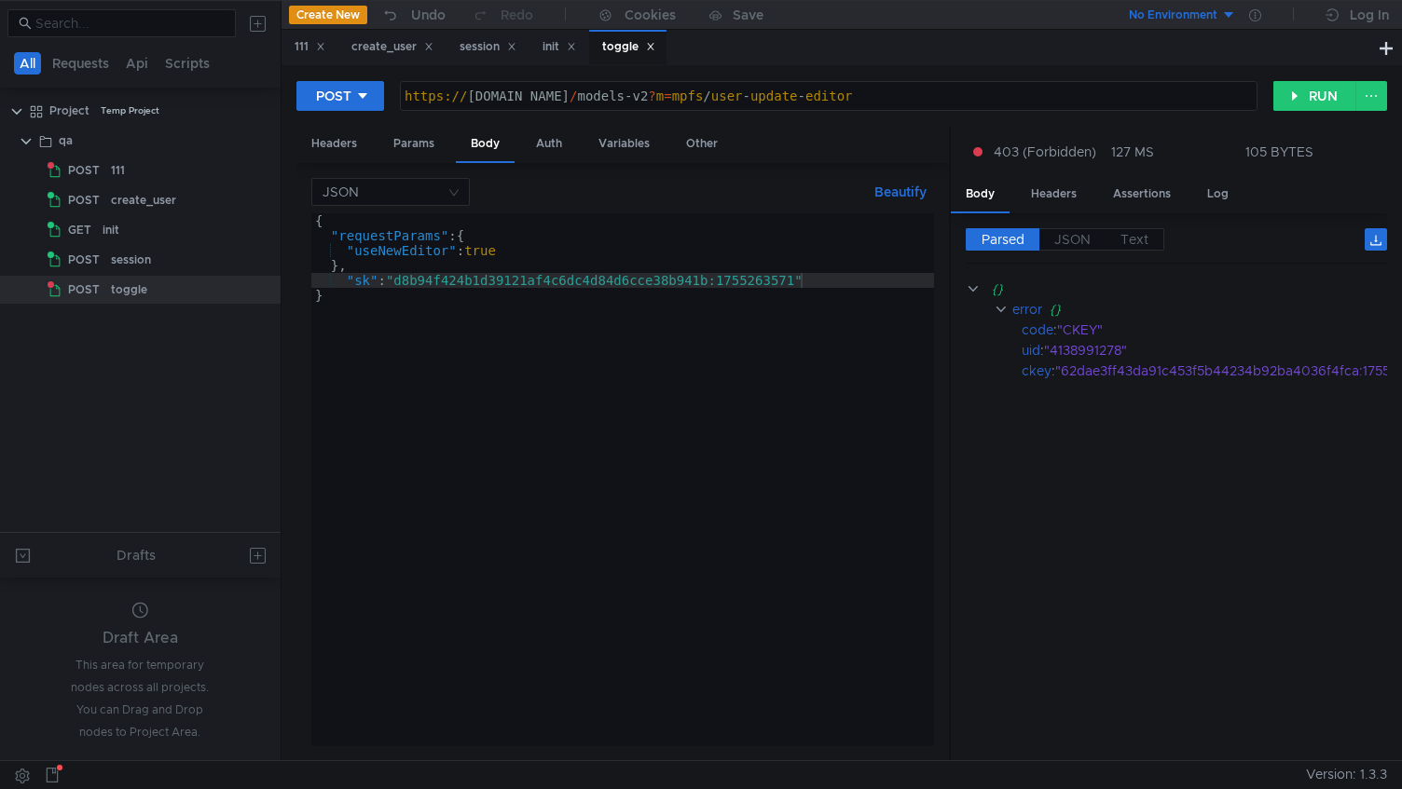
click at [777, 108] on div "https:// [DOMAIN_NAME] / models-v2 ? m = mpfs / user - update - editor" at bounding box center [829, 111] width 857 height 45
click at [763, 100] on div "https:// [DOMAIN_NAME] / models-v2 ? m = mpfs / user - update - editor" at bounding box center [829, 111] width 857 height 45
click at [1331, 105] on button "RUN" at bounding box center [1314, 96] width 83 height 30
drag, startPoint x: 693, startPoint y: 99, endPoint x: 994, endPoint y: 122, distance: 301.0
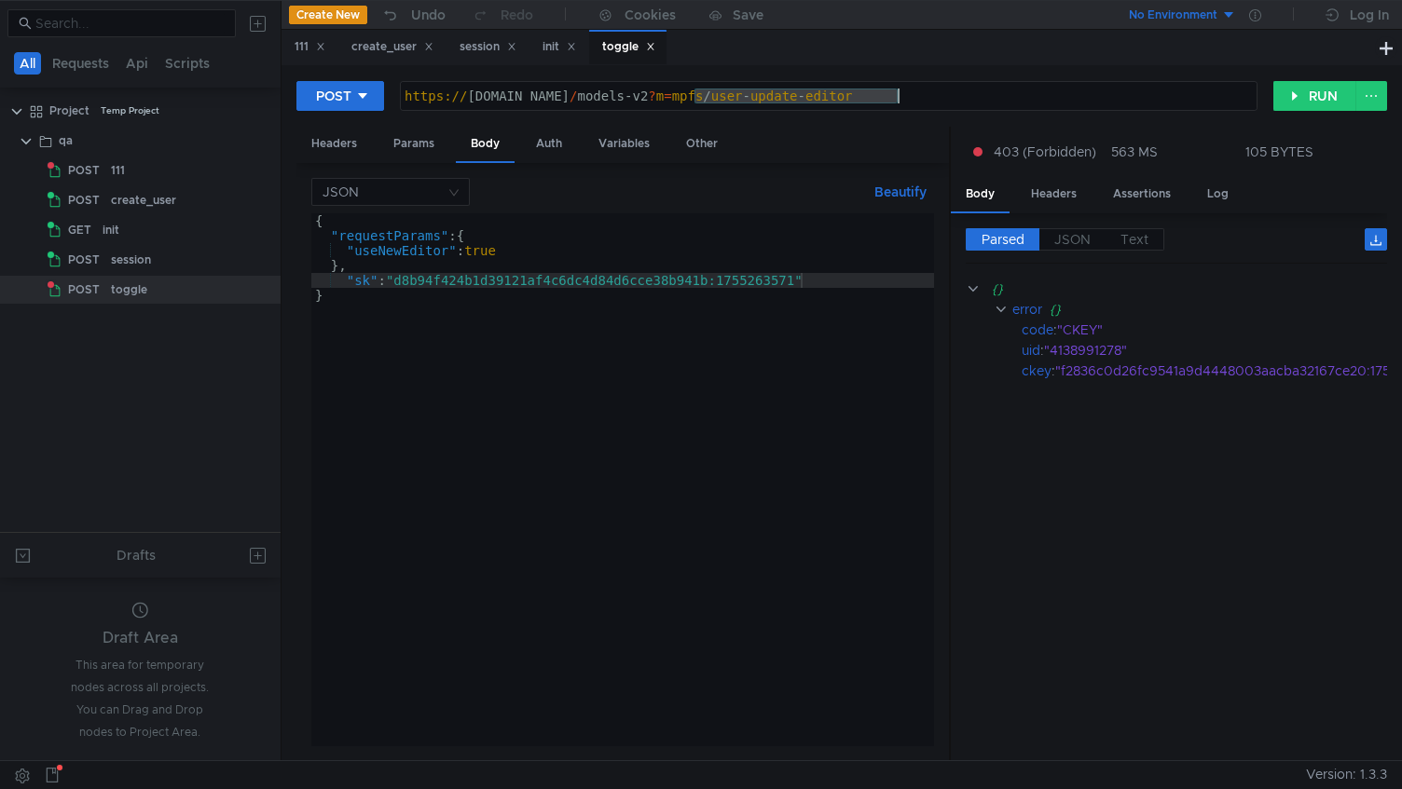
click at [994, 122] on div "POST [URL][DOMAIN_NAME] https:// [DOMAIN_NAME] / models-v2 ? m = mpfs / user - …" at bounding box center [841, 103] width 1091 height 47
click at [1034, 200] on div "Headers" at bounding box center [1054, 194] width 76 height 34
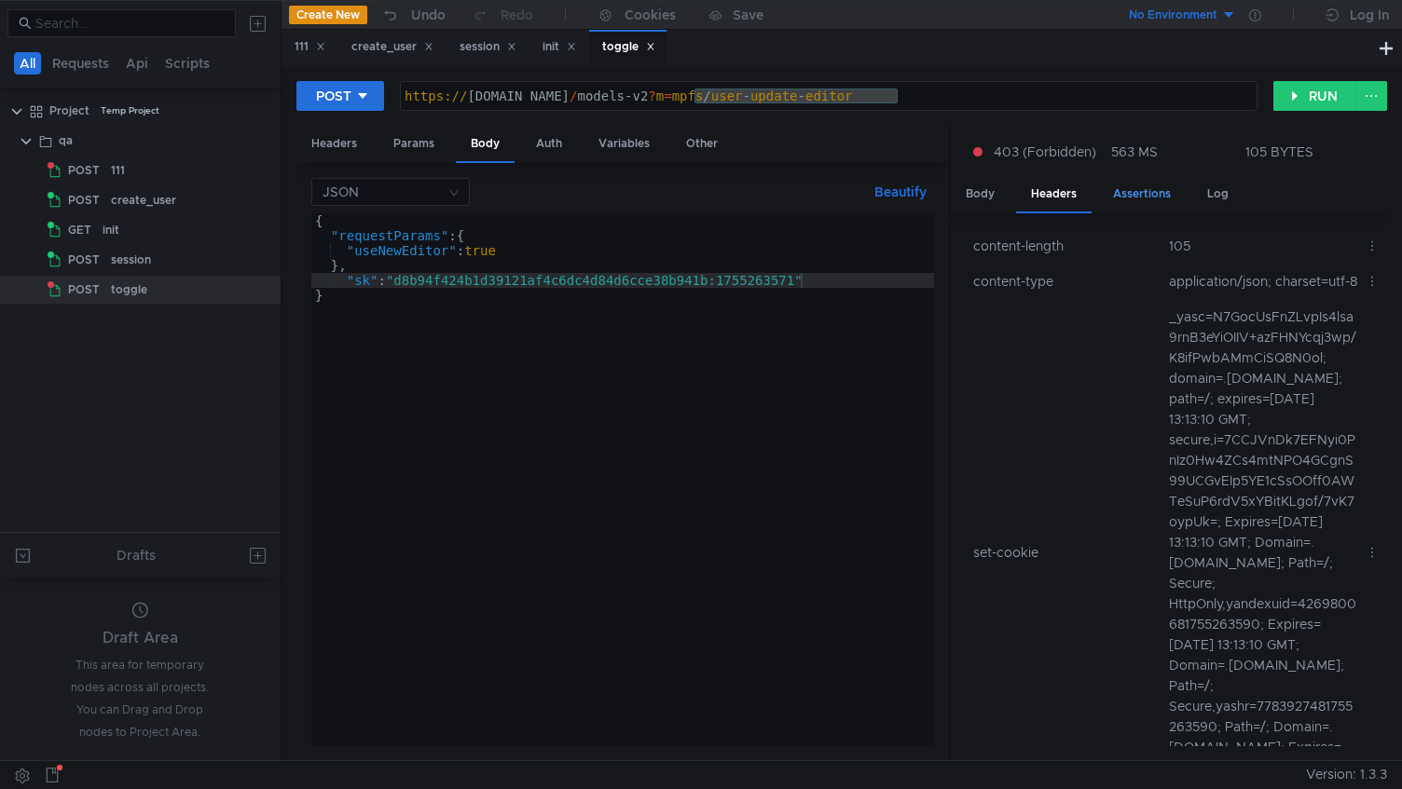
click at [1142, 181] on div "Assertions" at bounding box center [1142, 194] width 88 height 34
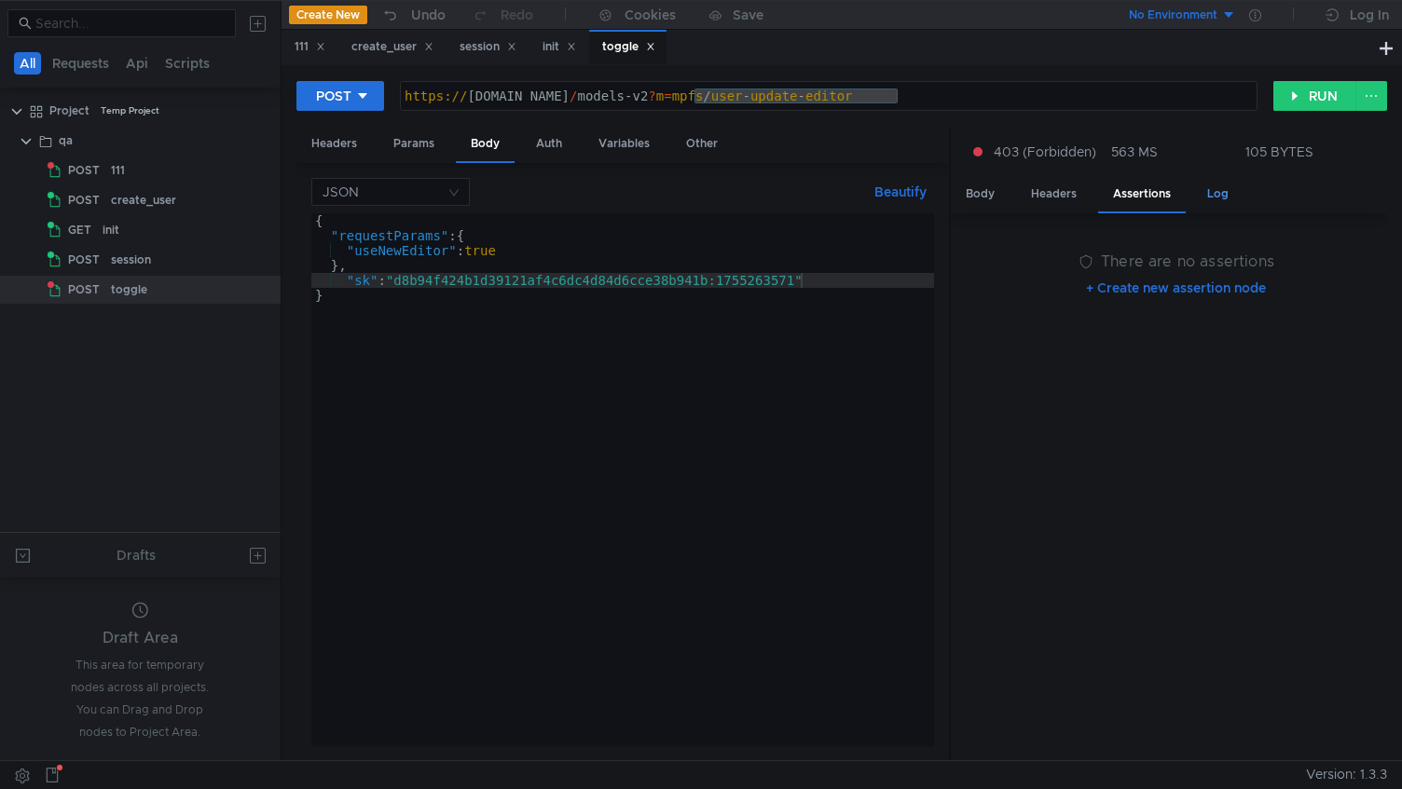
click at [1215, 194] on div "Log" at bounding box center [1217, 194] width 51 height 34
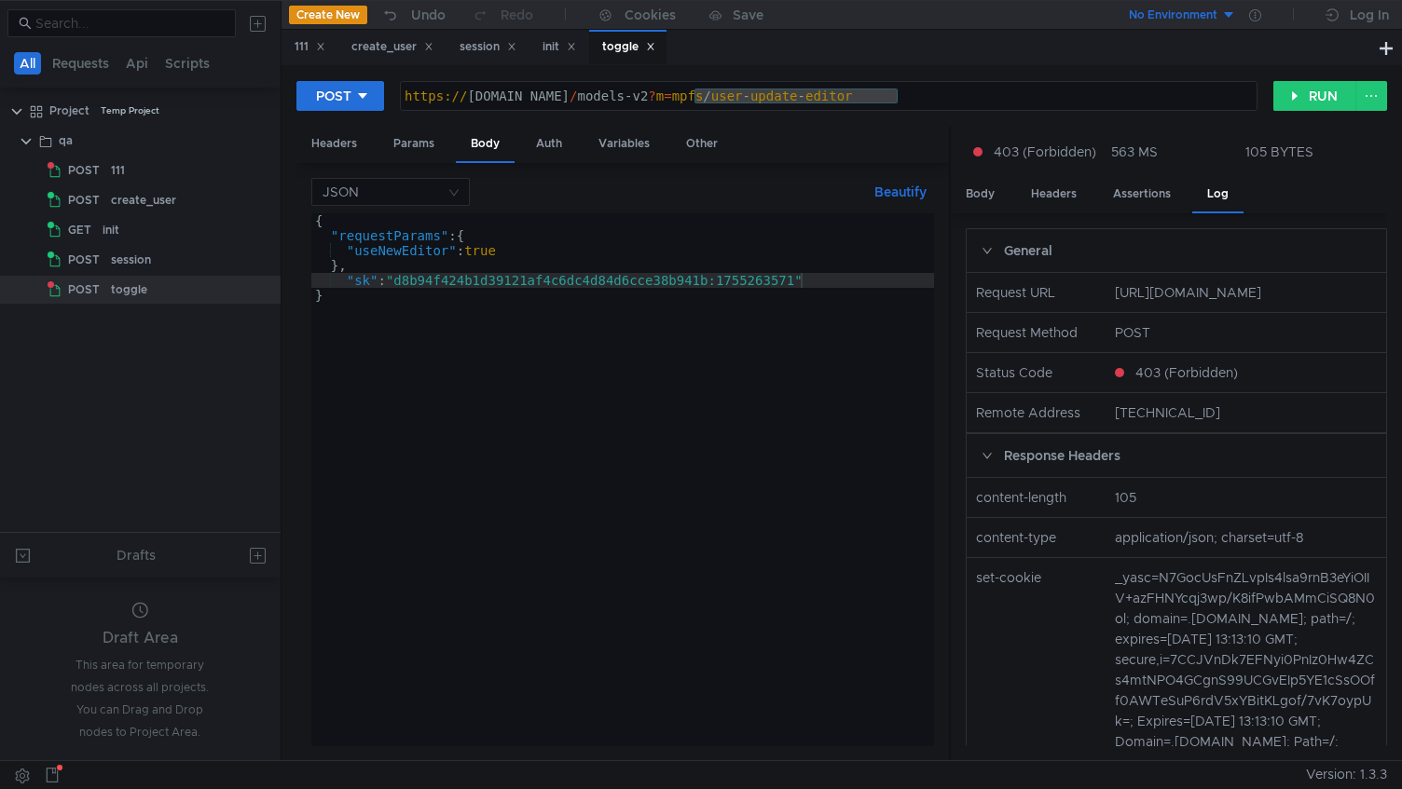
click at [1178, 303] on nz-col "[URL][DOMAIN_NAME]" at bounding box center [1245, 292] width 277 height 21
click at [1157, 303] on nz-col "[URL][DOMAIN_NAME]" at bounding box center [1245, 292] width 277 height 21
click at [1165, 303] on nz-col "[URL][DOMAIN_NAME]" at bounding box center [1245, 292] width 277 height 21
drag, startPoint x: 1165, startPoint y: 313, endPoint x: 1180, endPoint y: 313, distance: 14.9
click at [1180, 303] on nz-col "[URL][DOMAIN_NAME]" at bounding box center [1245, 292] width 277 height 21
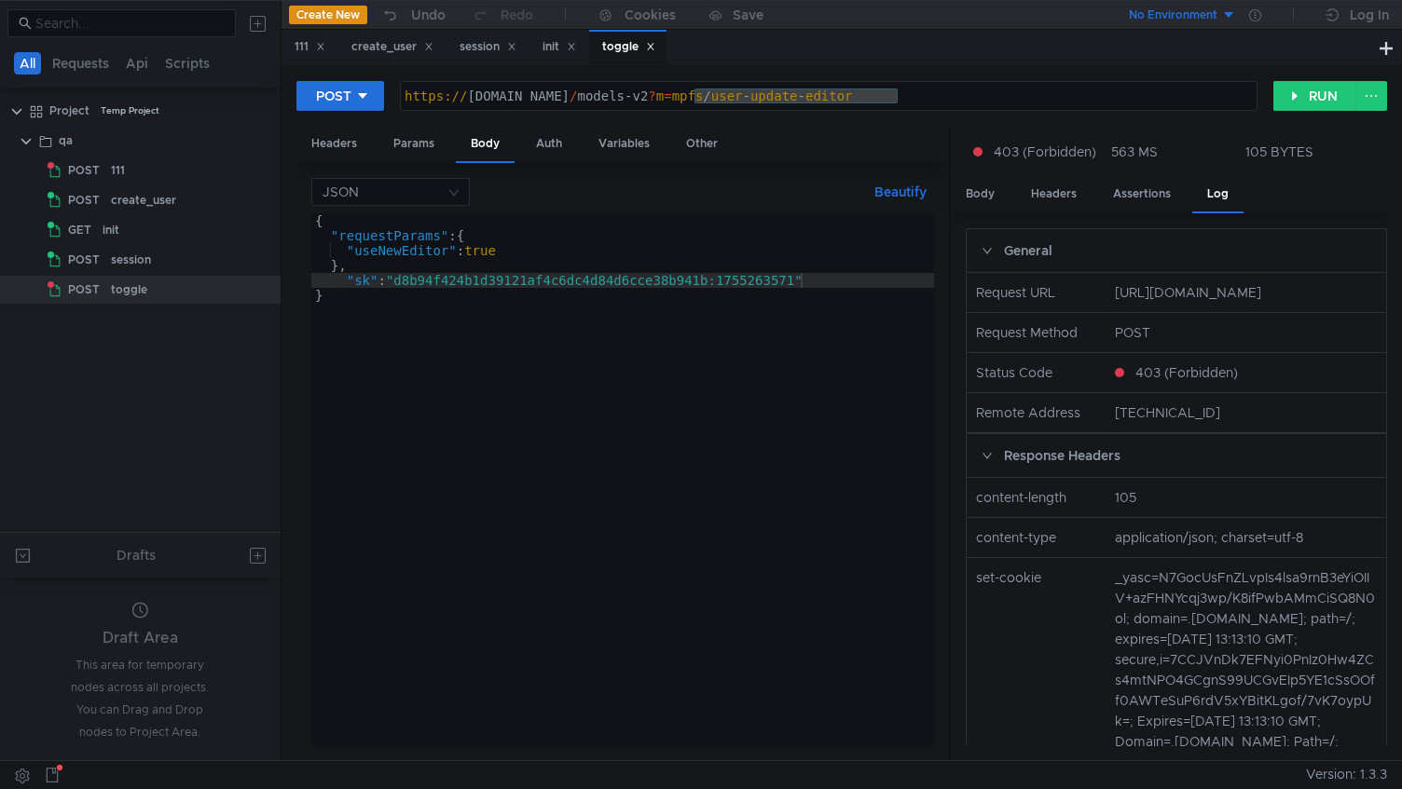
click at [876, 113] on div "POST [URL][DOMAIN_NAME] https:// [DOMAIN_NAME] / models-v2 ? m = mpfs / user - …" at bounding box center [841, 103] width 1091 height 47
click at [872, 103] on div "https:// [DOMAIN_NAME] / models-v2 ? m = mpfs / user - update - editor" at bounding box center [829, 111] width 857 height 45
click at [1366, 100] on button at bounding box center [1371, 96] width 32 height 30
click at [378, 102] on div at bounding box center [701, 394] width 1402 height 789
click at [378, 102] on button "POST" at bounding box center [340, 96] width 88 height 30
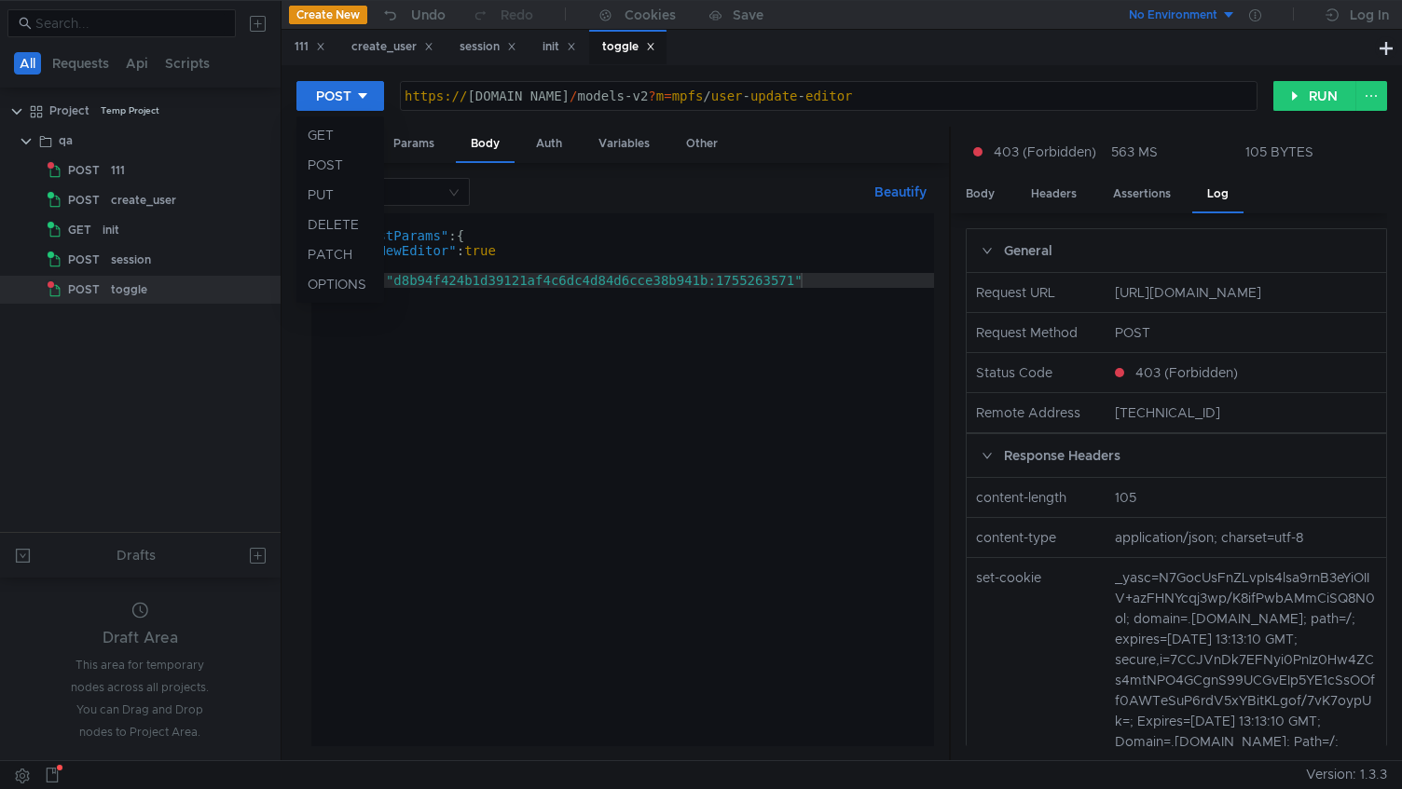
click at [809, 115] on div at bounding box center [701, 394] width 1402 height 789
click at [935, 91] on div "https:// [DOMAIN_NAME] / models-v2 ? m = mpfs / user - update - editor" at bounding box center [829, 111] width 857 height 45
click at [406, 102] on div "https:// [DOMAIN_NAME] / models-v2 ? m = mpfs / user - update - editor "" at bounding box center [829, 111] width 857 height 45
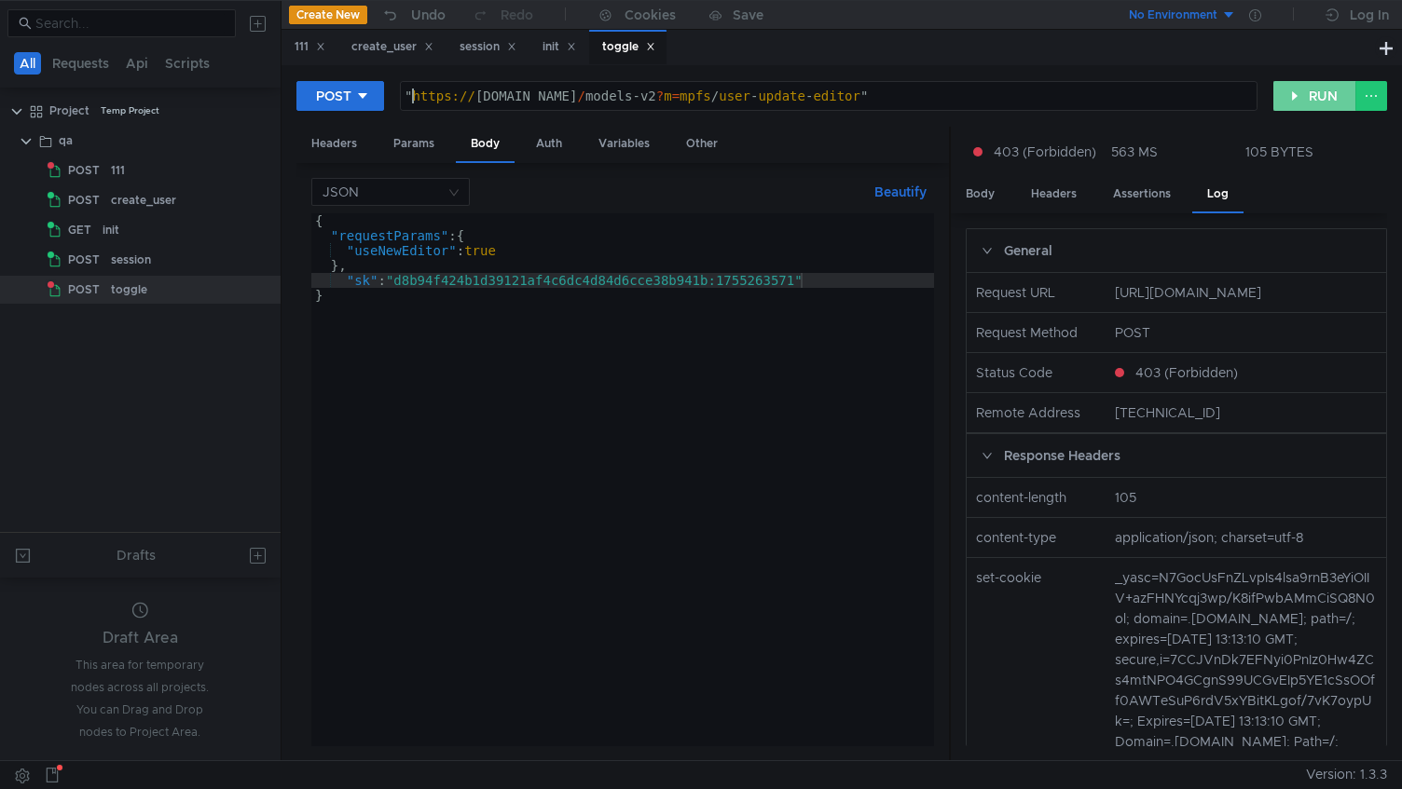
click at [1308, 109] on button "RUN" at bounding box center [1314, 96] width 83 height 30
click at [1025, 83] on div "" https:// [DOMAIN_NAME] / models-v2 ? m = mpfs / user - update - editor "" at bounding box center [829, 96] width 856 height 28
click at [413, 102] on div "" https:// [DOMAIN_NAME] / models-v2 ? m = mpfs / user - update - editor" at bounding box center [829, 111] width 857 height 45
type textarea "[URL][DOMAIN_NAME]"
click at [1299, 96] on button "RUN" at bounding box center [1314, 96] width 83 height 30
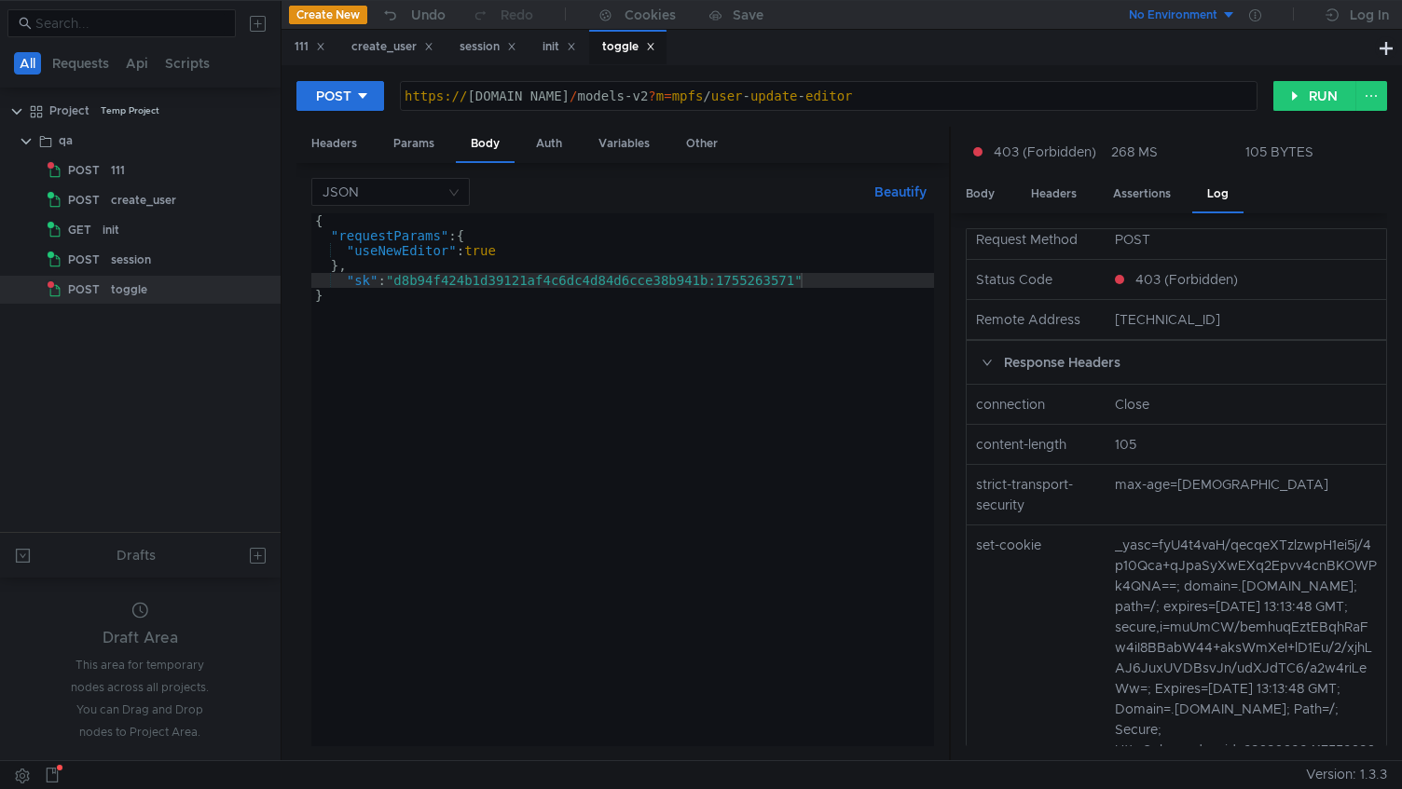
scroll to position [0, 0]
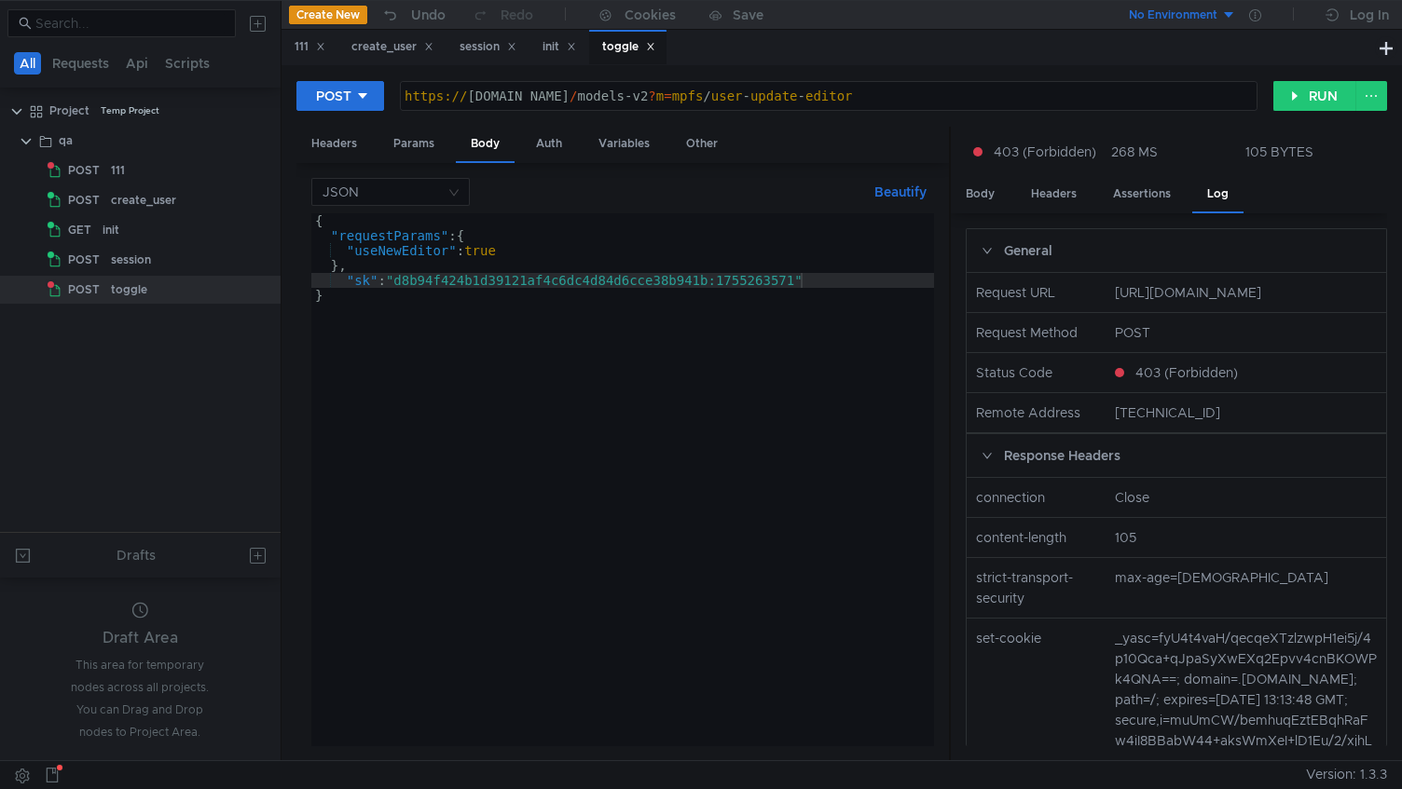
click at [1137, 299] on nz-col "[URL][DOMAIN_NAME]" at bounding box center [1245, 292] width 277 height 21
drag, startPoint x: 1137, startPoint y: 299, endPoint x: 1288, endPoint y: 311, distance: 151.5
click at [1288, 303] on nz-col "[URL][DOMAIN_NAME]" at bounding box center [1245, 292] width 277 height 21
copy nz-col "[URL][DOMAIN_NAME]"
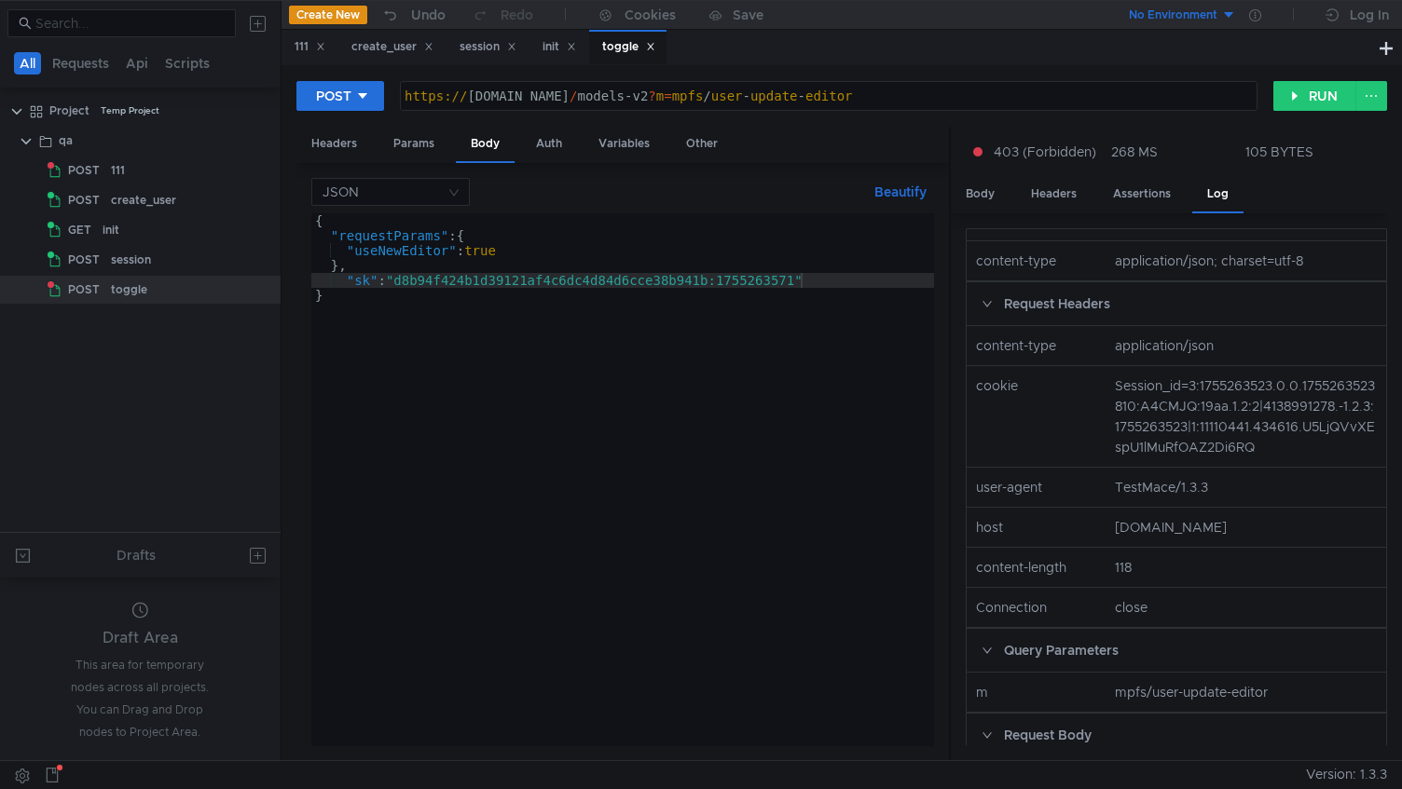
scroll to position [782, 0]
click at [420, 153] on div "Params" at bounding box center [413, 144] width 71 height 34
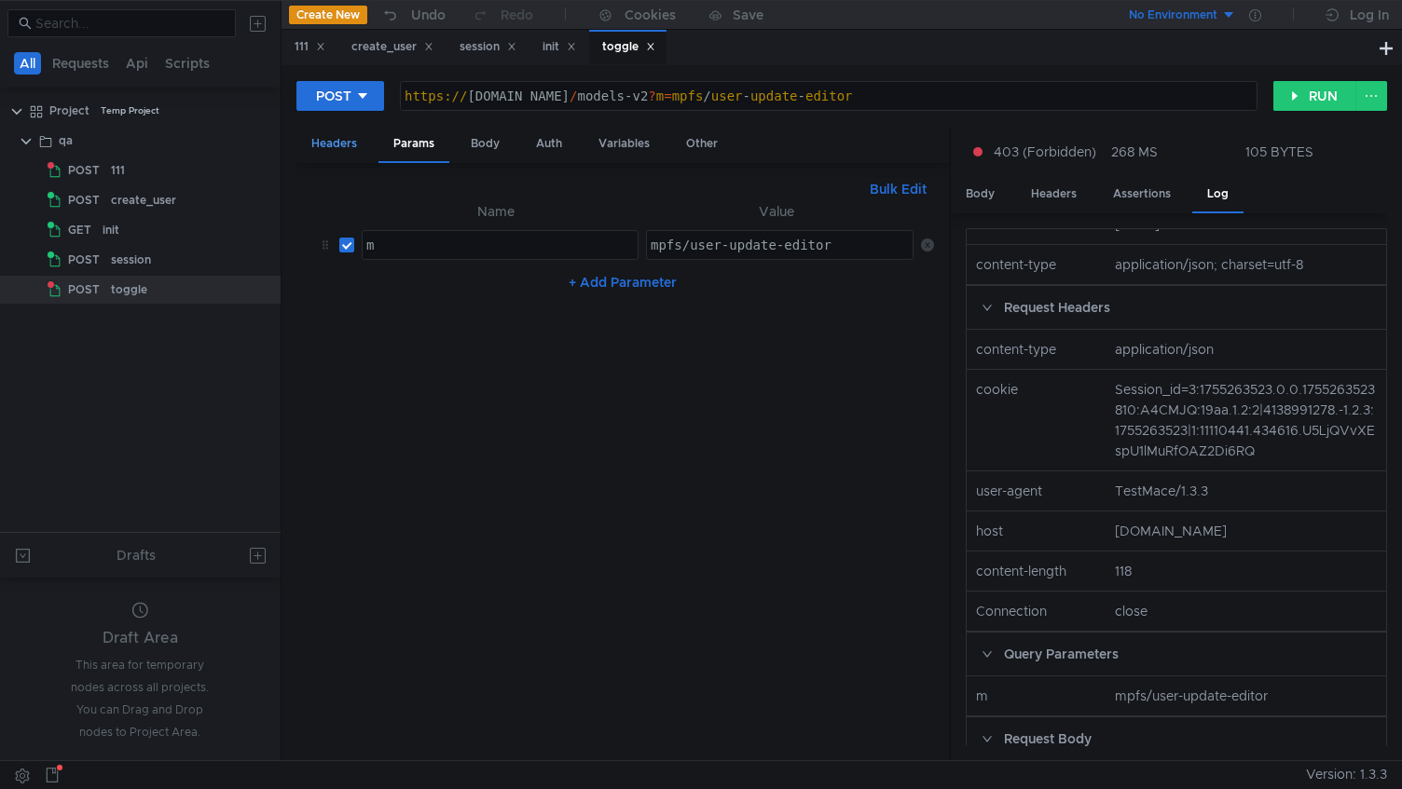
click at [323, 153] on div "Headers" at bounding box center [334, 144] width 76 height 34
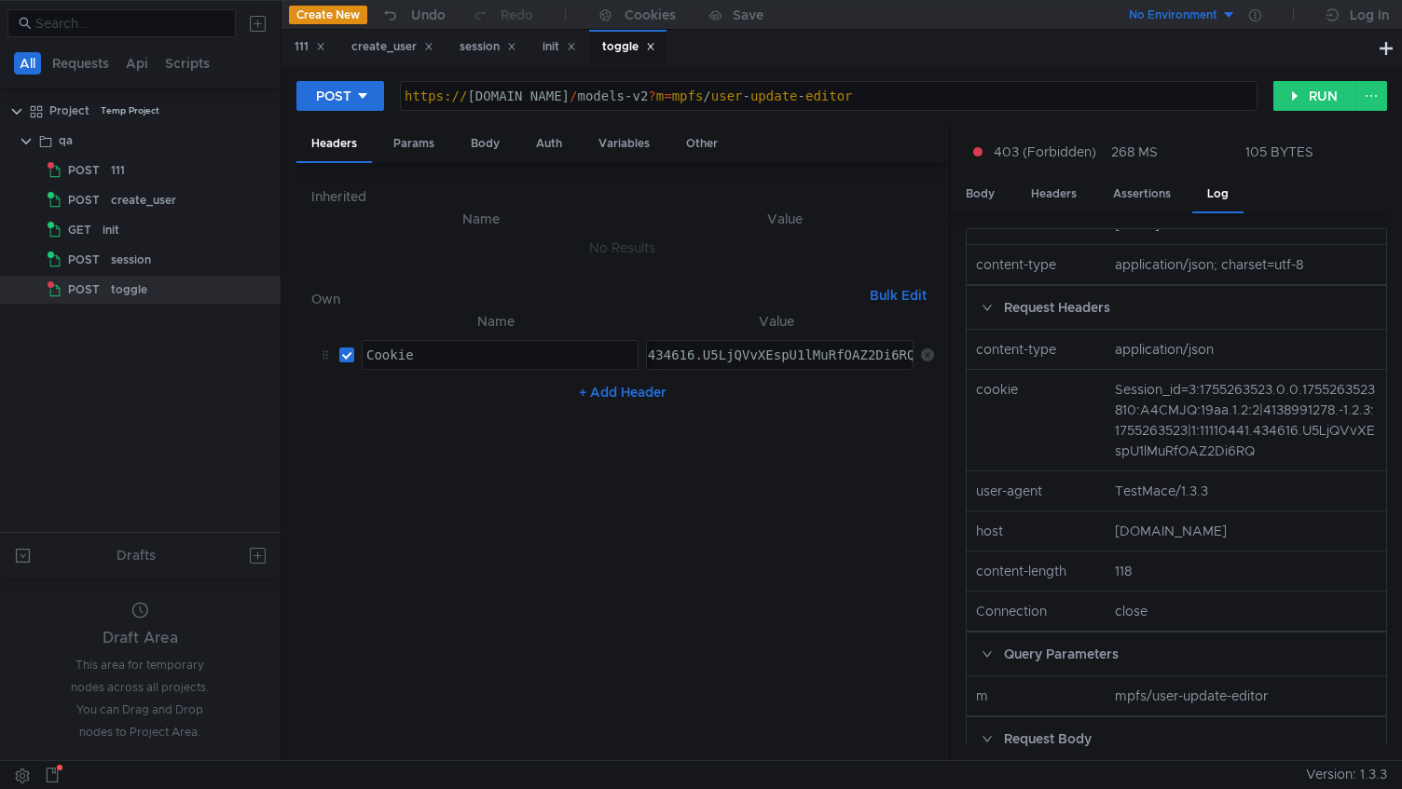
click at [637, 404] on div "+ Add Header" at bounding box center [622, 393] width 623 height 30
click at [609, 396] on button "+ Add Header" at bounding box center [622, 392] width 103 height 22
click at [483, 388] on div at bounding box center [501, 400] width 276 height 28
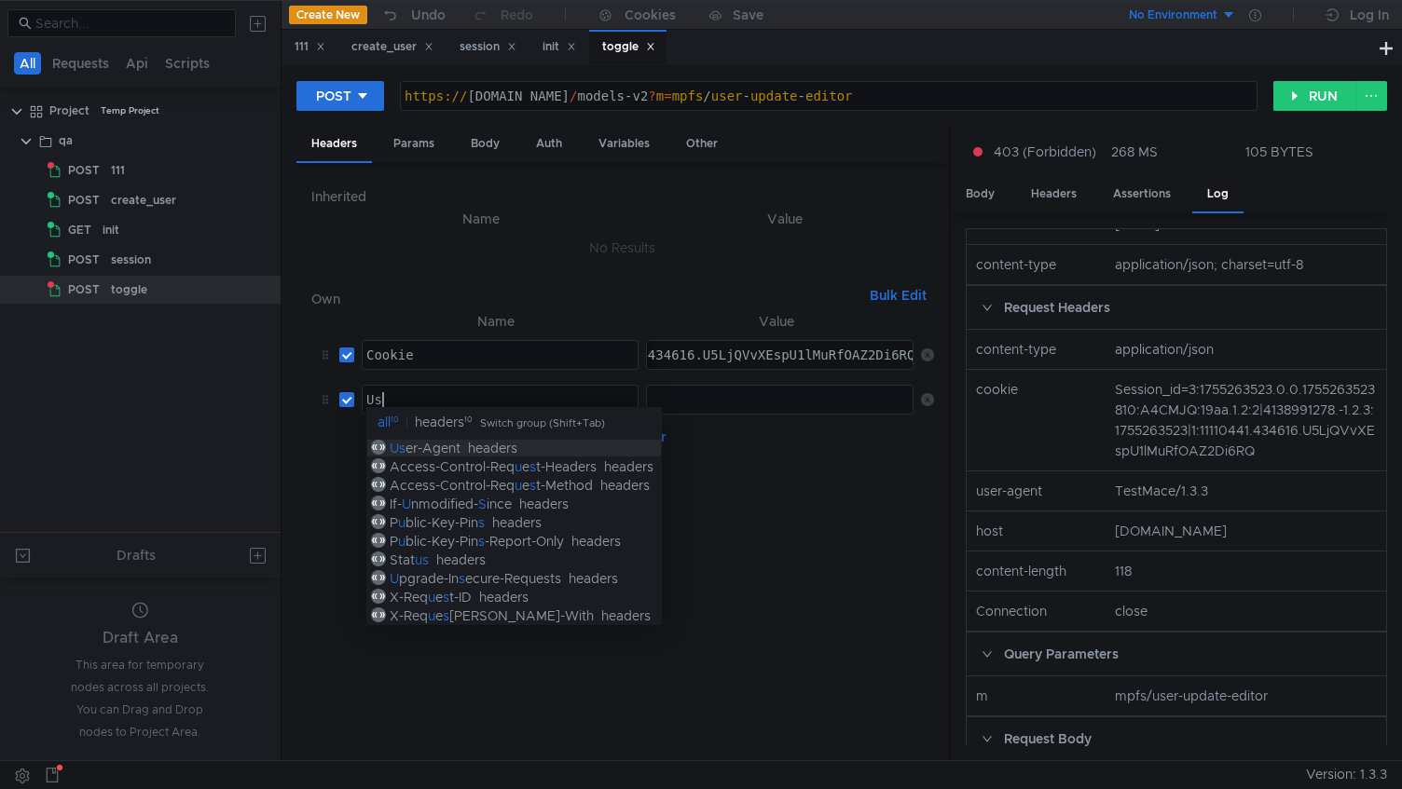
scroll to position [0, 1]
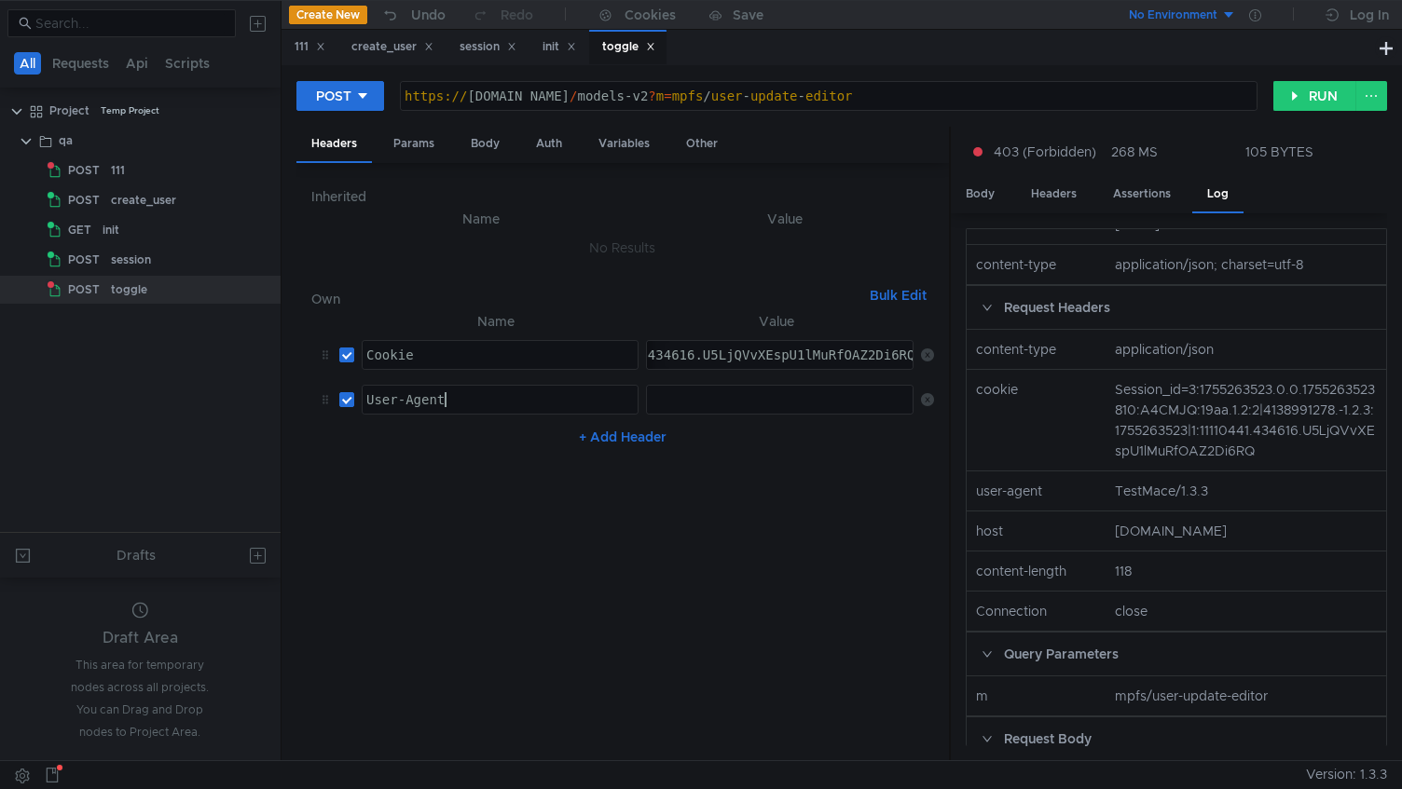
click at [460, 396] on div "User-Agent" at bounding box center [501, 414] width 276 height 45
paste textarea "x-frame-options"
type textarea "x-frame-options"
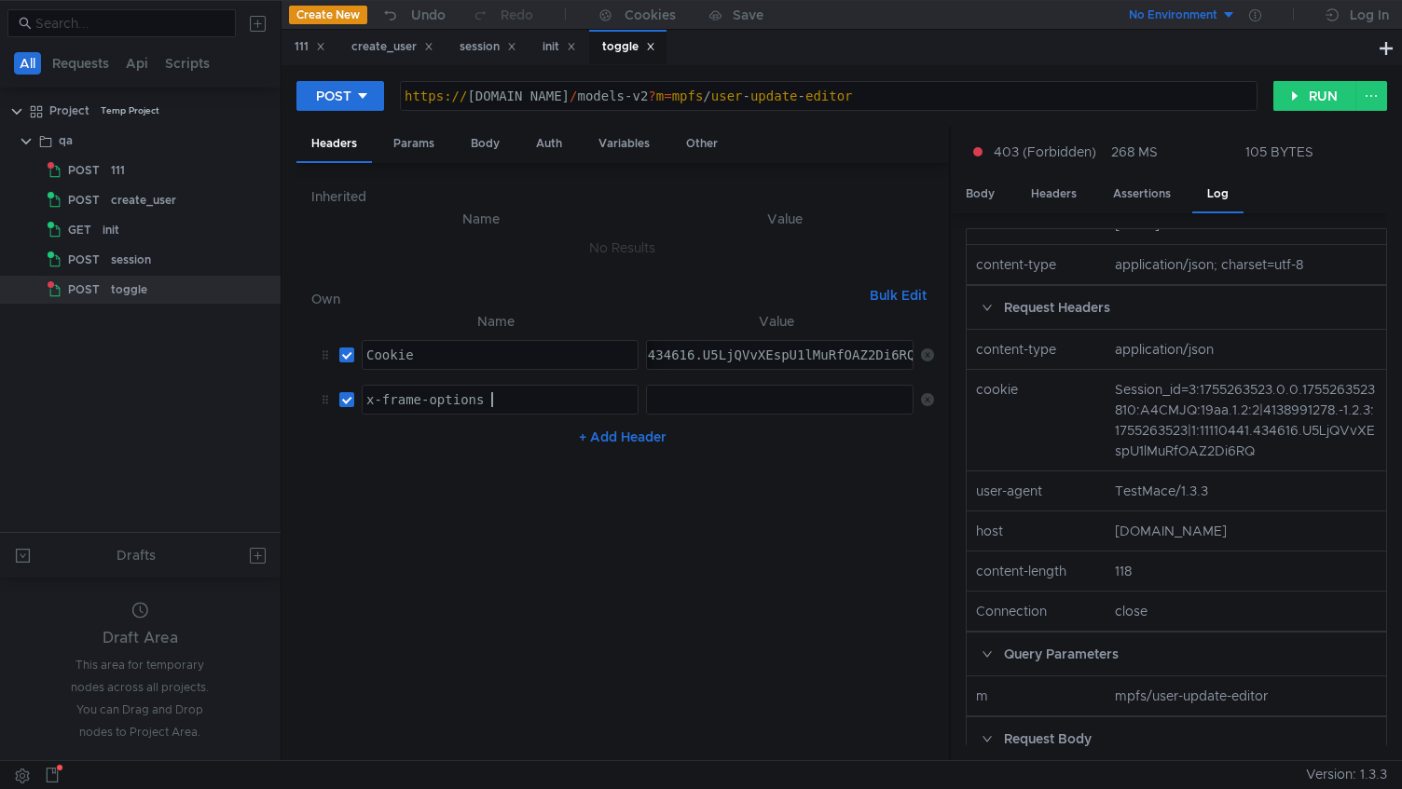
click at [746, 389] on div at bounding box center [780, 400] width 266 height 28
paste textarea "SAMEORIGIN"
type textarea "SAMEORIGIN"
click at [1325, 97] on button "RUN" at bounding box center [1314, 96] width 83 height 30
click at [971, 197] on div "Body" at bounding box center [980, 194] width 59 height 34
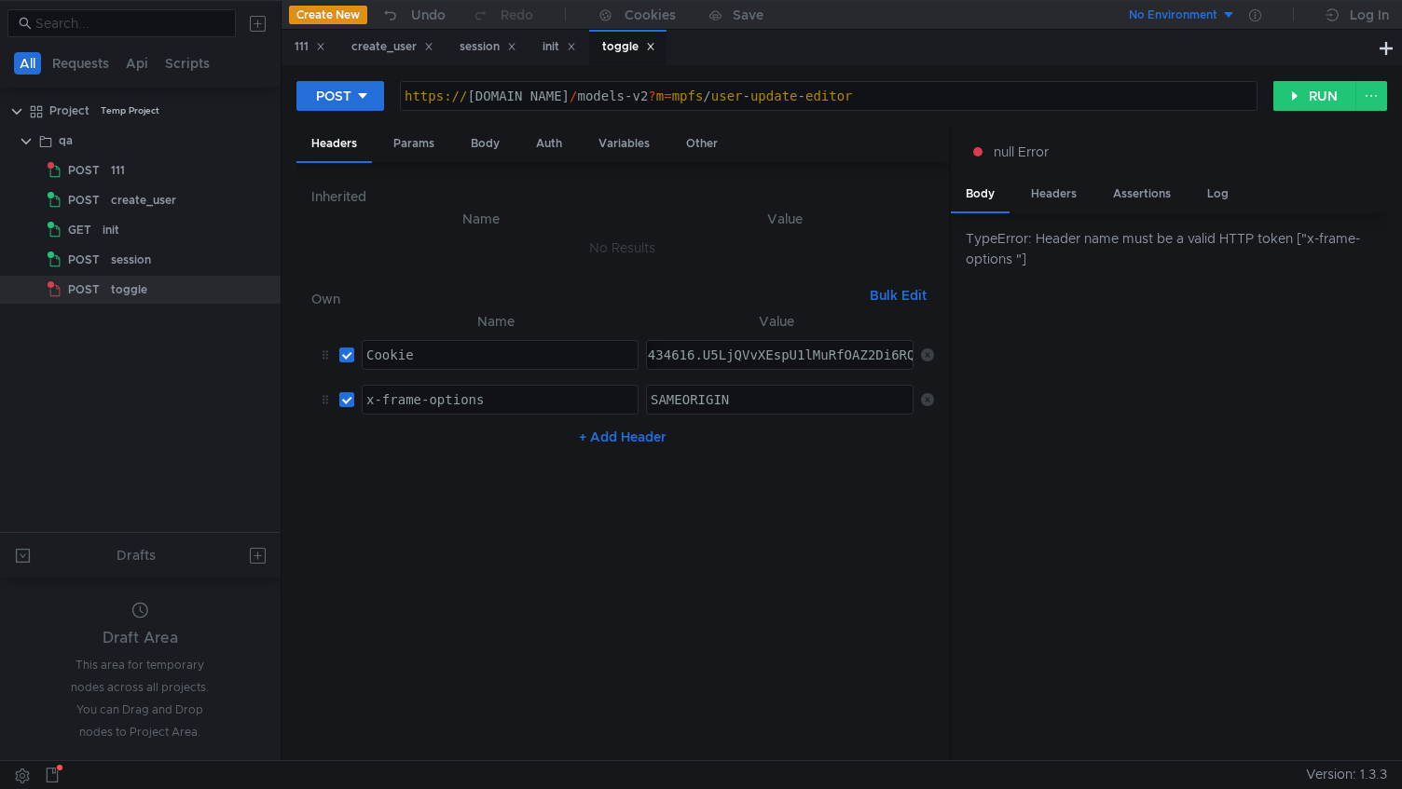
click at [501, 388] on div "x-frame-options" at bounding box center [501, 400] width 276 height 28
type textarea "x-frame-options"
click at [832, 372] on td "Session_id=3:1755263523.0.0.1755263523810:A4CMJQ:19aa.1.2:2|4138991278.-1.2.3:1…" at bounding box center [775, 355] width 275 height 45
click at [821, 381] on td "SAMEORIGIN SAMEORIGIN ההההההההההההההההההההההההההההההההההההההההההההההההההההההההה…" at bounding box center [775, 400] width 275 height 45
click at [815, 387] on div "SAMEORIGIN" at bounding box center [780, 400] width 266 height 28
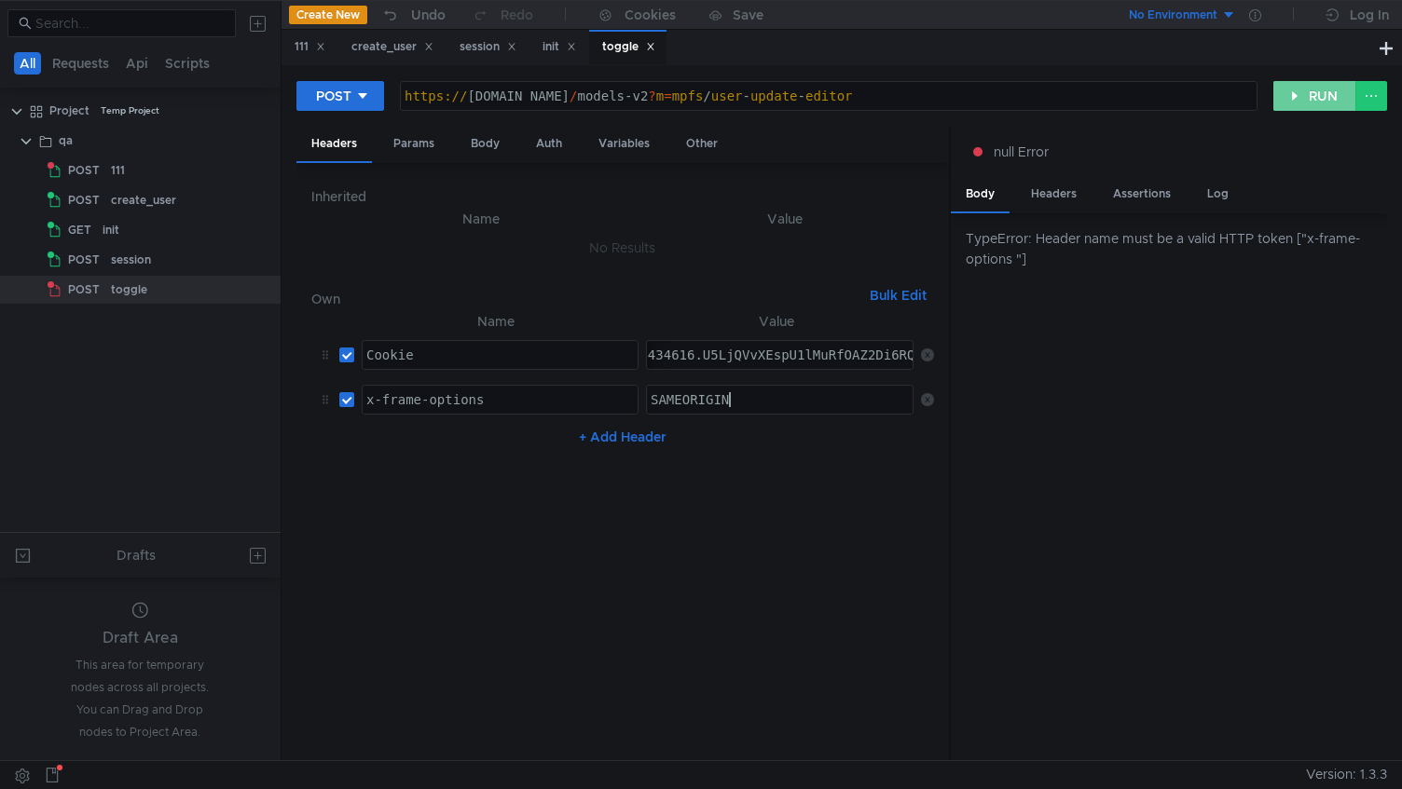
click at [1318, 87] on button "RUN" at bounding box center [1314, 96] width 83 height 30
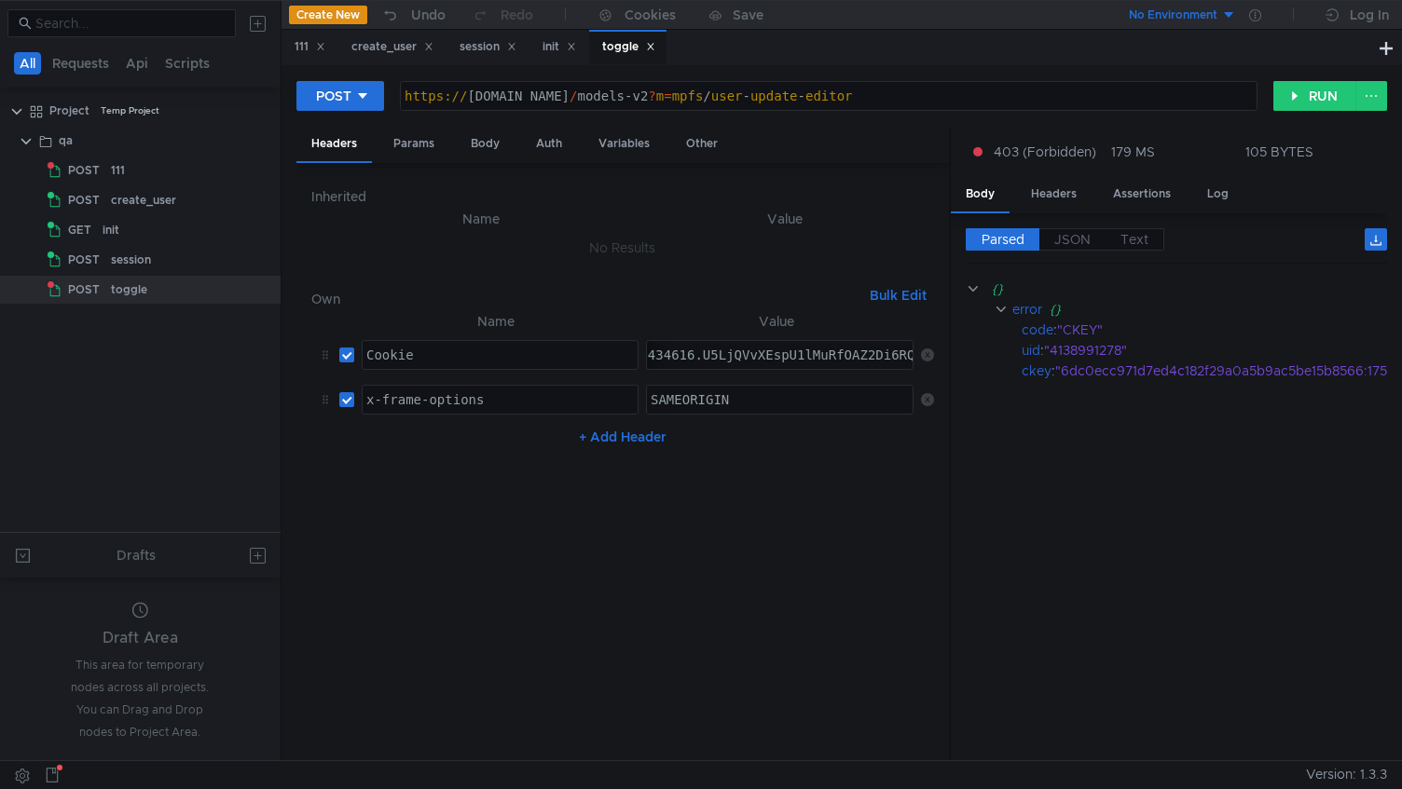
click at [584, 435] on button "+ Add Header" at bounding box center [622, 437] width 103 height 22
click at [479, 424] on td "ההההההההההההההההההההההההההההההההההההההההההההההההההההההההההההההההההההההההההההההה…" at bounding box center [496, 444] width 285 height 45
click at [480, 433] on div at bounding box center [501, 445] width 276 height 28
paste textarea "x-content-type-options"
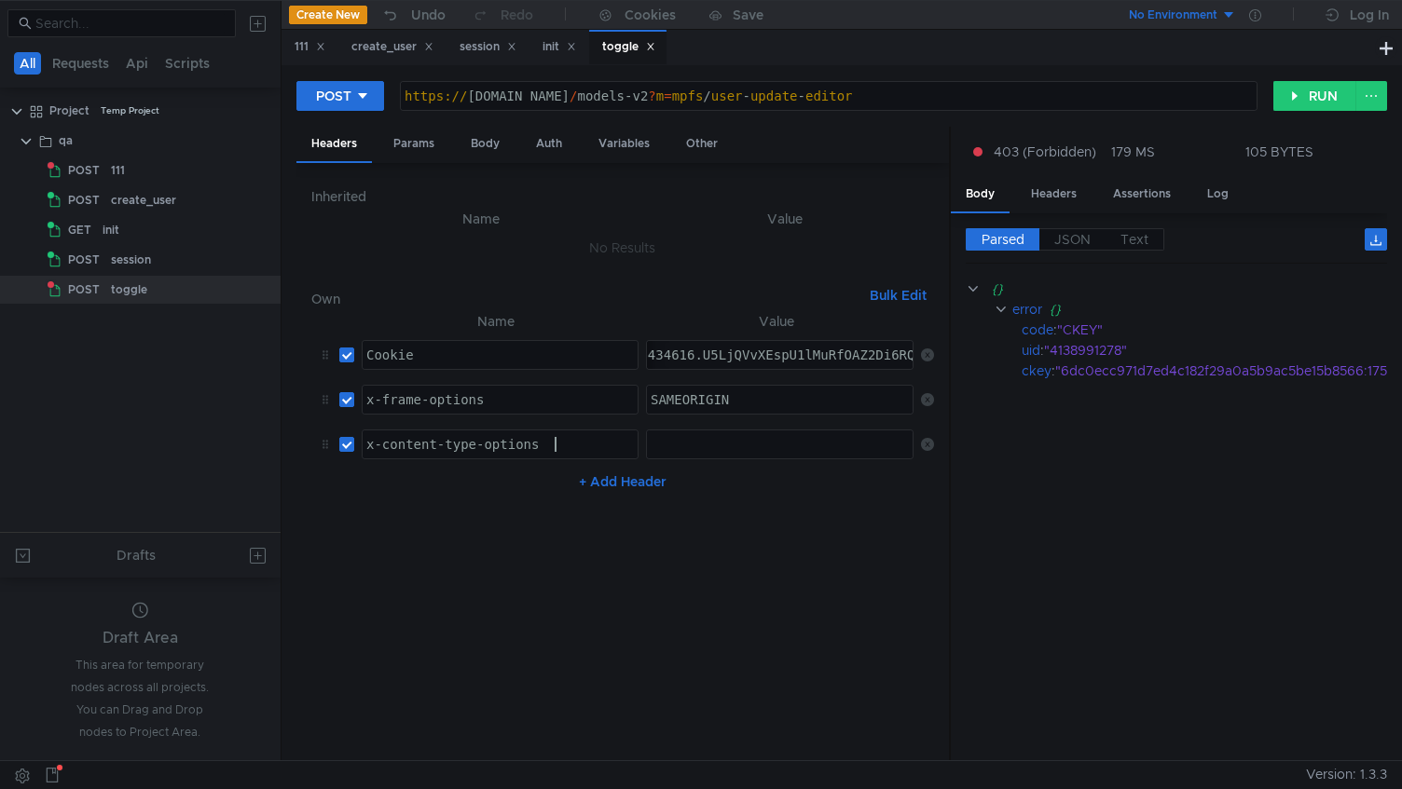
type textarea "x-content-type-options"
click at [815, 468] on div "+ Add Header" at bounding box center [622, 482] width 623 height 30
click at [812, 460] on td "ההההההההההההההההההההההההההההההההההההההההההההההההההההההההההההההההההההההההההההההה…" at bounding box center [775, 444] width 275 height 45
click at [739, 446] on div at bounding box center [781, 459] width 268 height 45
paste textarea "nosniff"
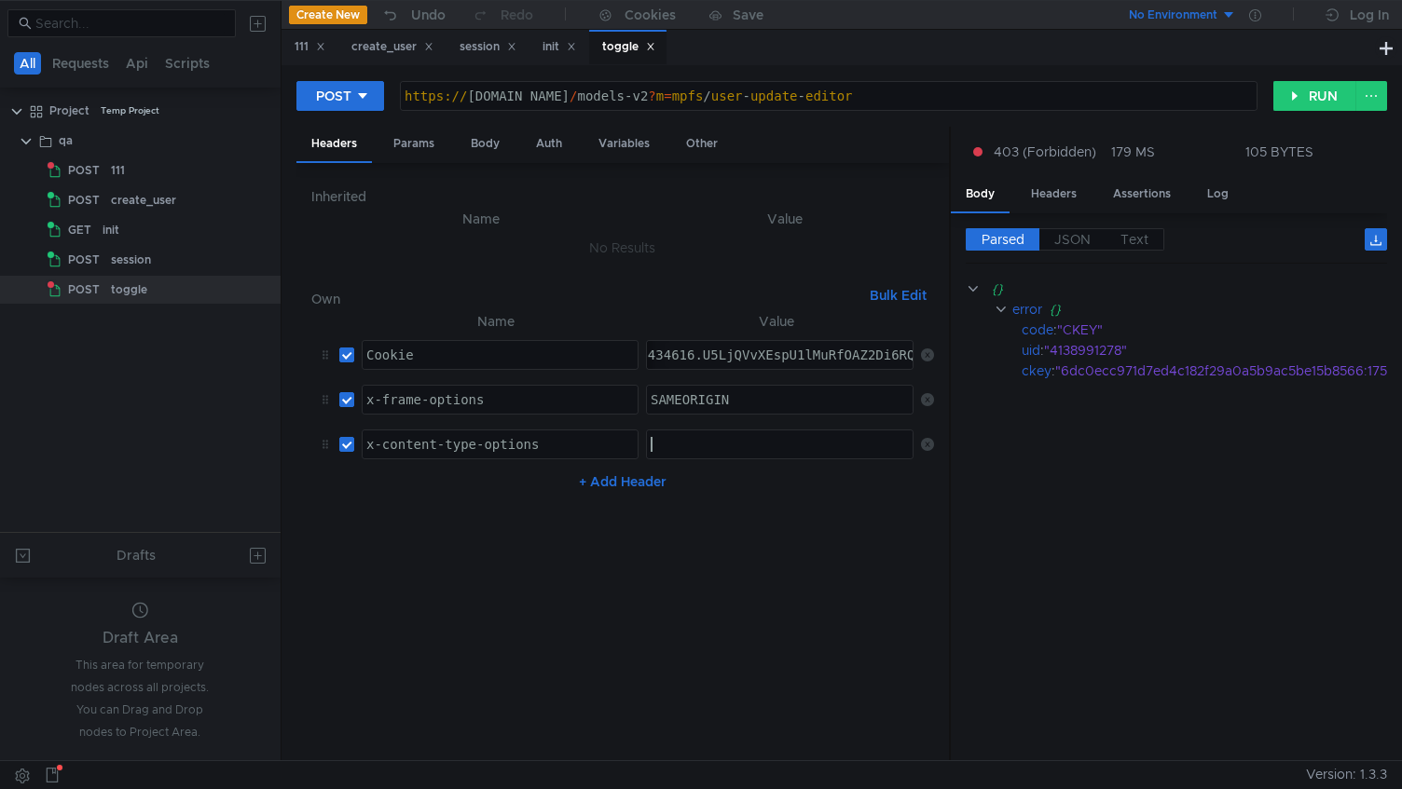
type textarea "nosniff"
click at [1335, 107] on button "RUN" at bounding box center [1314, 96] width 83 height 30
